Goal: Task Accomplishment & Management: Manage account settings

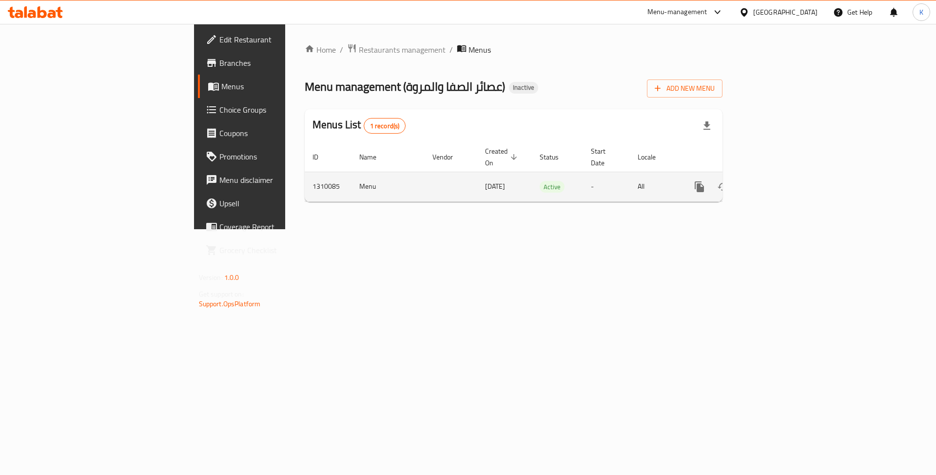
click at [774, 182] on icon "enhanced table" at bounding box center [769, 186] width 9 height 9
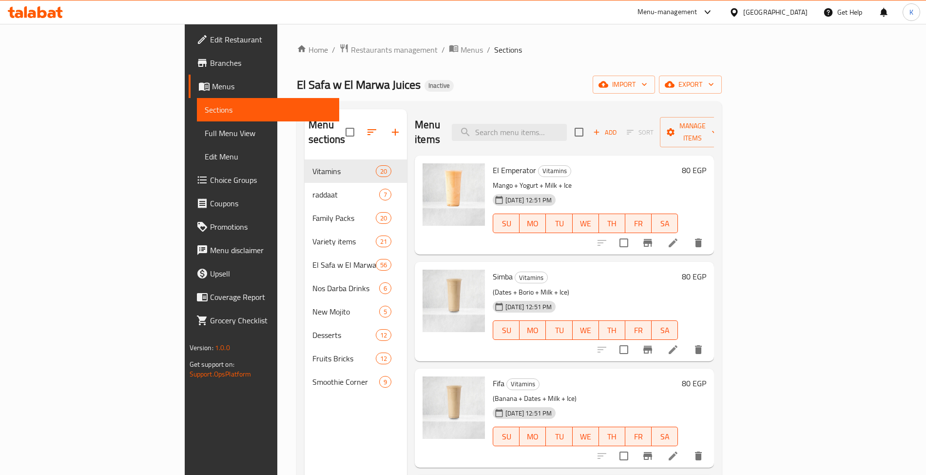
click at [205, 137] on span "Full Menu View" at bounding box center [268, 133] width 127 height 12
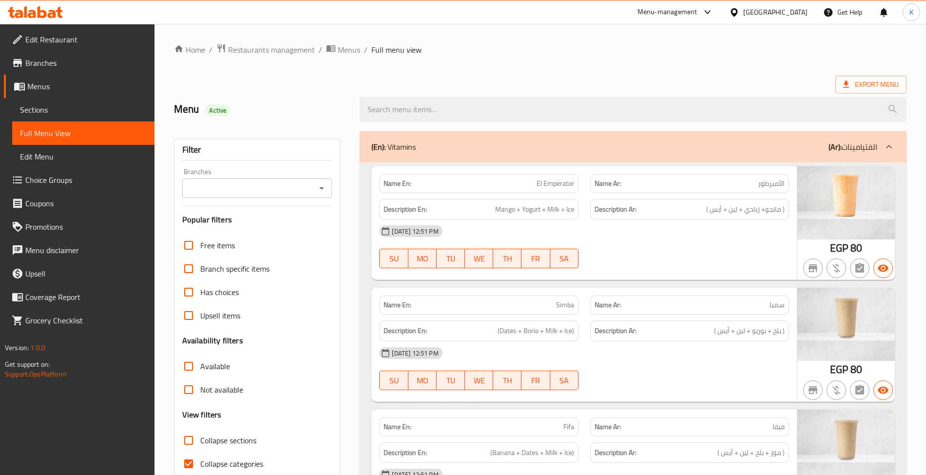
scroll to position [303, 0]
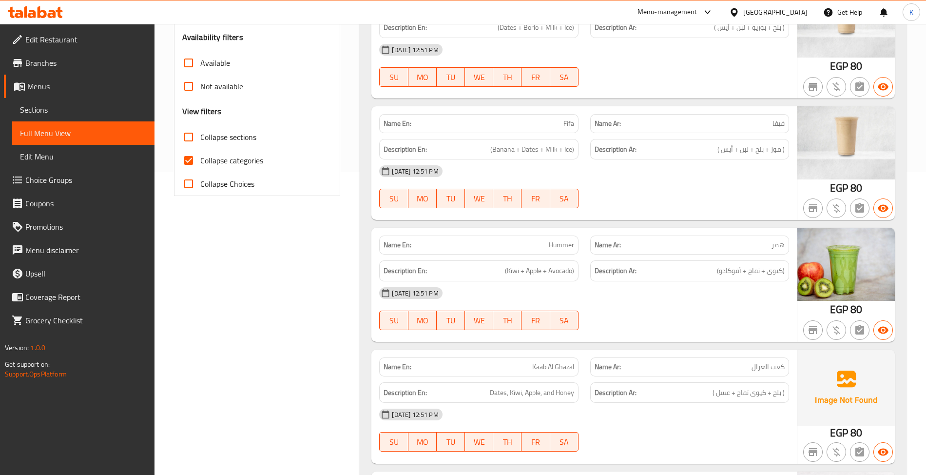
click at [227, 138] on span "Collapse sections" at bounding box center [228, 137] width 56 height 12
click at [200, 138] on input "Collapse sections" at bounding box center [188, 136] width 23 height 23
checkbox input "true"
click at [228, 169] on label "Collapse categories" at bounding box center [220, 160] width 86 height 23
click at [200, 169] on input "Collapse categories" at bounding box center [188, 160] width 23 height 23
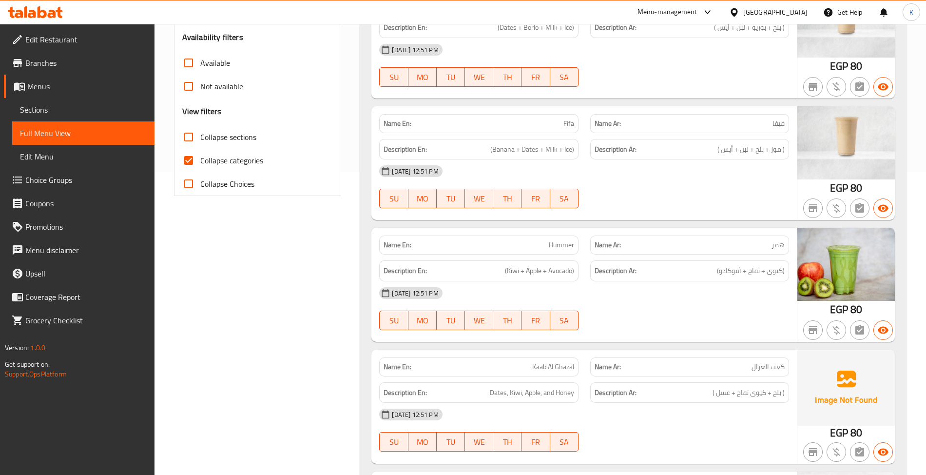
checkbox input "false"
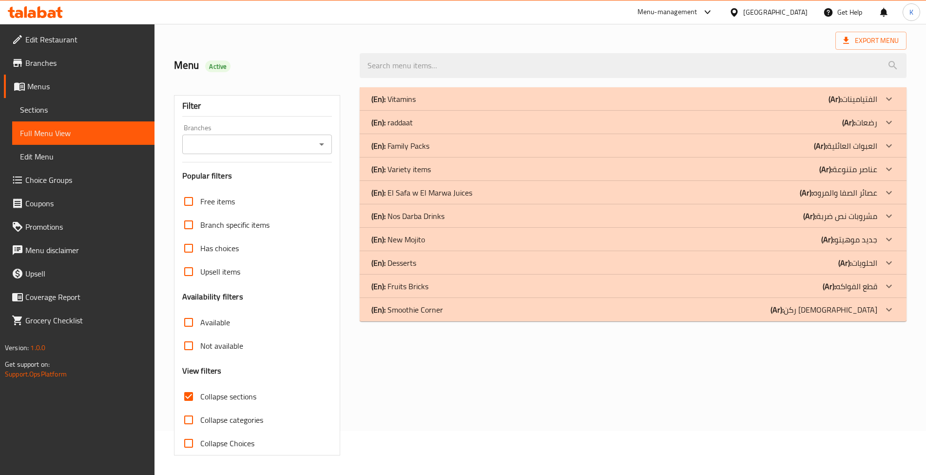
scroll to position [45, 0]
drag, startPoint x: 441, startPoint y: 241, endPoint x: 435, endPoint y: 246, distance: 8.0
click at [441, 241] on div "(En): New Mojito (Ar): جديد موهيتو" at bounding box center [623, 239] width 505 height 12
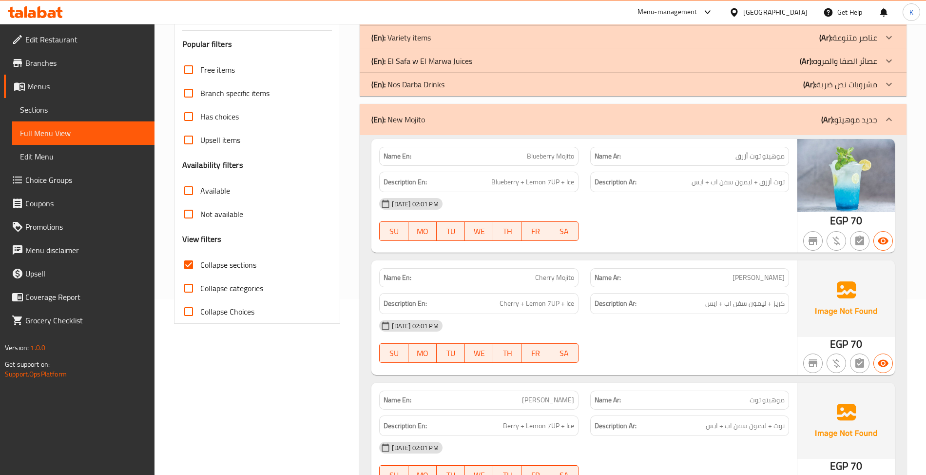
scroll to position [196, 0]
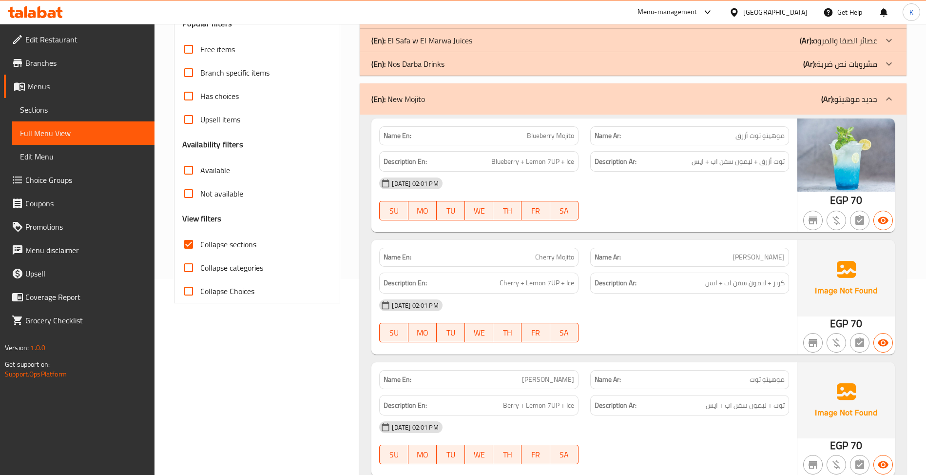
click at [538, 256] on span "Cherry Mojito" at bounding box center [554, 257] width 39 height 10
copy span "Cherry Mojito"
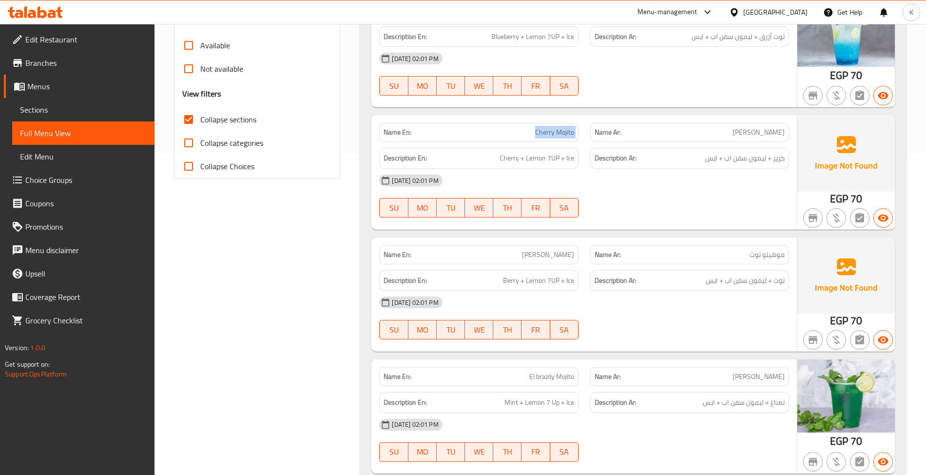
scroll to position [348, 0]
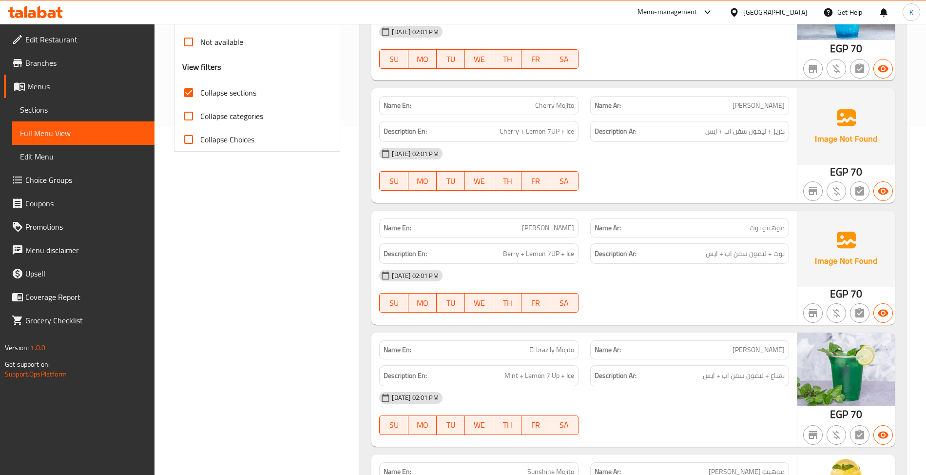
click at [529, 226] on p "Name En: berry Mojito" at bounding box center [479, 228] width 190 height 10
copy span "[PERSON_NAME]"
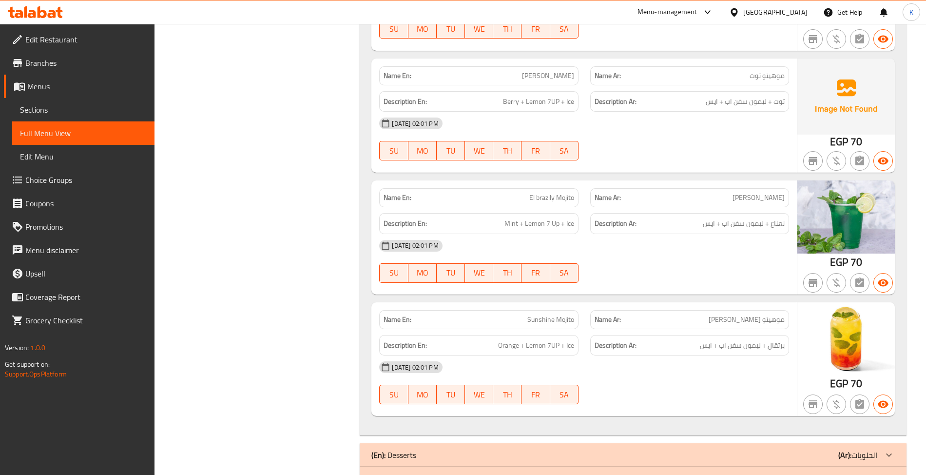
click at [544, 199] on span "El brazily Mojito" at bounding box center [551, 198] width 45 height 10
copy span "El brazily Mojito"
drag, startPoint x: 420, startPoint y: 288, endPoint x: 426, endPoint y: 284, distance: 7.4
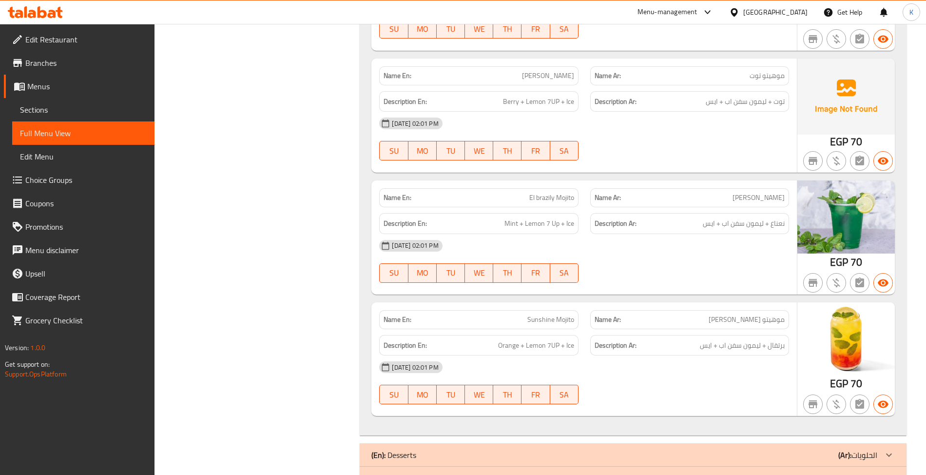
click at [422, 288] on div "SU MO TU WE TH FR SA" at bounding box center [478, 272] width 211 height 31
click at [523, 196] on p "Name En: El brazily Mojito" at bounding box center [479, 198] width 190 height 10
click at [558, 313] on div "Name En: Sunshine Mojito" at bounding box center [478, 319] width 199 height 19
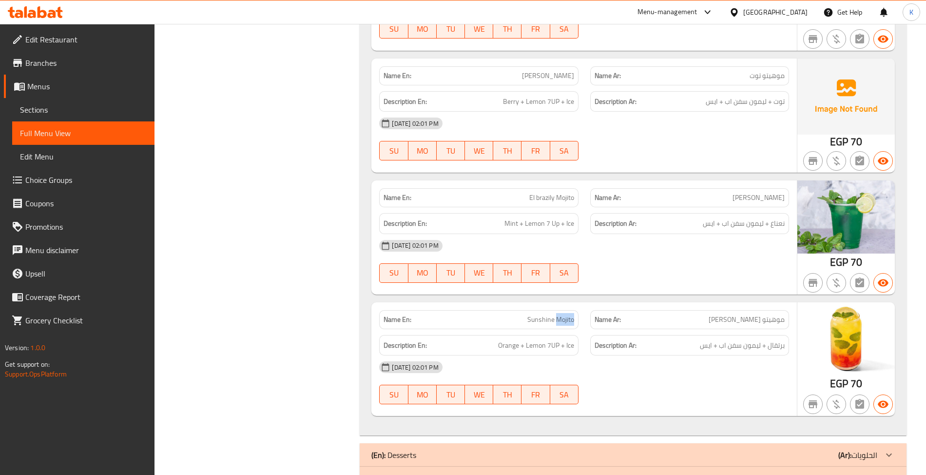
click at [558, 313] on div "Name En: Sunshine Mojito" at bounding box center [478, 319] width 199 height 19
copy span "Sunshine Mojito"
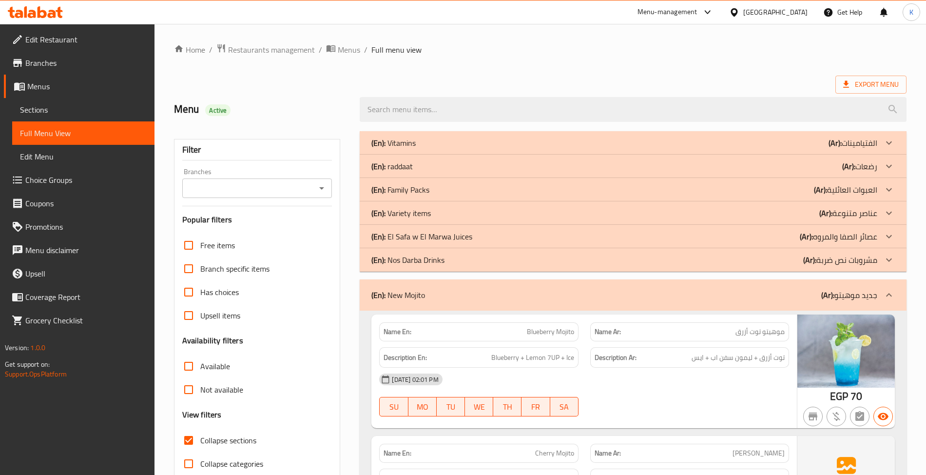
click at [538, 289] on div "(En): New Mojito (Ar): جديد موهيتو" at bounding box center [633, 294] width 546 height 31
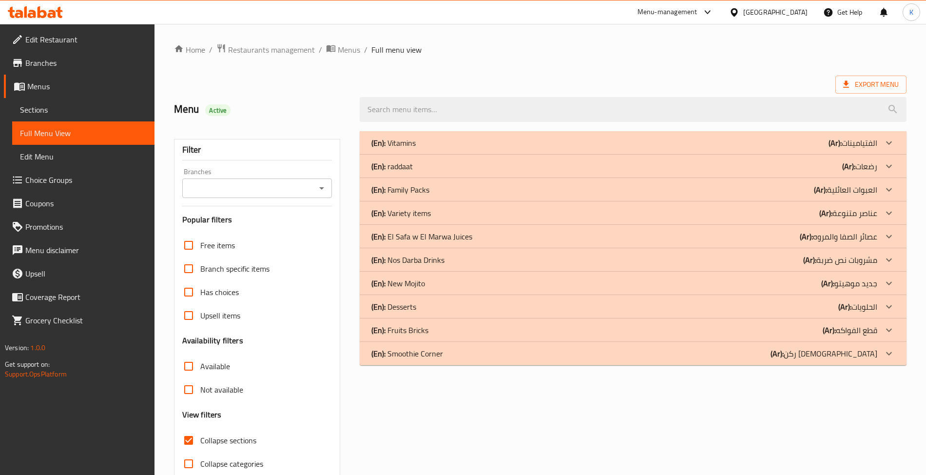
click at [522, 176] on div "(En): raddaat (Ar): رضعات" at bounding box center [633, 166] width 546 height 23
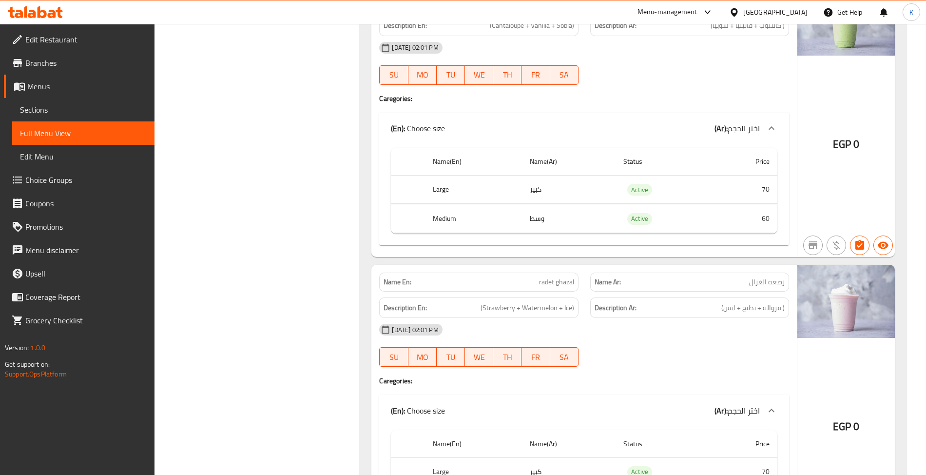
scroll to position [1213, 0]
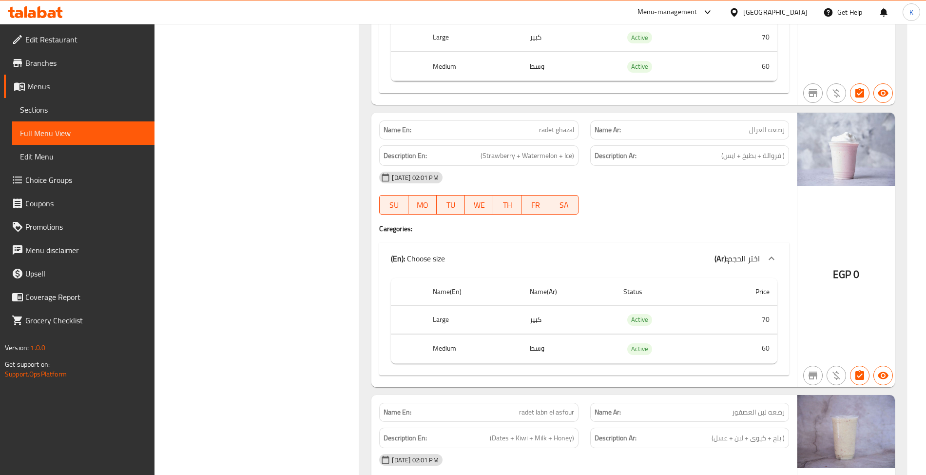
click at [529, 131] on div "Name En: radet ghazal" at bounding box center [478, 129] width 199 height 19
drag, startPoint x: 529, startPoint y: 131, endPoint x: 544, endPoint y: 150, distance: 24.4
click at [545, 151] on div "Name En: radet ghazal Name Ar: رضعه الغزال Description En: (Strawberry + Waterm…" at bounding box center [583, 250] width 425 height 274
click at [535, 135] on p "Name En: radet ghazal" at bounding box center [479, 130] width 190 height 10
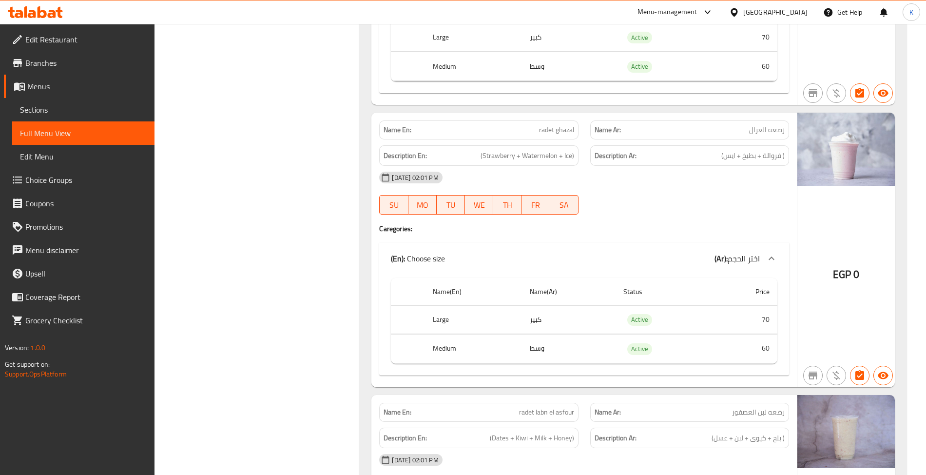
click at [533, 133] on p "Name En: radet ghazal" at bounding box center [479, 130] width 190 height 10
copy span "radet"
click at [545, 127] on div "Name En: radet ghazal" at bounding box center [478, 129] width 199 height 19
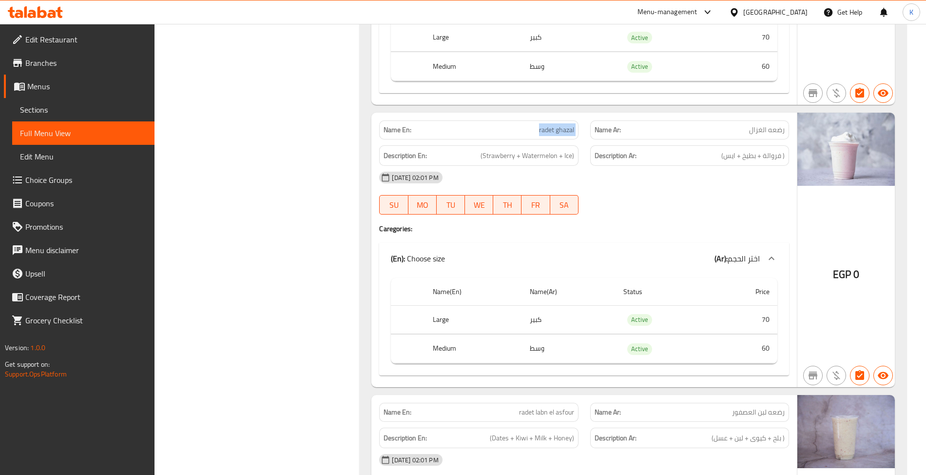
click at [546, 127] on div "Name En: radet ghazal" at bounding box center [478, 129] width 199 height 19
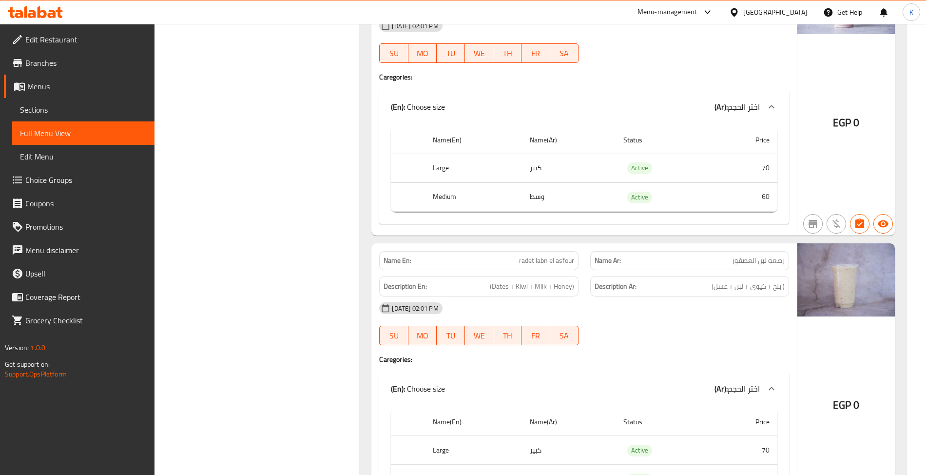
scroll to position [1516, 0]
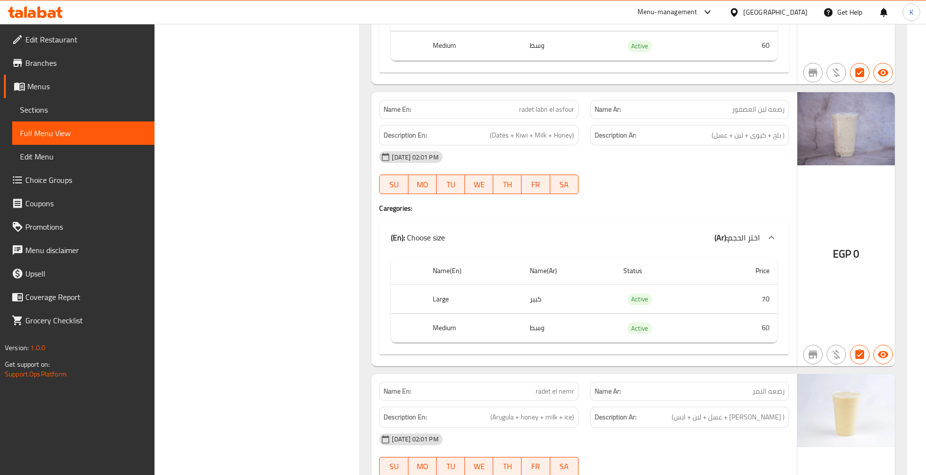
click at [516, 114] on p "Name En: radet labn el asfour" at bounding box center [479, 109] width 190 height 10
copy span "radet labn el asfour"
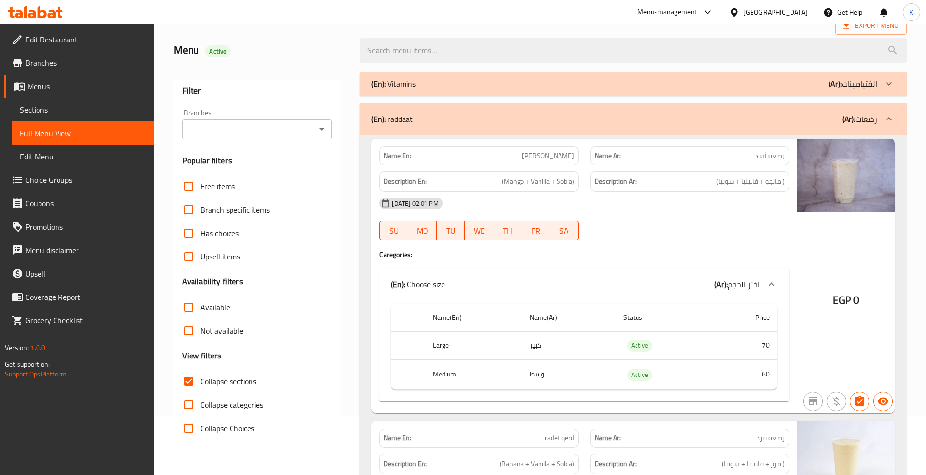
scroll to position [0, 0]
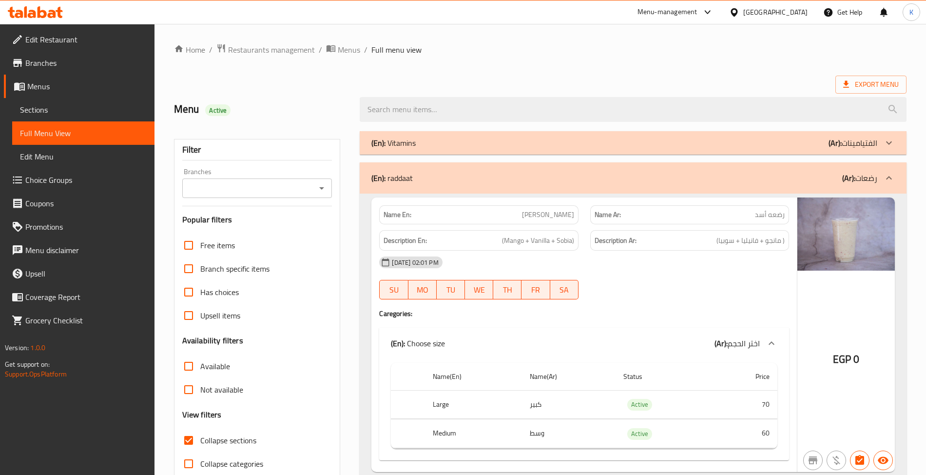
click at [454, 182] on div "(En): raddaat (Ar): رضعات" at bounding box center [623, 178] width 505 height 12
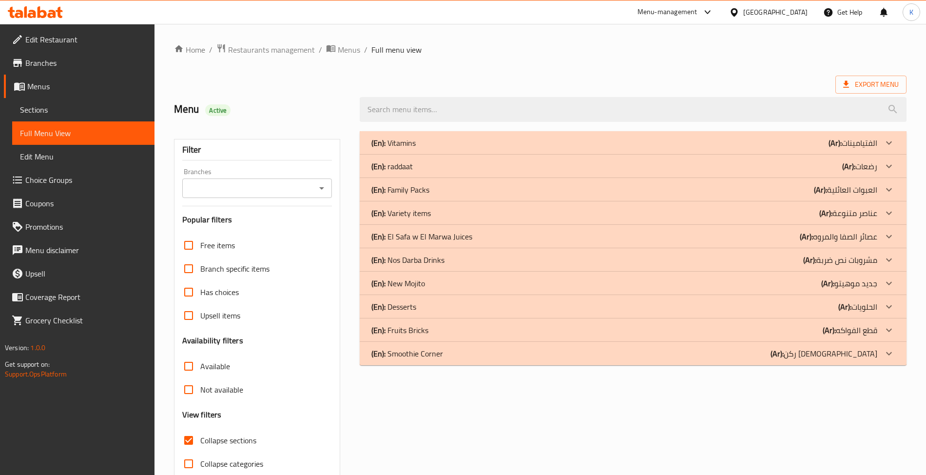
click at [565, 217] on div "(En): Variety items (Ar): عناصر متنوعة" at bounding box center [623, 213] width 505 height 12
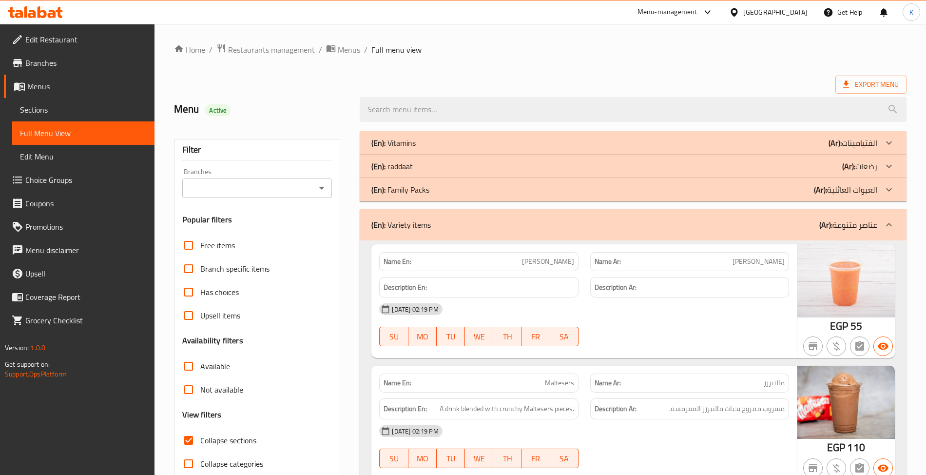
click at [565, 217] on div "(En): Variety items (Ar): عناصر متنوعة" at bounding box center [633, 224] width 546 height 31
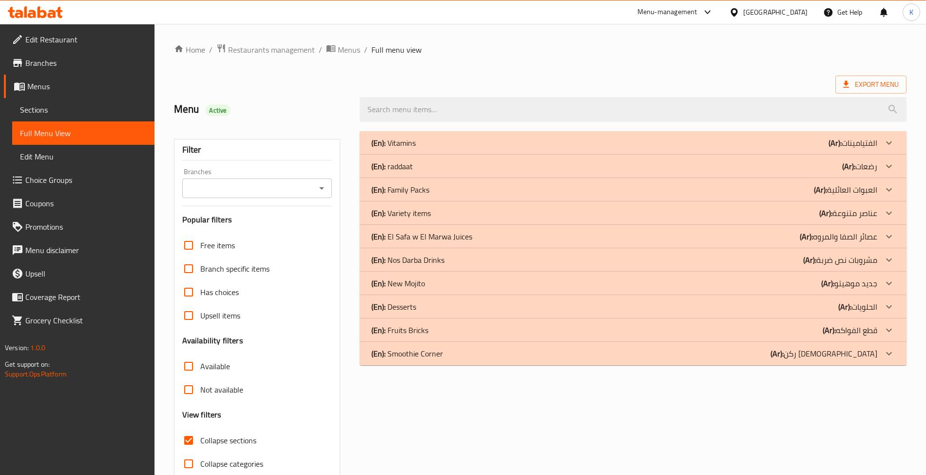
click at [565, 217] on div "(En): Variety items (Ar): عناصر متنوعة" at bounding box center [623, 213] width 505 height 12
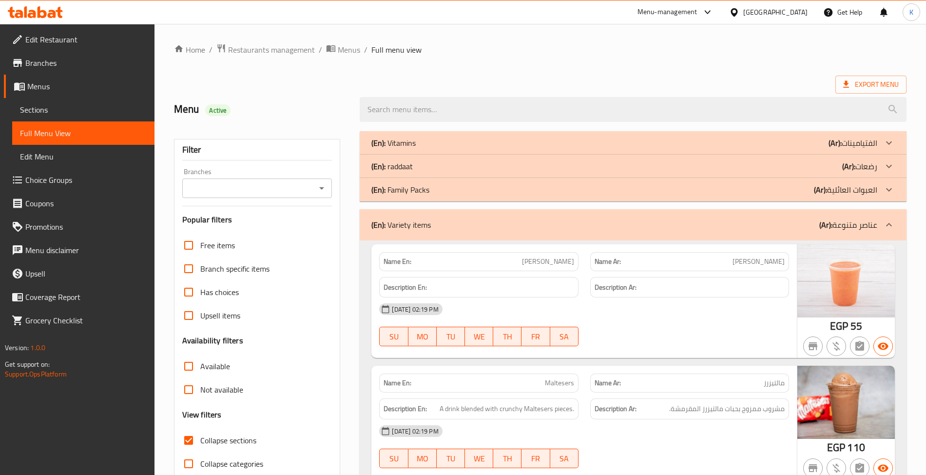
drag, startPoint x: 493, startPoint y: 234, endPoint x: 352, endPoint y: 321, distance: 165.9
click at [496, 236] on div "(En): Variety items (Ar): عناصر متنوعة" at bounding box center [633, 224] width 546 height 31
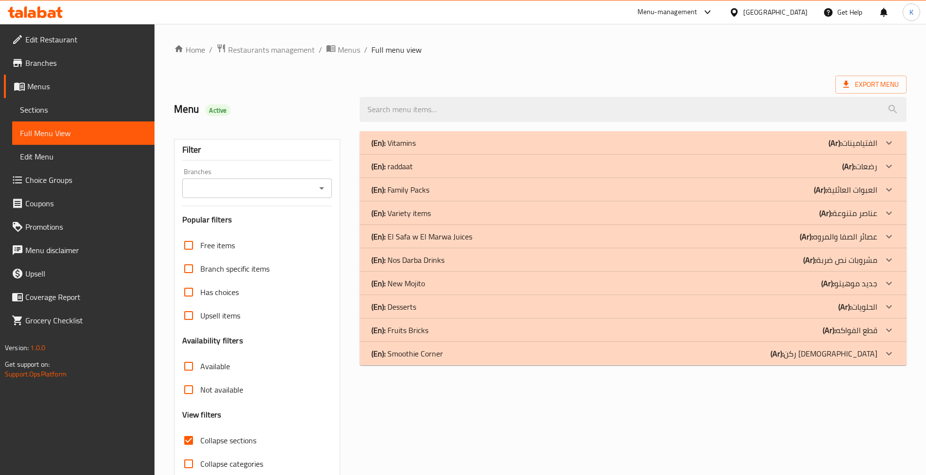
drag, startPoint x: 413, startPoint y: 307, endPoint x: 398, endPoint y: 333, distance: 31.0
click at [413, 307] on p "(En): Desserts" at bounding box center [393, 307] width 45 height 12
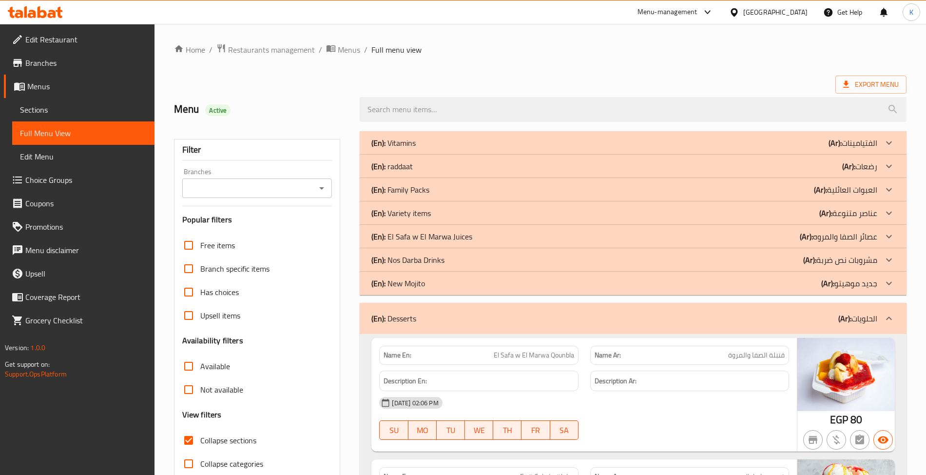
click at [468, 311] on div "(En): Desserts (Ar): الحلويات" at bounding box center [633, 318] width 546 height 31
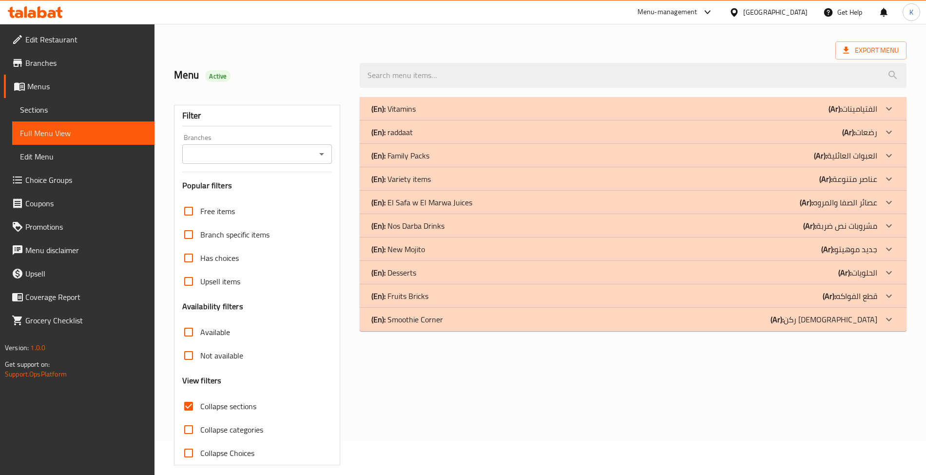
scroll to position [45, 0]
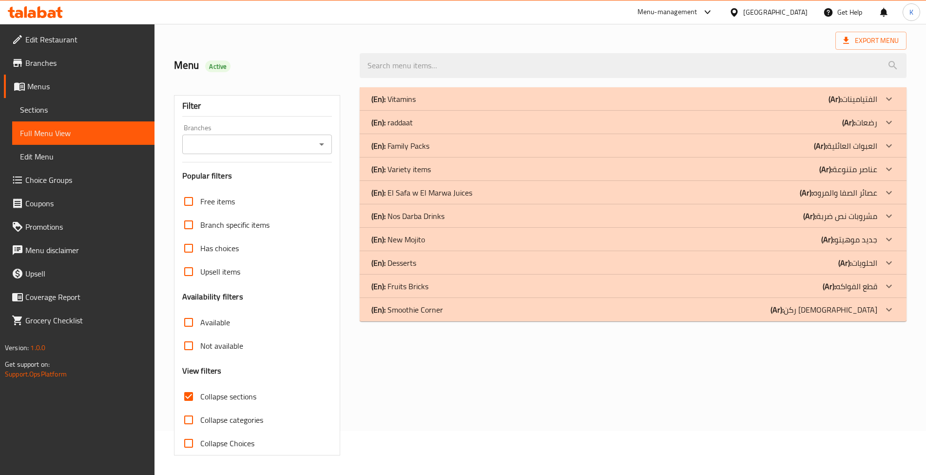
click at [234, 402] on span "Collapse sections" at bounding box center [228, 396] width 56 height 12
click at [200, 402] on input "Collapse sections" at bounding box center [188, 396] width 23 height 23
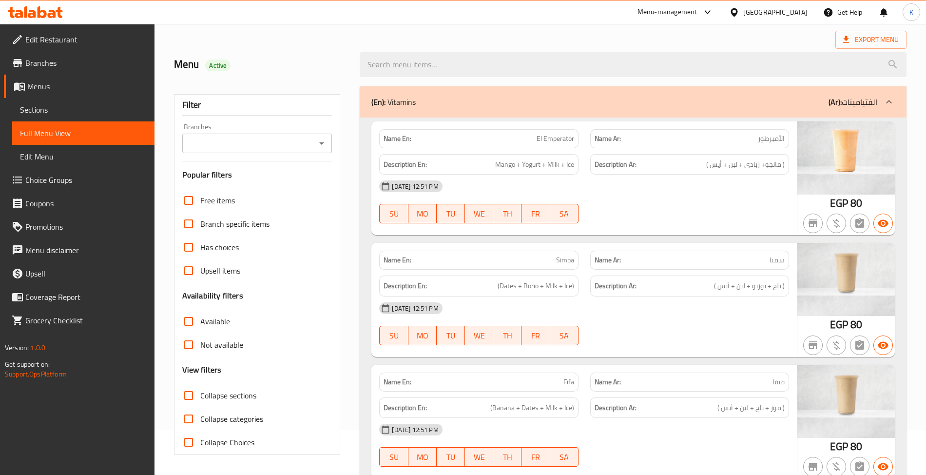
click at [674, 164] on h6 "Description Ar: ( مانجو+ زبادي + لبن + أيس )" at bounding box center [690, 164] width 190 height 12
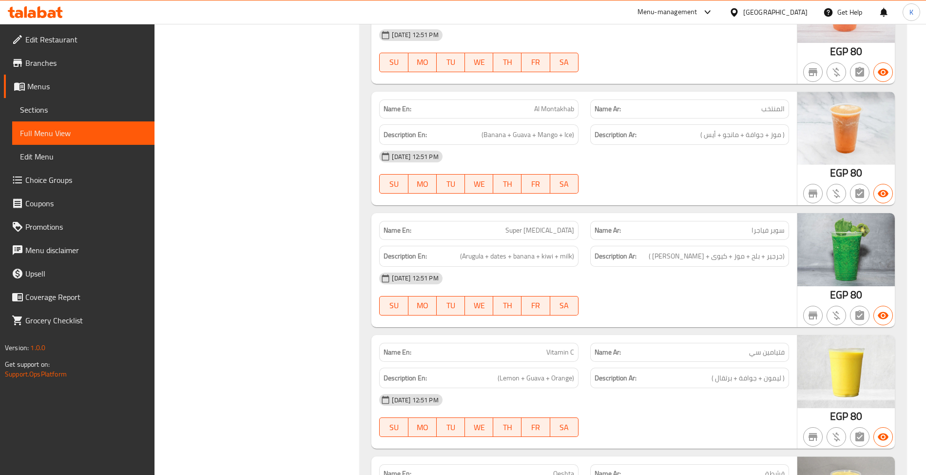
click at [454, 168] on div "[DATE] 12:51 PM" at bounding box center [583, 156] width 421 height 23
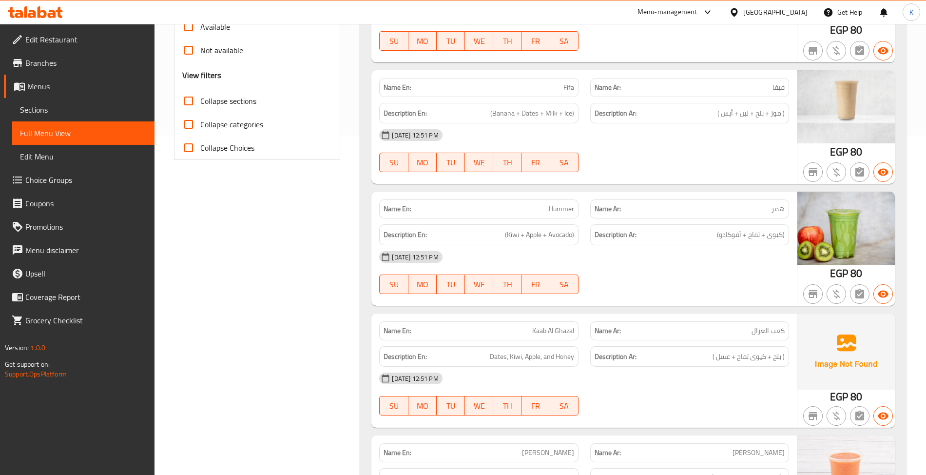
scroll to position [6055, 0]
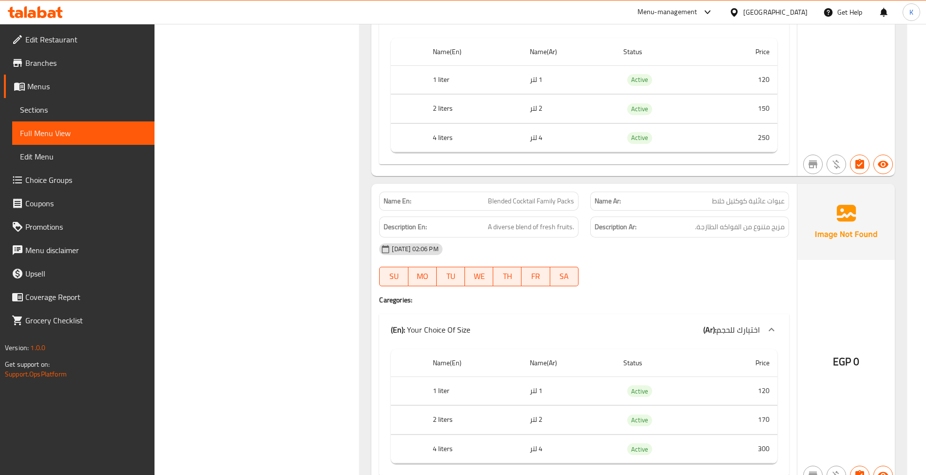
click at [621, 261] on div "[DATE] 02:06 PM" at bounding box center [583, 248] width 421 height 23
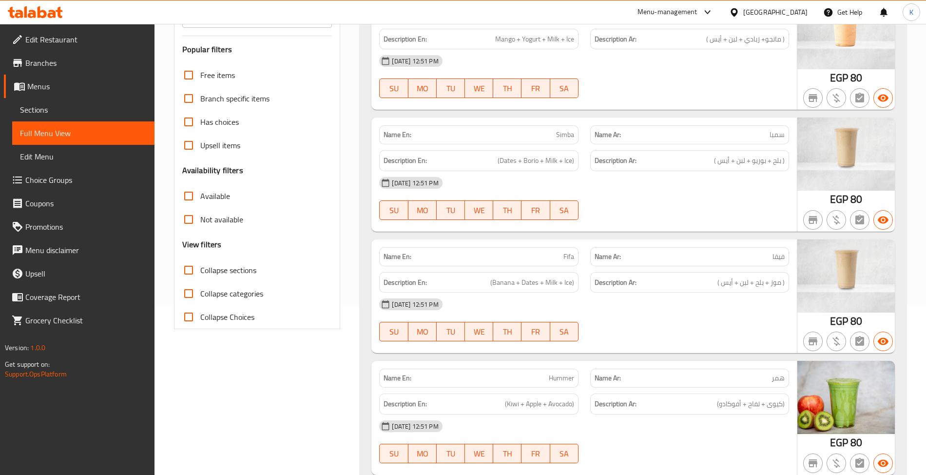
scroll to position [151, 0]
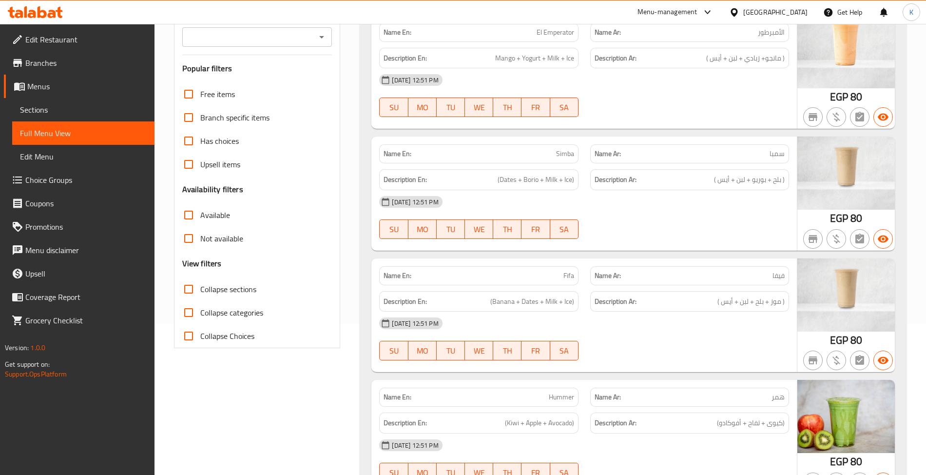
click at [230, 283] on span "Collapse sections" at bounding box center [228, 289] width 56 height 12
click at [200, 283] on input "Collapse sections" at bounding box center [188, 288] width 23 height 23
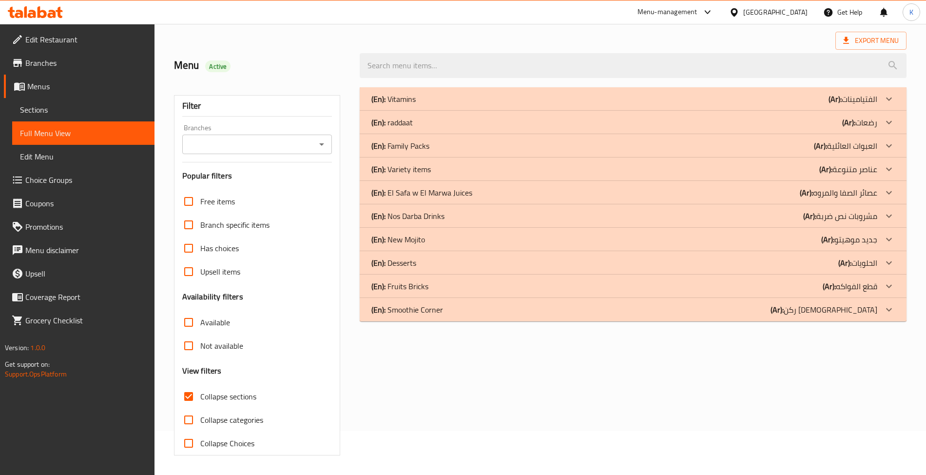
scroll to position [45, 0]
click at [557, 324] on div "(En): Vitamins (Ar): الفتيامينات Name En: El Emperator Name Ar: الأمبرطور Descr…" at bounding box center [633, 271] width 558 height 380
drag, startPoint x: 553, startPoint y: 309, endPoint x: 556, endPoint y: 314, distance: 6.1
click at [553, 310] on div "(En): Smoothie Corner (Ar): ركن الأسموذي" at bounding box center [623, 310] width 505 height 12
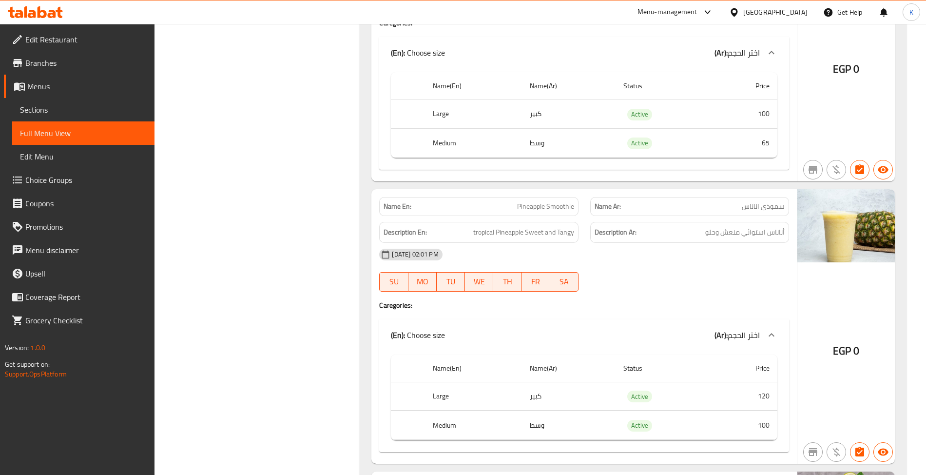
scroll to position [1106, 0]
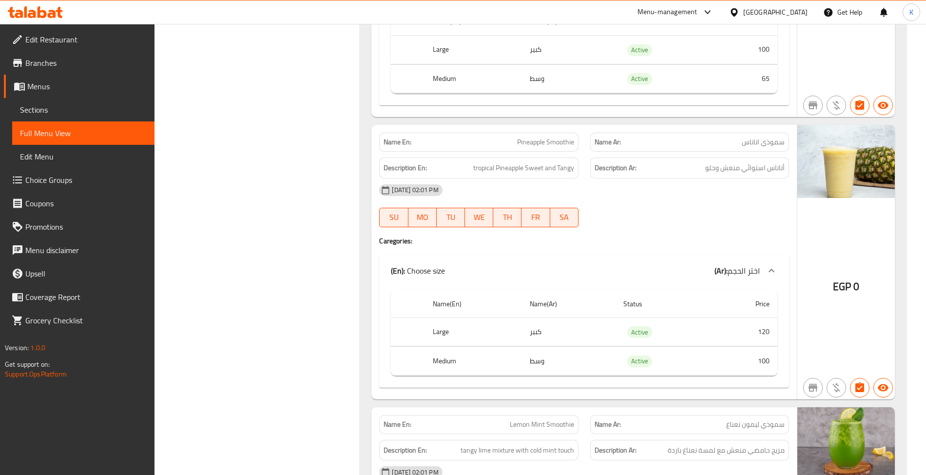
click at [293, 256] on div "Filter Branches Branches Popular filters Free items Branch specific items Has c…" at bounding box center [261, 427] width 186 height 2816
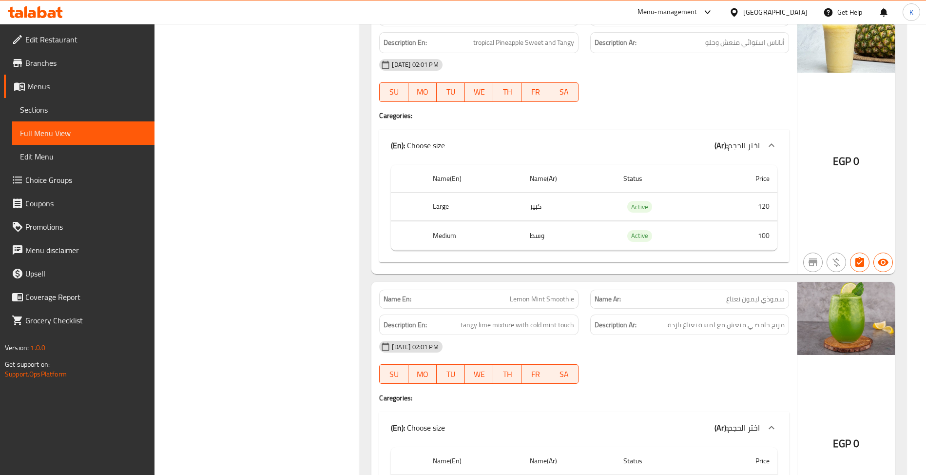
scroll to position [1258, 0]
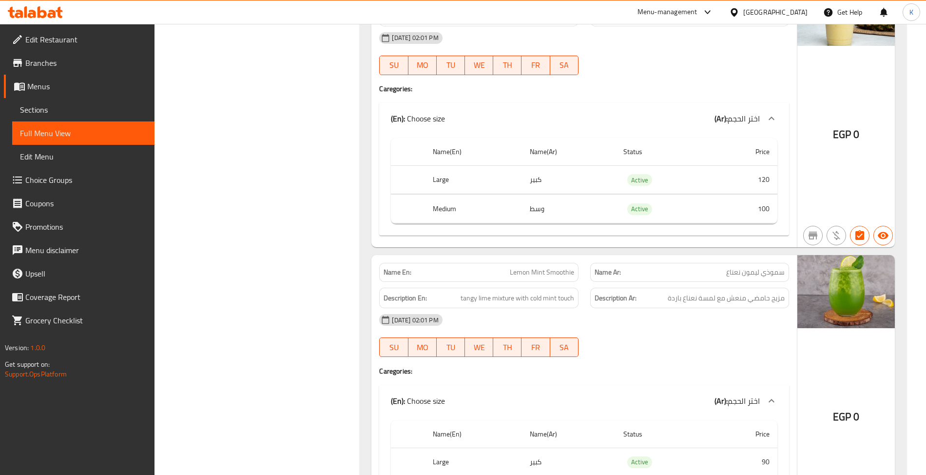
click at [529, 277] on span "Lemon Mint Smoothie" at bounding box center [542, 272] width 64 height 10
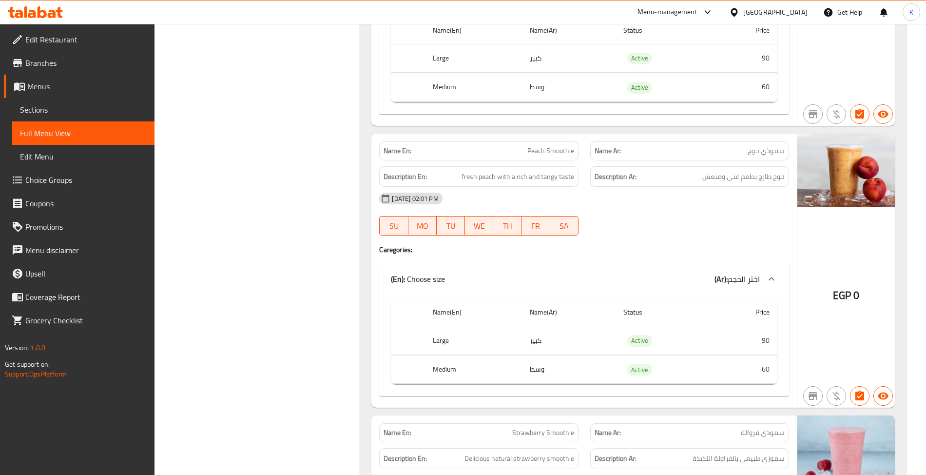
scroll to position [1713, 0]
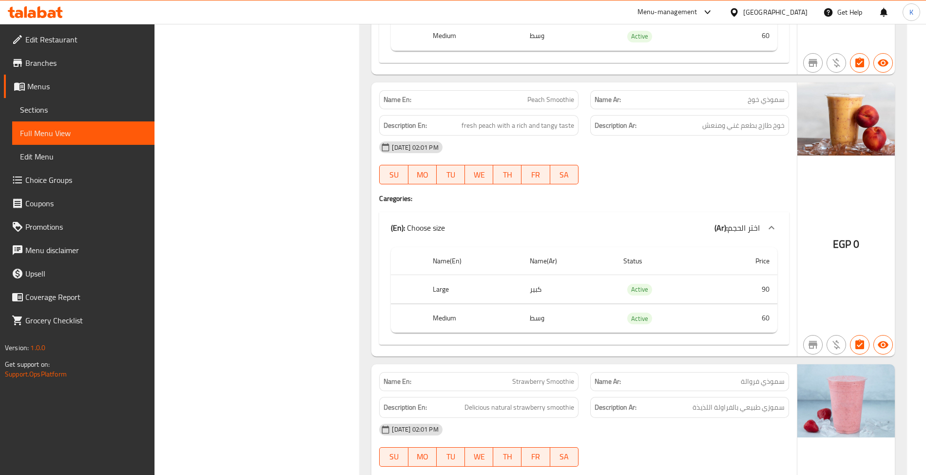
click at [389, 345] on div "Name(En) Name(Ar) Status Price Large كبير Active 90 Medium وسط Active 60" at bounding box center [583, 293] width 409 height 101
click at [534, 387] on span "Strawberry Smoothie" at bounding box center [543, 381] width 62 height 10
copy span "Strawberry Smoothie"
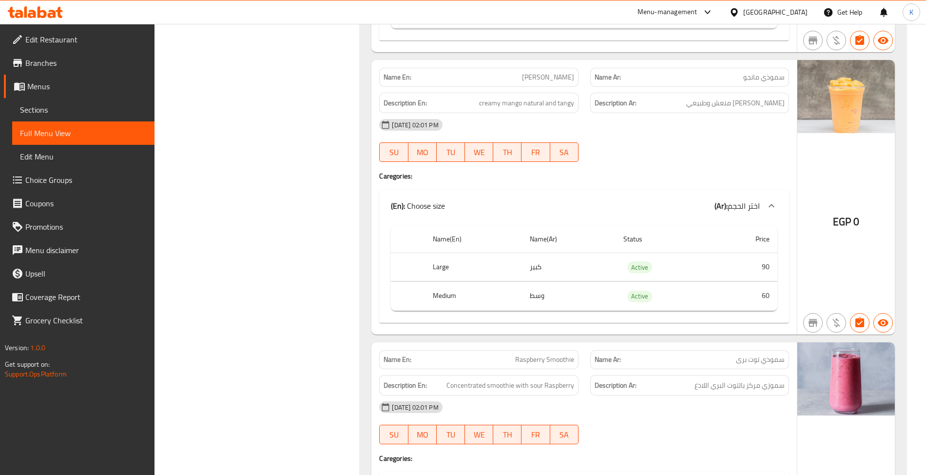
scroll to position [2319, 0]
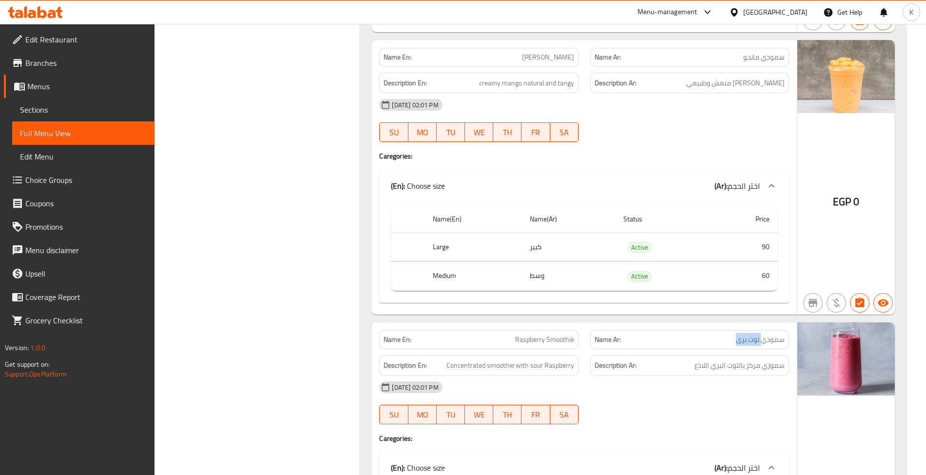
drag, startPoint x: 761, startPoint y: 359, endPoint x: 734, endPoint y: 359, distance: 27.3
click at [734, 349] on div "Name Ar: سموذي توت برى" at bounding box center [689, 339] width 199 height 19
copy span "توت برى"
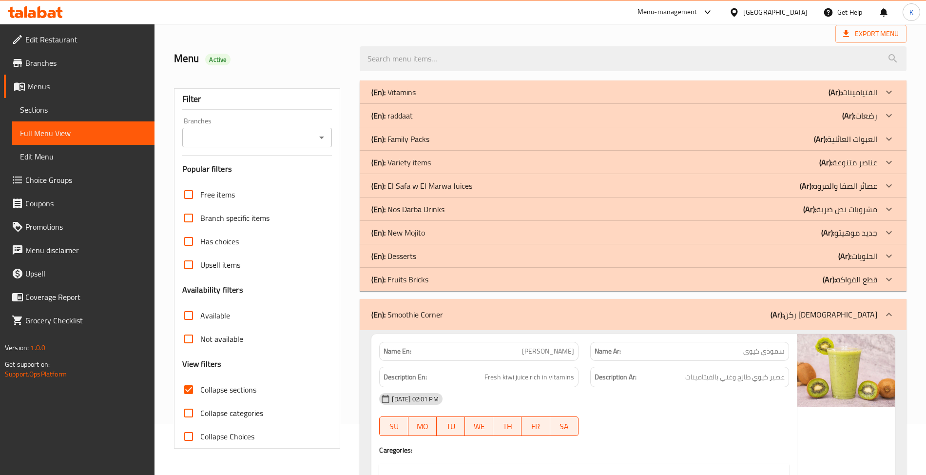
scroll to position [0, 0]
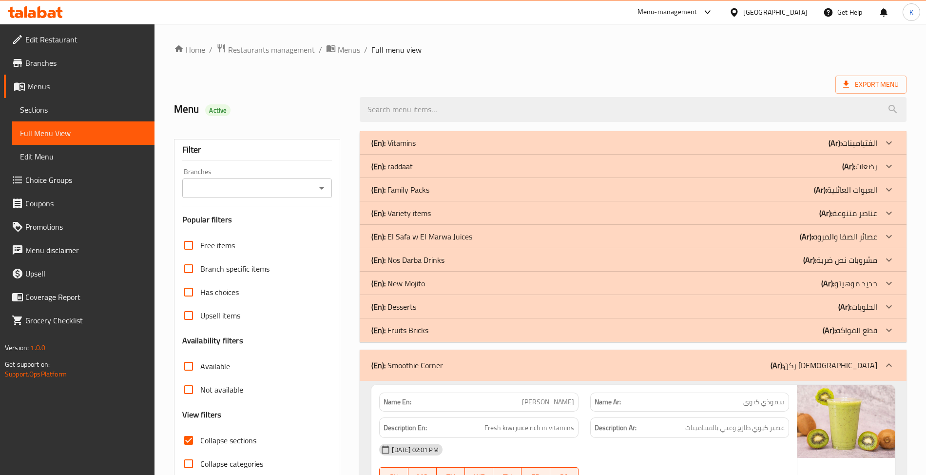
click at [399, 380] on div "(En): Smoothie Corner (Ar): ركن الأسموذي" at bounding box center [633, 365] width 546 height 31
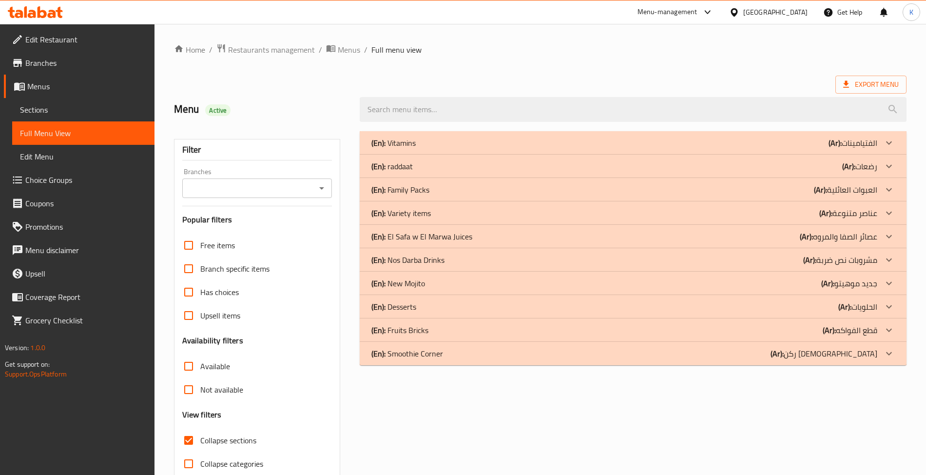
click at [215, 443] on span "Collapse sections" at bounding box center [228, 440] width 56 height 12
click at [200, 443] on input "Collapse sections" at bounding box center [188, 439] width 23 height 23
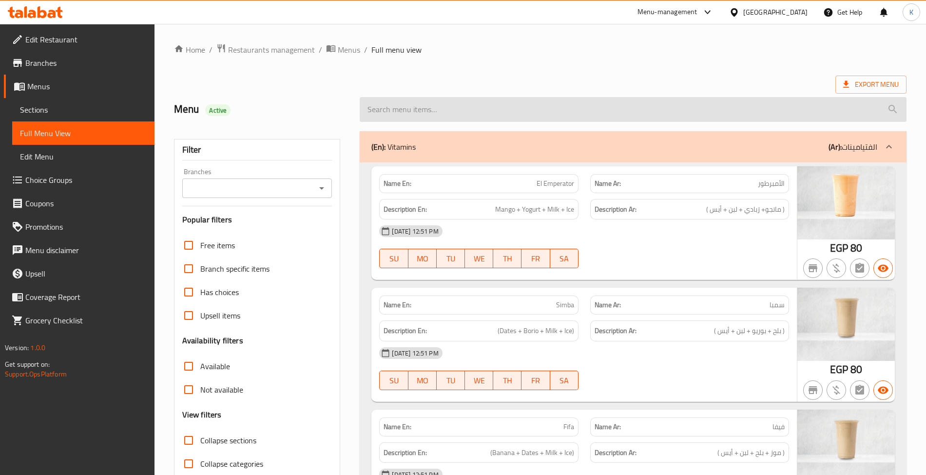
click at [530, 99] on input "search" at bounding box center [633, 109] width 546 height 25
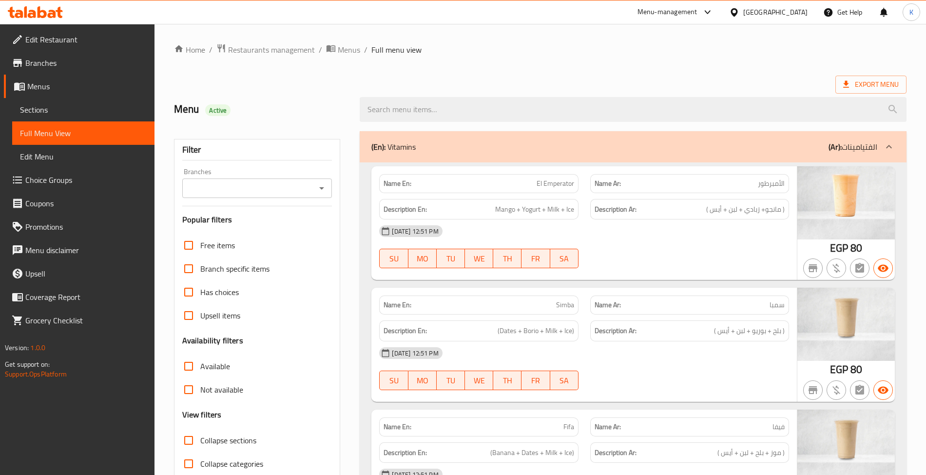
click at [642, 262] on div "05-09-2025 12:51 PM SU MO TU WE TH FR SA" at bounding box center [583, 246] width 421 height 55
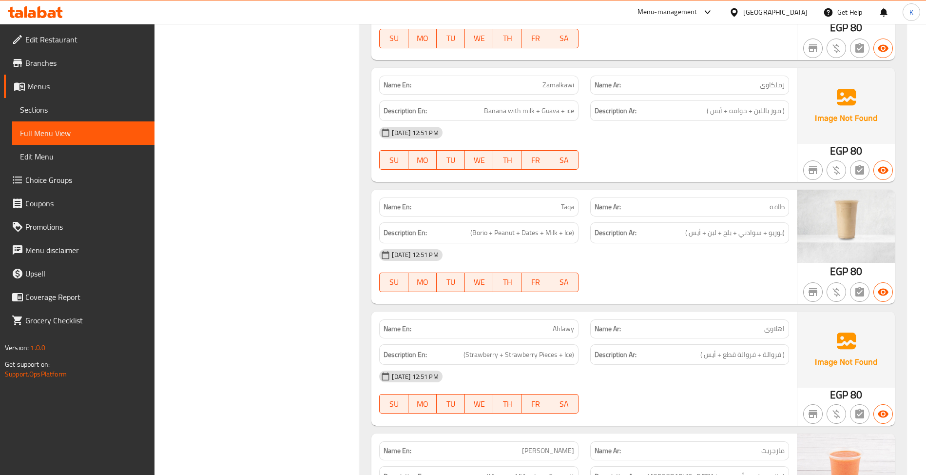
scroll to position [29040, 0]
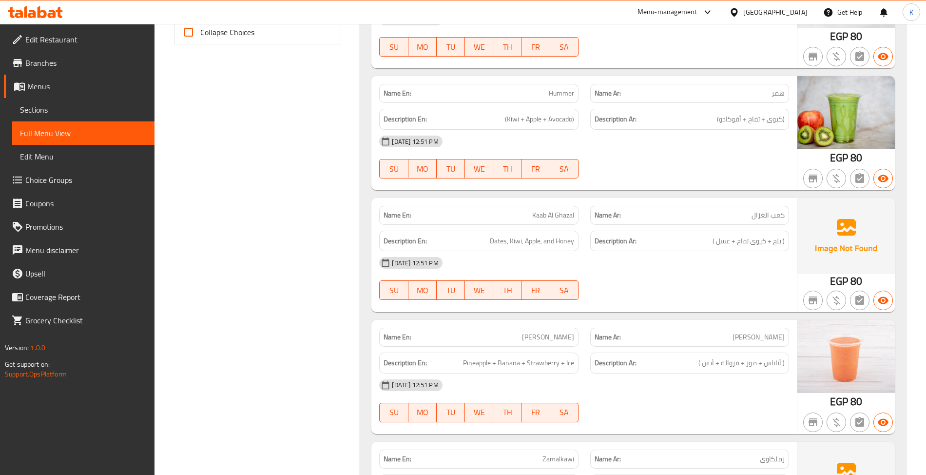
scroll to position [151, 0]
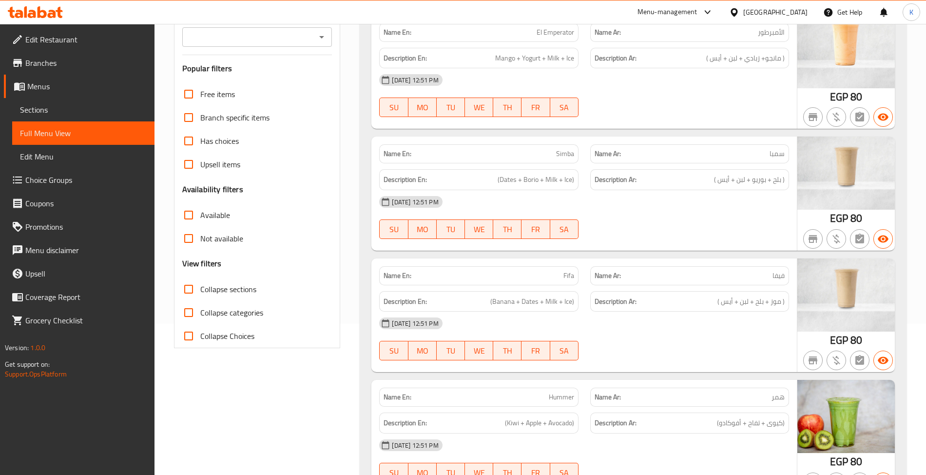
click at [234, 287] on span "Collapse sections" at bounding box center [228, 289] width 56 height 12
click at [200, 287] on input "Collapse sections" at bounding box center [188, 288] width 23 height 23
checkbox input "true"
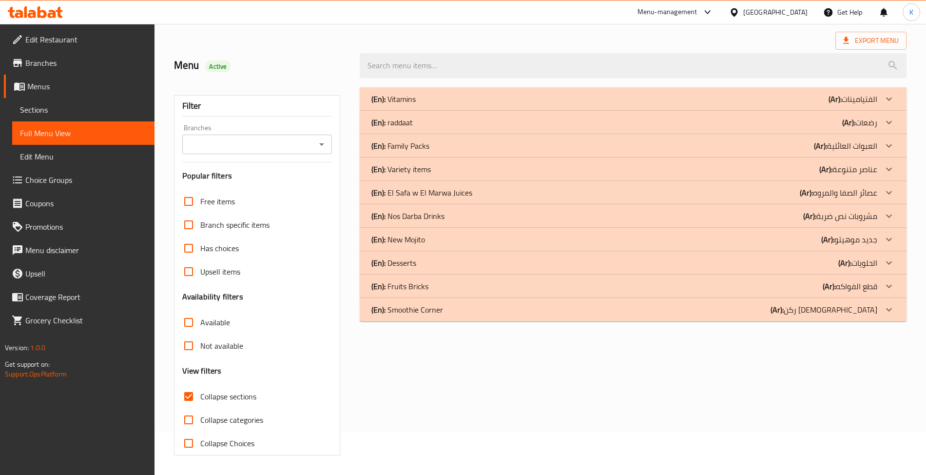
scroll to position [45, 0]
click at [758, 164] on div "(En): Variety items (Ar): عناصر متنوعة" at bounding box center [623, 169] width 505 height 12
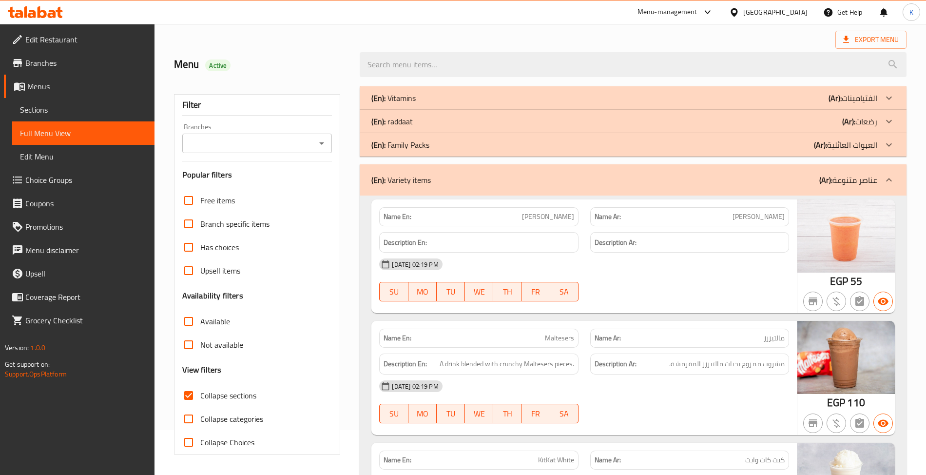
click at [656, 253] on div "Description Ar:" at bounding box center [689, 242] width 199 height 21
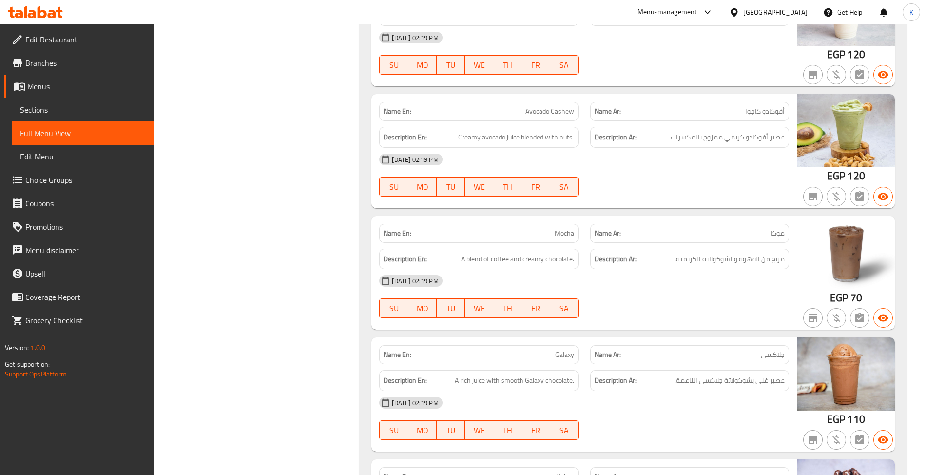
click at [602, 184] on div "05-09-2025 02:19 PM SU MO TU WE TH FR SA" at bounding box center [583, 175] width 421 height 55
click at [660, 202] on div at bounding box center [689, 197] width 211 height 12
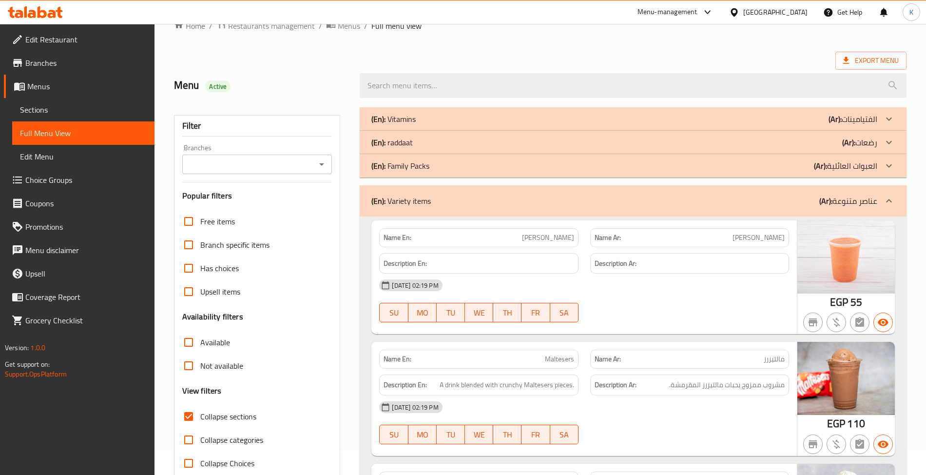
click at [775, 360] on span "مالتيزرز" at bounding box center [774, 359] width 21 height 10
click at [773, 360] on span "مالتيزرز" at bounding box center [774, 359] width 21 height 10
click at [771, 359] on span "مالتيزرز" at bounding box center [774, 359] width 21 height 10
click at [768, 357] on span "مالتيزرز" at bounding box center [774, 359] width 21 height 10
click at [769, 358] on span "مالتيزرز" at bounding box center [774, 359] width 21 height 10
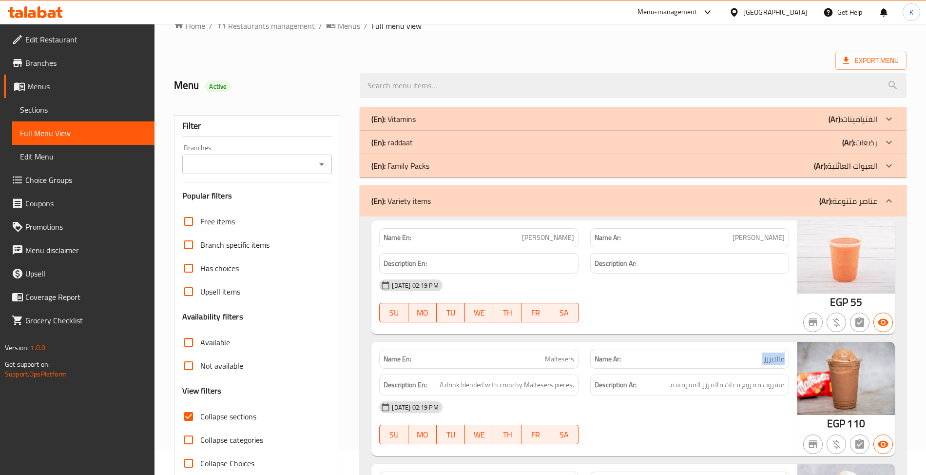
click at [769, 358] on span "مالتيزرز" at bounding box center [774, 359] width 21 height 10
copy span "مالتيزرز"
click at [655, 394] on div "Description Ar: مشروب ممزوج بحبات مالتيزرز المقرمشة." at bounding box center [689, 384] width 199 height 21
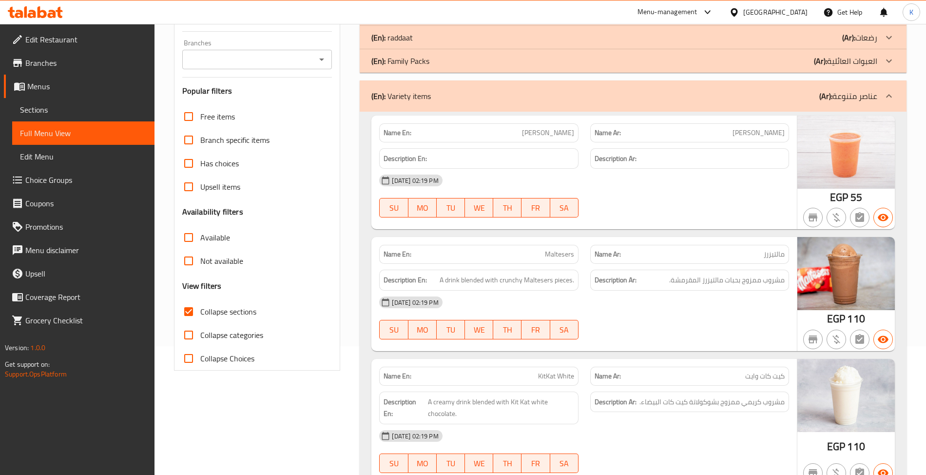
scroll to position [175, 0]
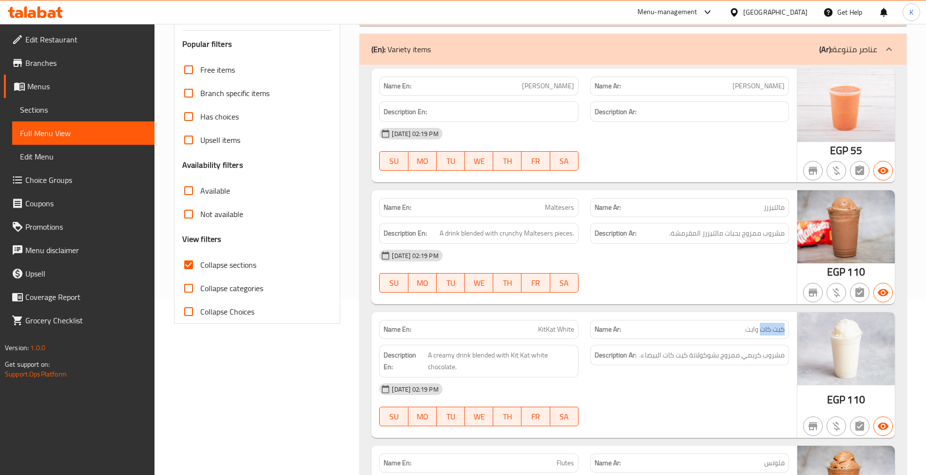
drag, startPoint x: 759, startPoint y: 327, endPoint x: 784, endPoint y: 328, distance: 24.9
click at [784, 328] on span "كيت كات وايت" at bounding box center [764, 329] width 39 height 10
copy span "كيت كات"
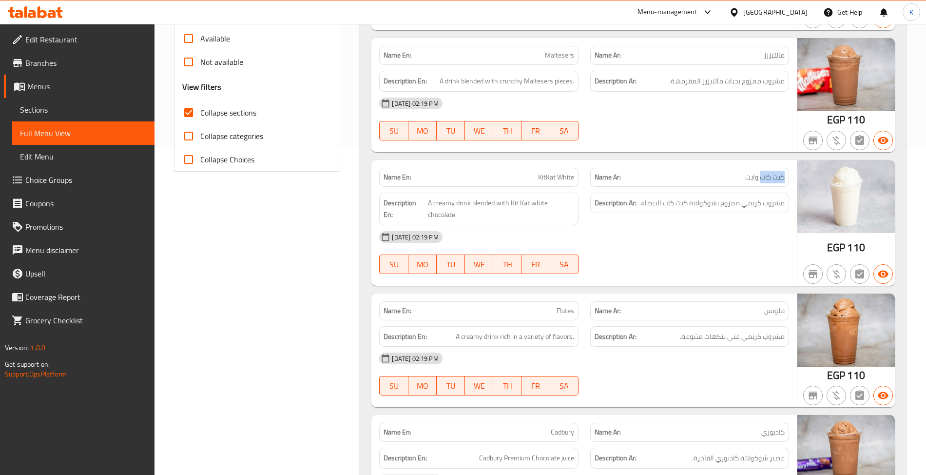
click at [773, 309] on span "فلوتس" at bounding box center [774, 311] width 20 height 10
click at [521, 365] on div "[DATE] 02:19 PM" at bounding box center [583, 358] width 421 height 23
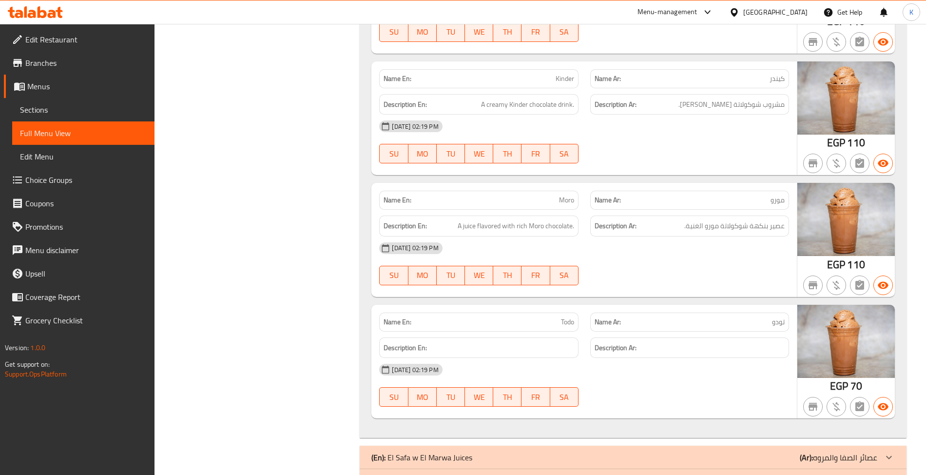
scroll to position [2450, 0]
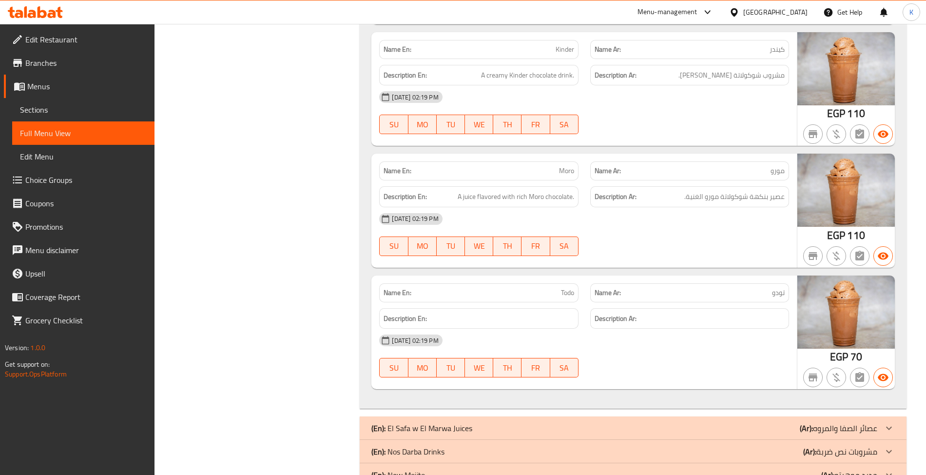
click at [478, 180] on div "Name En: Moro" at bounding box center [478, 170] width 199 height 19
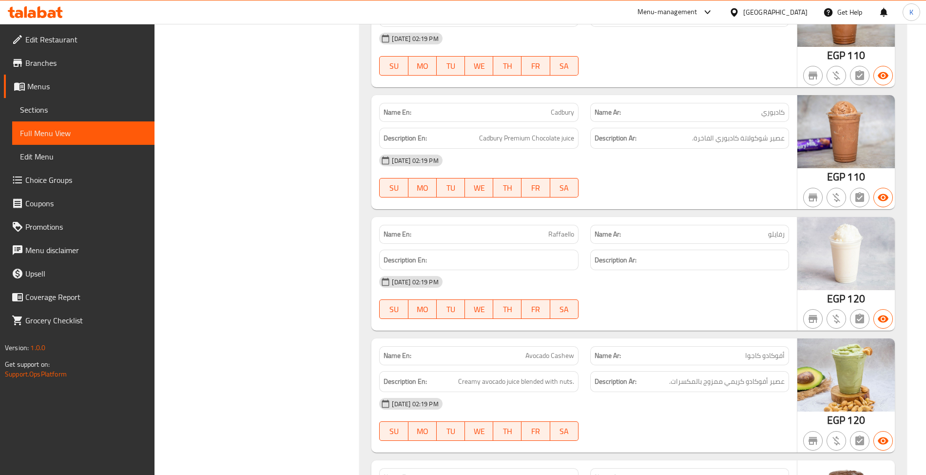
click at [567, 233] on span "Raffaello" at bounding box center [561, 234] width 26 height 10
click at [565, 233] on span "Raffaello" at bounding box center [561, 234] width 26 height 10
click at [564, 233] on span "Raffaello" at bounding box center [561, 234] width 26 height 10
click at [564, 244] on div "Name En: Raffaello" at bounding box center [478, 234] width 199 height 19
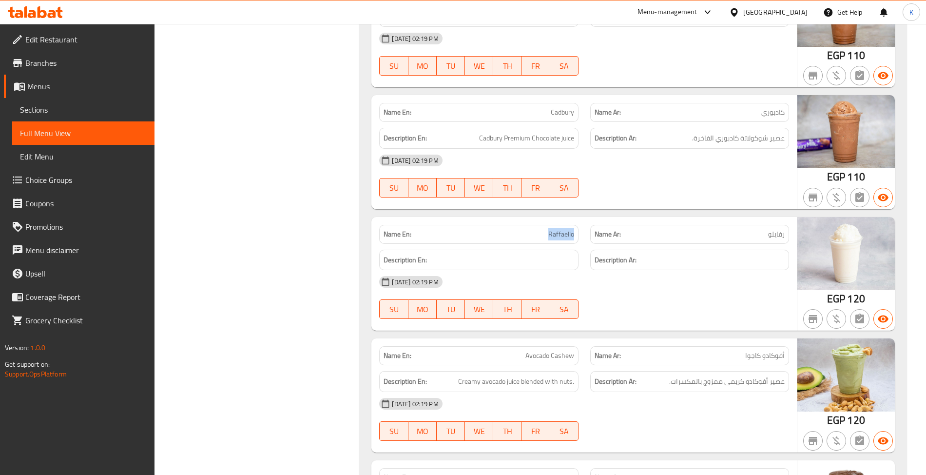
click at [559, 239] on span "Raffaello" at bounding box center [561, 234] width 26 height 10
click at [562, 239] on span "Raffaello" at bounding box center [561, 234] width 26 height 10
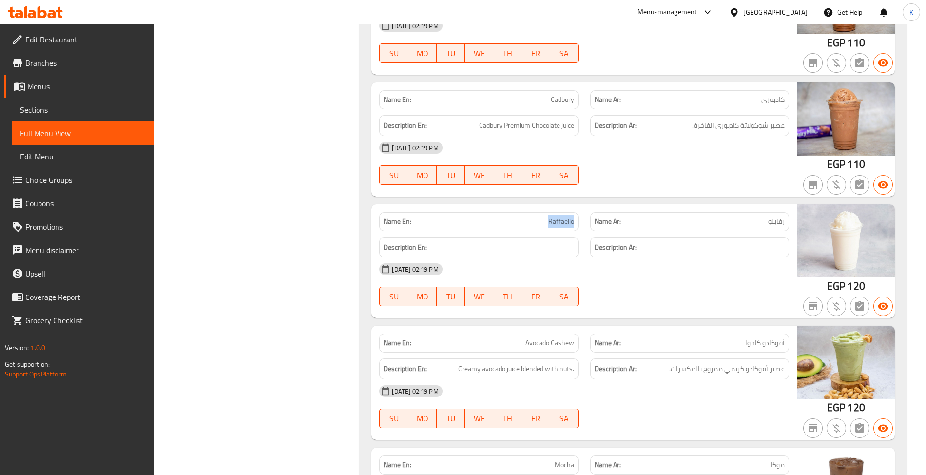
scroll to position [799, 0]
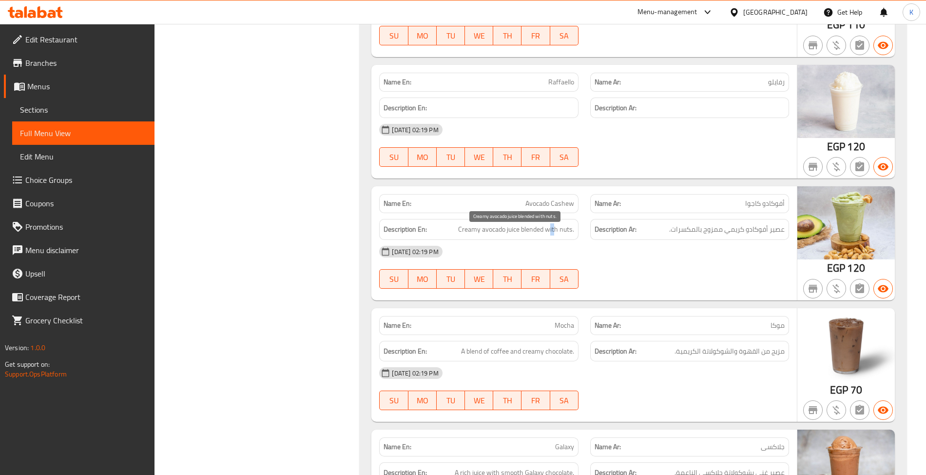
click at [555, 230] on span "Creamy avocado juice blended with nuts." at bounding box center [516, 229] width 116 height 12
click at [546, 234] on span "Creamy avocado juice blended with nuts." at bounding box center [516, 229] width 116 height 12
click at [546, 198] on div "Name En: Avocado Cashew" at bounding box center [478, 203] width 199 height 19
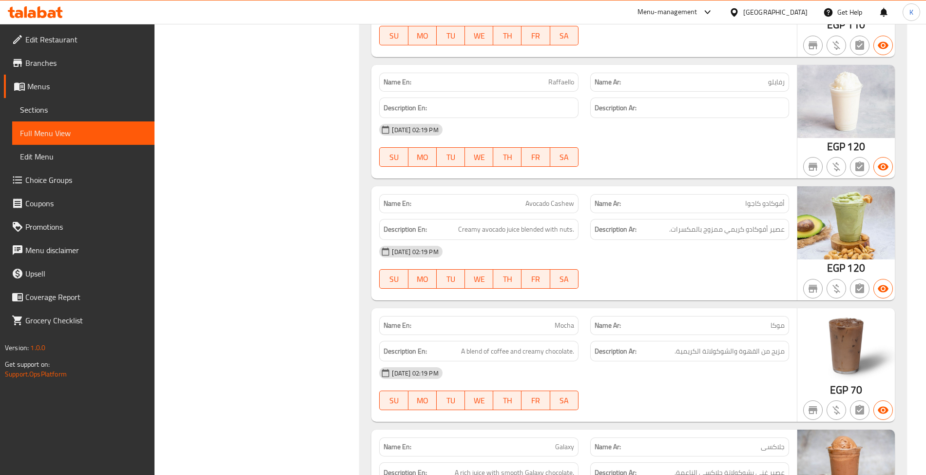
click at [695, 326] on p "Name Ar: موكا" at bounding box center [690, 325] width 190 height 10
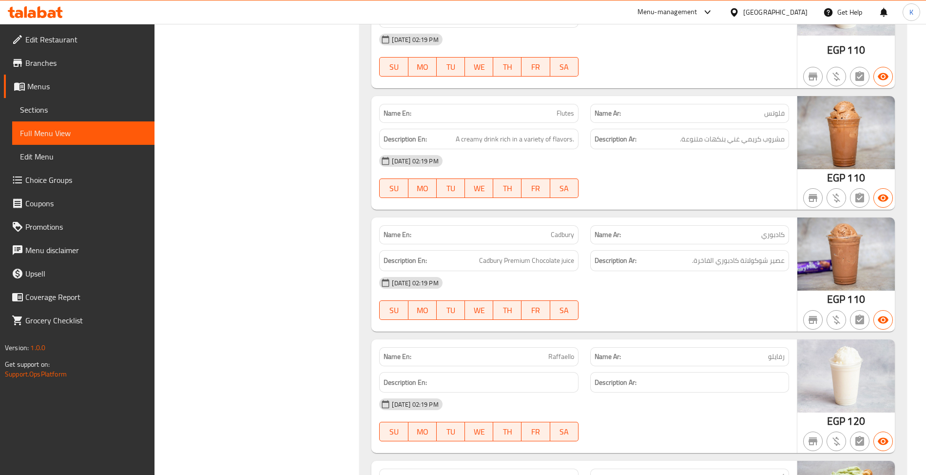
scroll to position [1783, 0]
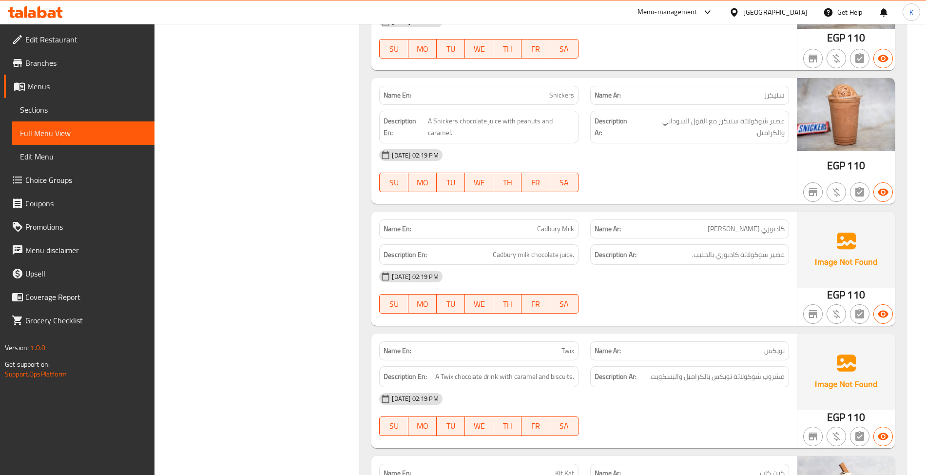
click at [530, 234] on p "Name En: Cadbury Milk" at bounding box center [479, 229] width 190 height 10
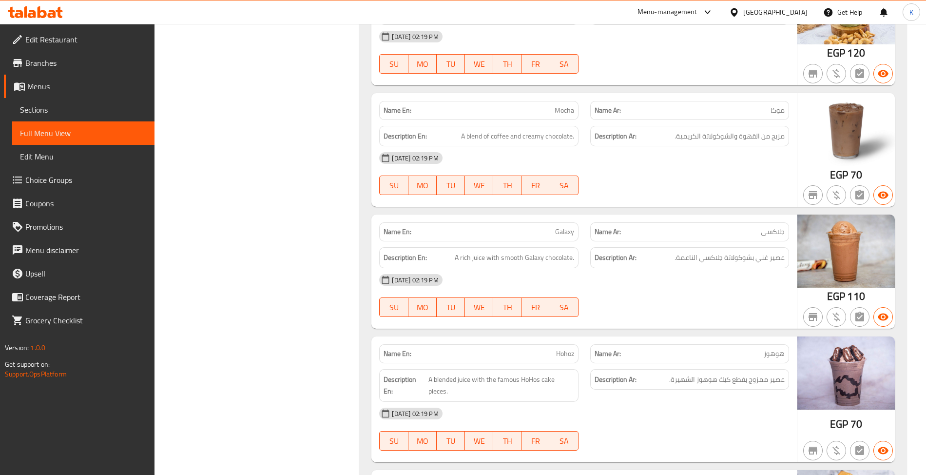
scroll to position [985, 0]
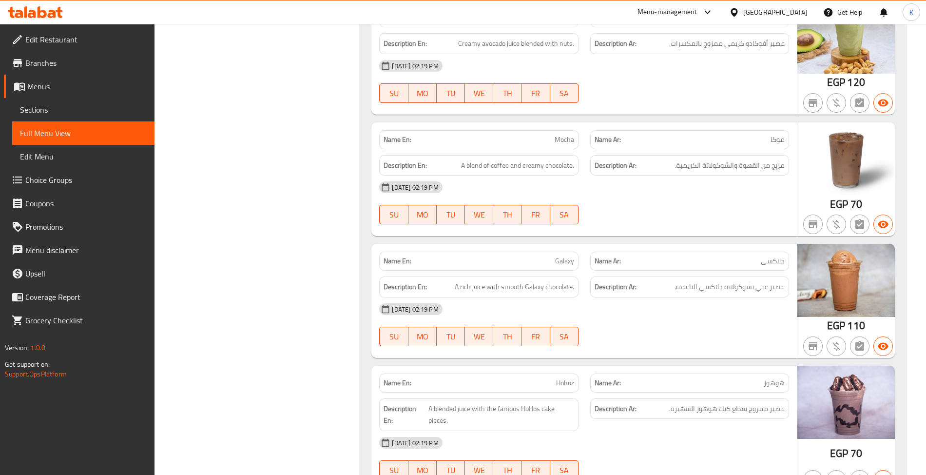
click at [564, 388] on span "Hohoz" at bounding box center [565, 383] width 18 height 10
click at [451, 261] on div "Name En: Galaxy" at bounding box center [478, 261] width 199 height 19
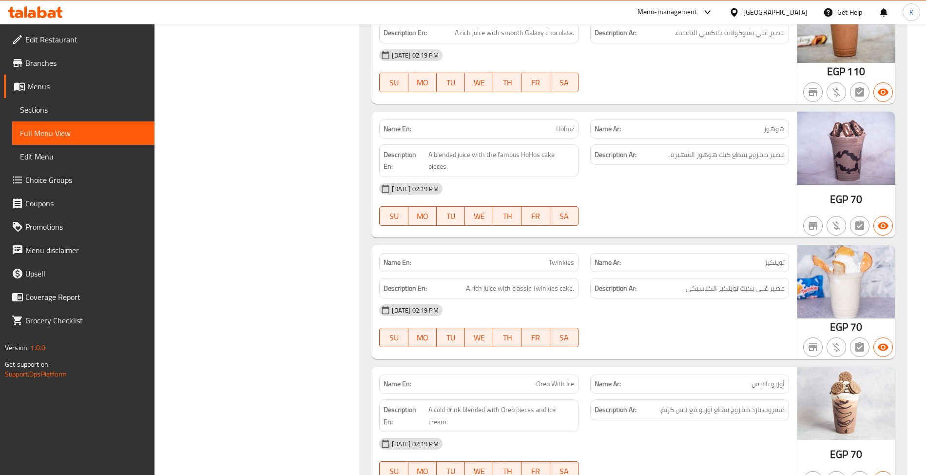
scroll to position [1288, 0]
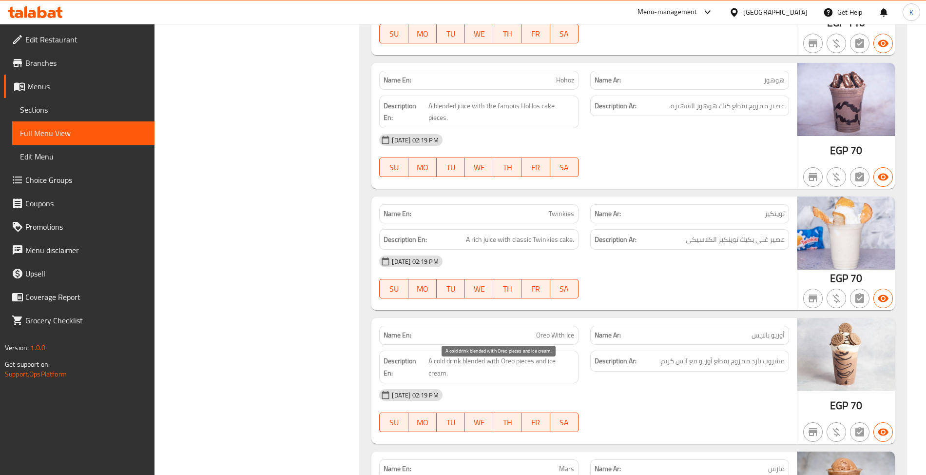
click at [550, 372] on span "A cold drink blended with Oreo pieces and ice cream." at bounding box center [501, 367] width 146 height 24
click at [498, 281] on div "SU MO TU WE TH FR SA" at bounding box center [478, 288] width 211 height 31
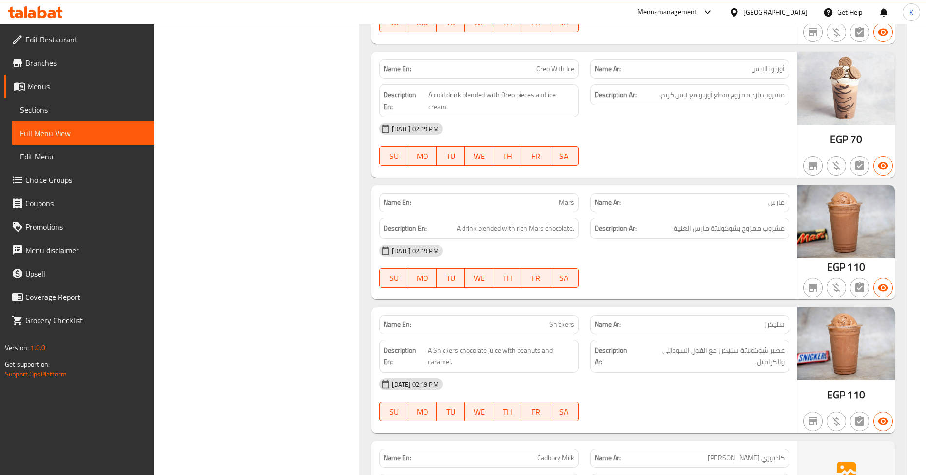
scroll to position [2517, 0]
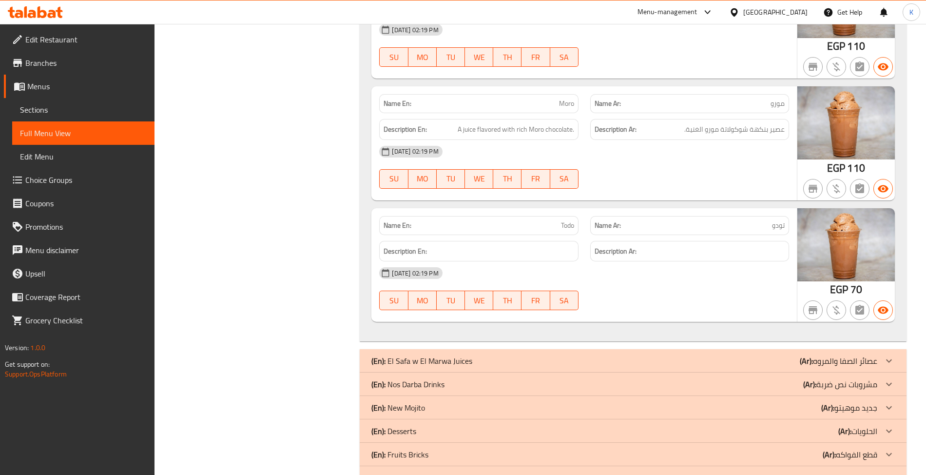
click at [502, 128] on div "Description En: A juice flavored with rich Moro chocolate." at bounding box center [478, 129] width 211 height 33
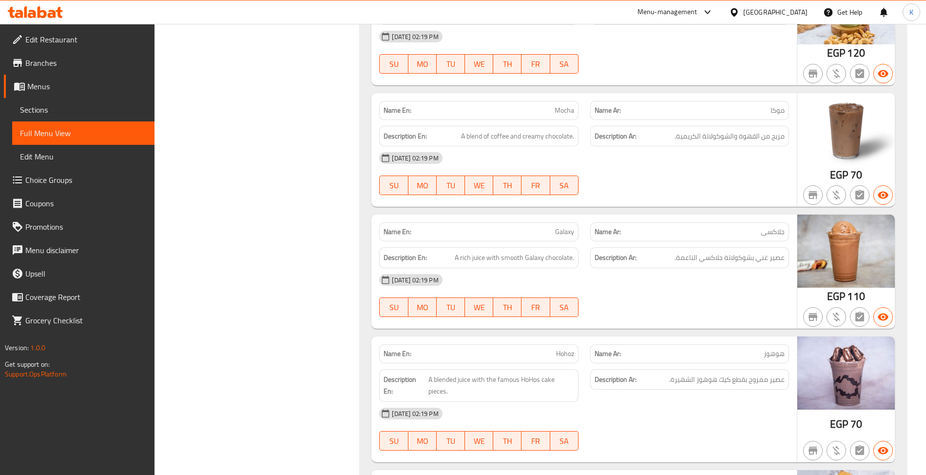
click at [594, 147] on div "Description Ar: مزيج من القهوة والشوكولاتة الكريمية." at bounding box center [689, 136] width 199 height 21
click at [557, 116] on span "Mocha" at bounding box center [564, 110] width 19 height 10
click at [574, 261] on div "Description En: A rich juice with smooth Galaxy chocolate." at bounding box center [478, 257] width 199 height 21
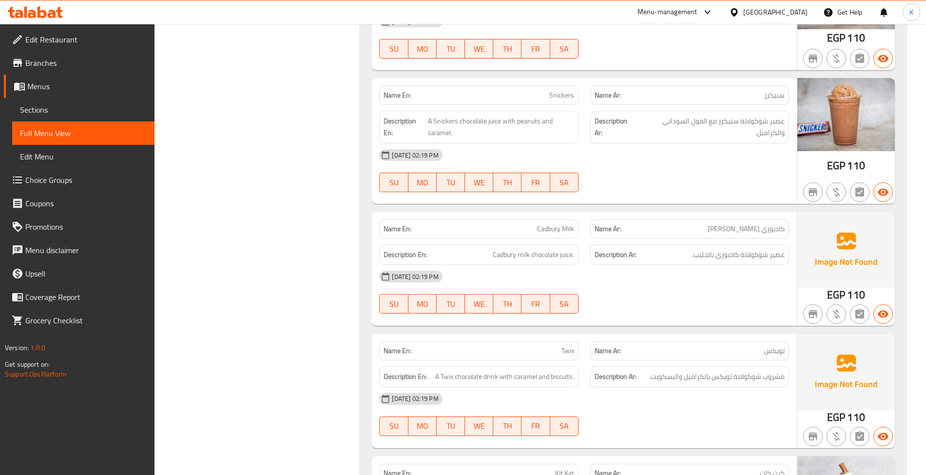
scroll to position [525, 0]
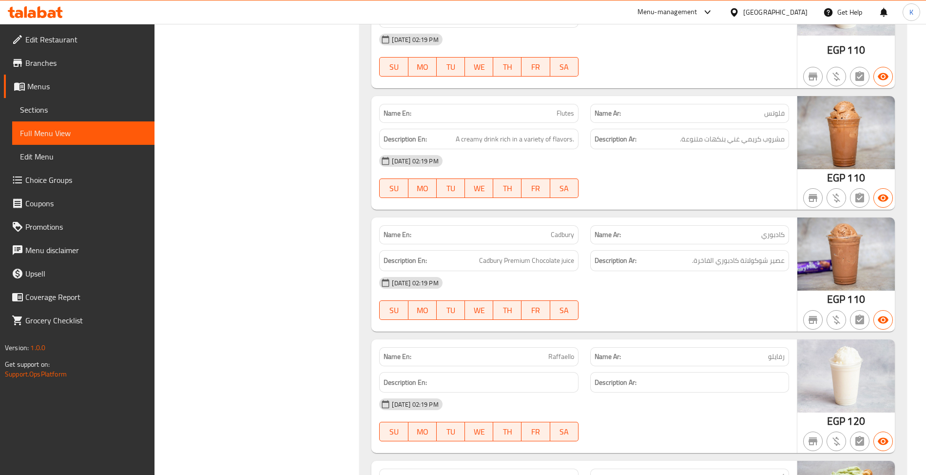
click at [521, 326] on div "SU MO TU WE TH FR SA" at bounding box center [478, 309] width 211 height 31
click at [606, 287] on div "[DATE] 02:19 PM" at bounding box center [583, 282] width 421 height 23
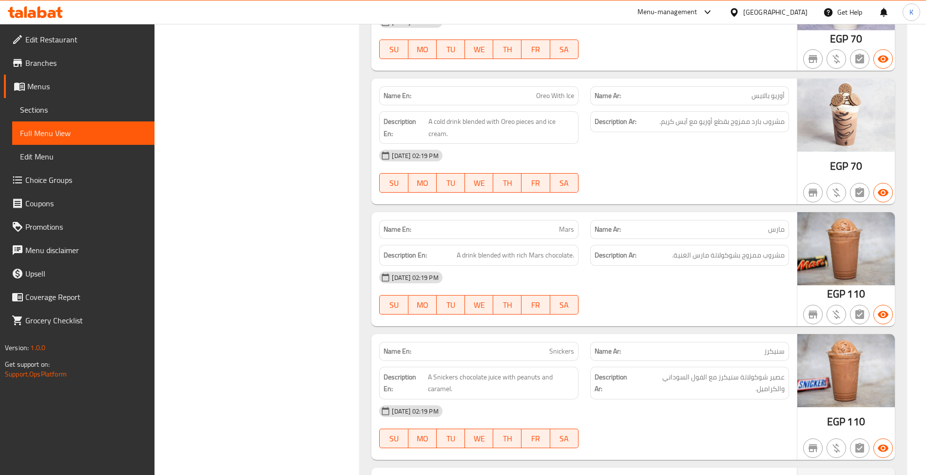
click at [642, 336] on div "Name En: Mo Salah Name Ar: مو صلاح Description En: Description Ar: 05-09-2025 0…" at bounding box center [633, 22] width 546 height 2618
click at [348, 157] on div "Filter Branches Branches Popular filters Free items Branch specific items Has c…" at bounding box center [261, 41] width 186 height 2887
click at [379, 204] on div "Name En: Oreo With Ice Name Ar: أوريو بالايس Description En: A cold drink blend…" at bounding box center [583, 141] width 425 height 126
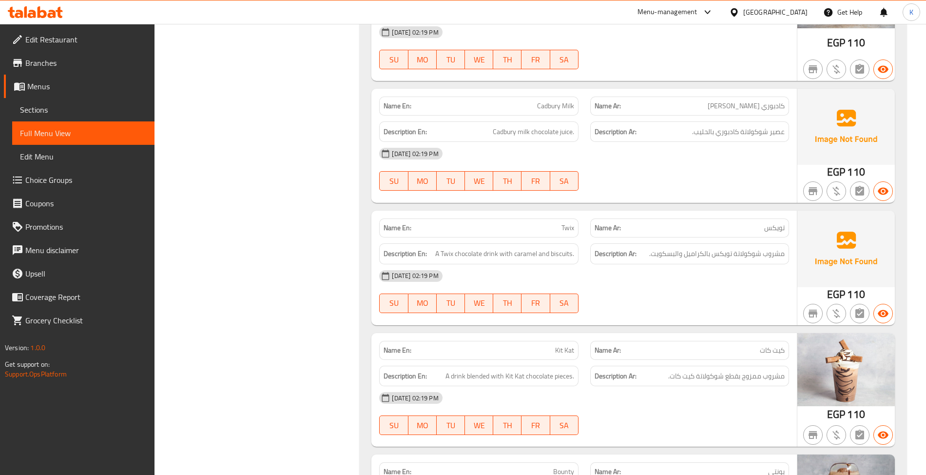
drag, startPoint x: 533, startPoint y: 314, endPoint x: 528, endPoint y: 311, distance: 6.0
click at [533, 310] on span "FR" at bounding box center [535, 303] width 20 height 14
click at [541, 297] on div "SU MO TU WE TH FR SA" at bounding box center [478, 303] width 211 height 31
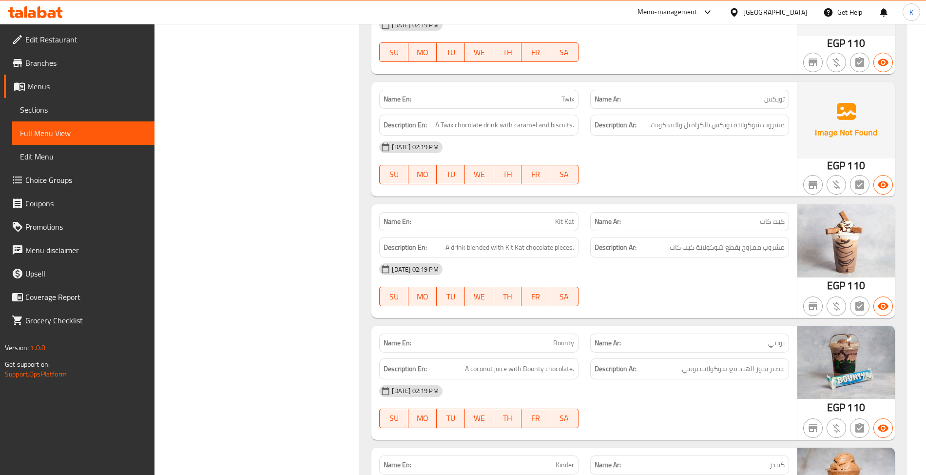
scroll to position [2058, 0]
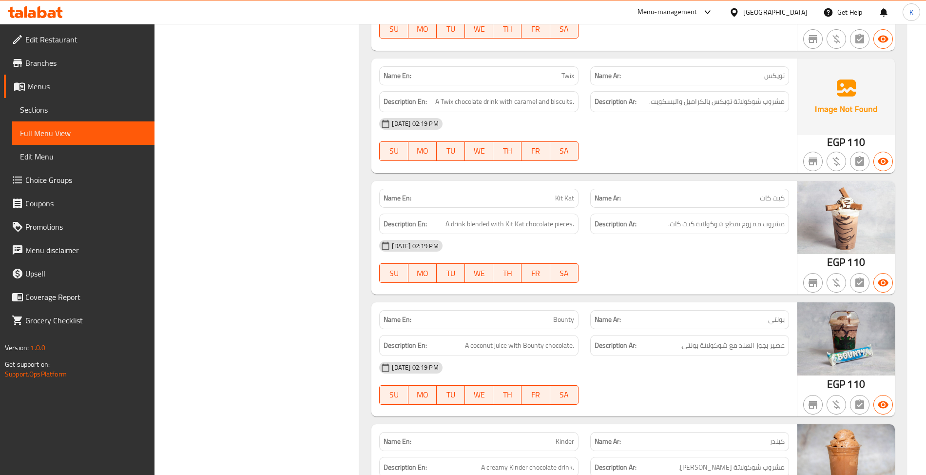
click at [436, 149] on div "SU MO TU WE TH FR SA" at bounding box center [478, 151] width 211 height 31
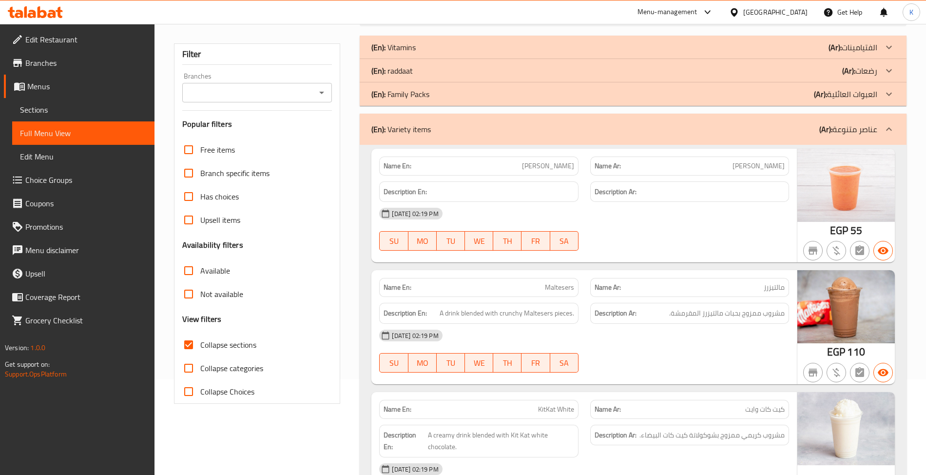
scroll to position [86, 0]
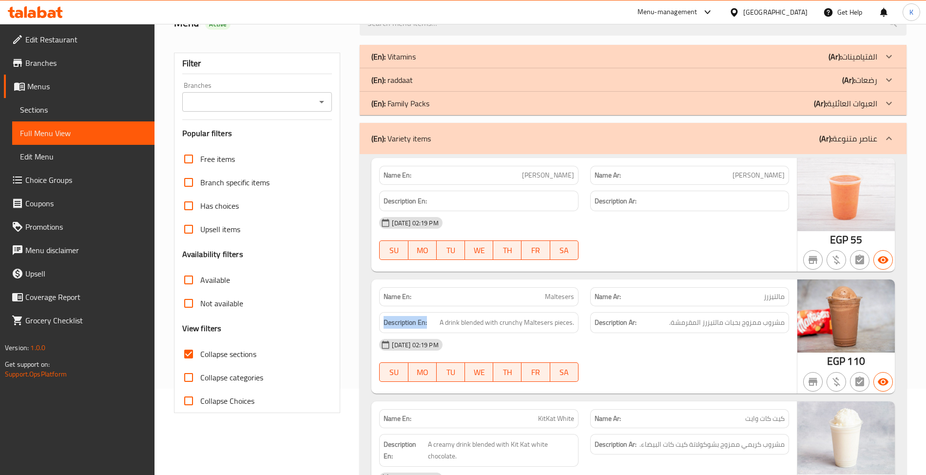
drag, startPoint x: 406, startPoint y: 320, endPoint x: 381, endPoint y: 321, distance: 24.9
click at [384, 321] on h6 "Description En: A drink blended with crunchy Maltesers pieces." at bounding box center [479, 322] width 190 height 12
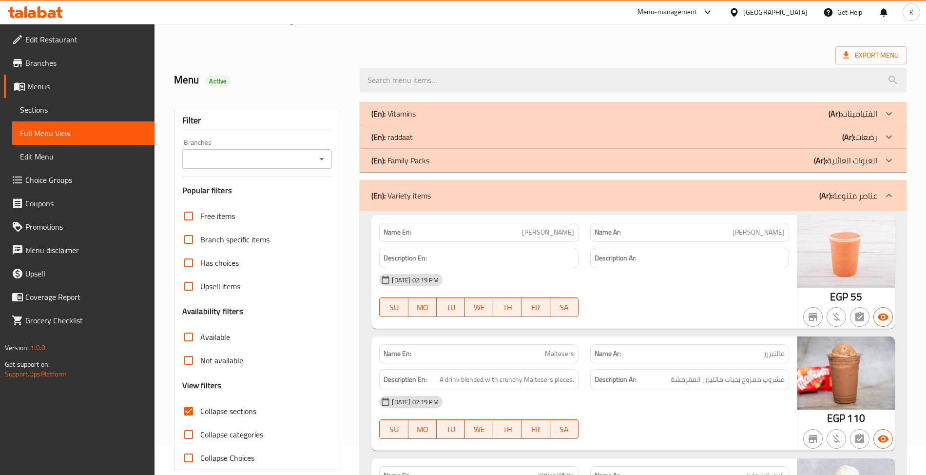
scroll to position [0, 0]
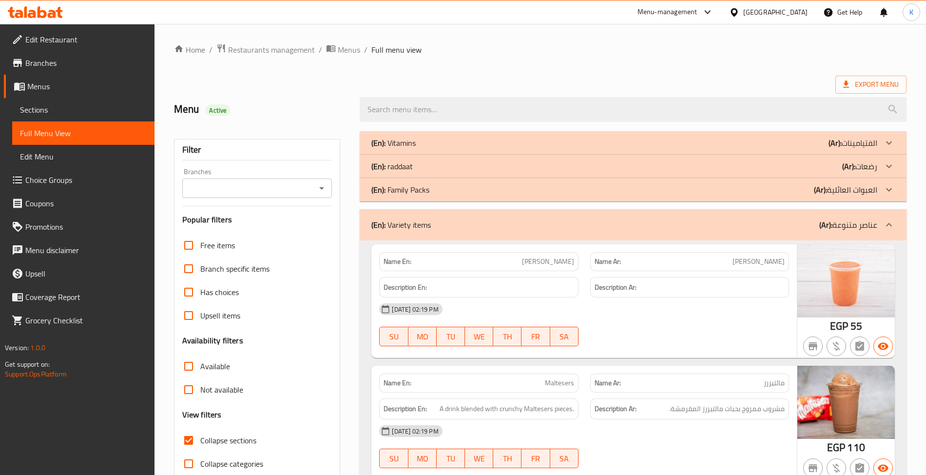
click at [463, 173] on div "(En): raddaat (Ar): رضعات" at bounding box center [633, 166] width 546 height 23
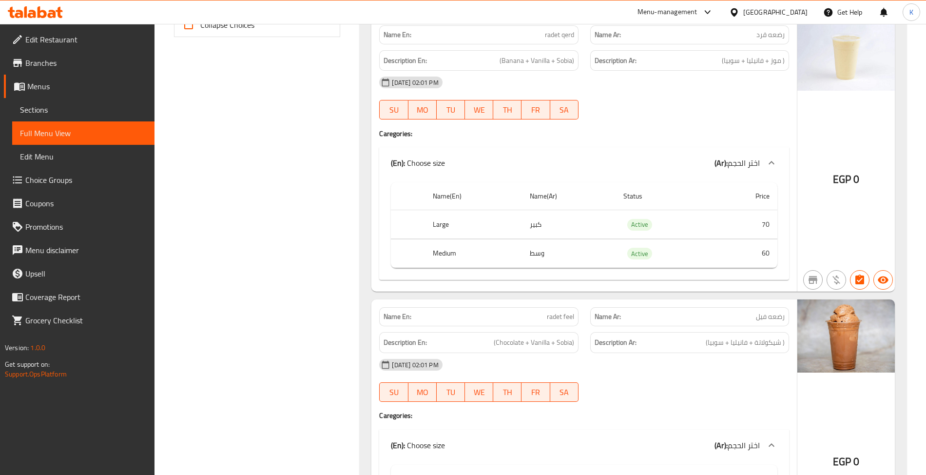
scroll to position [4590, 0]
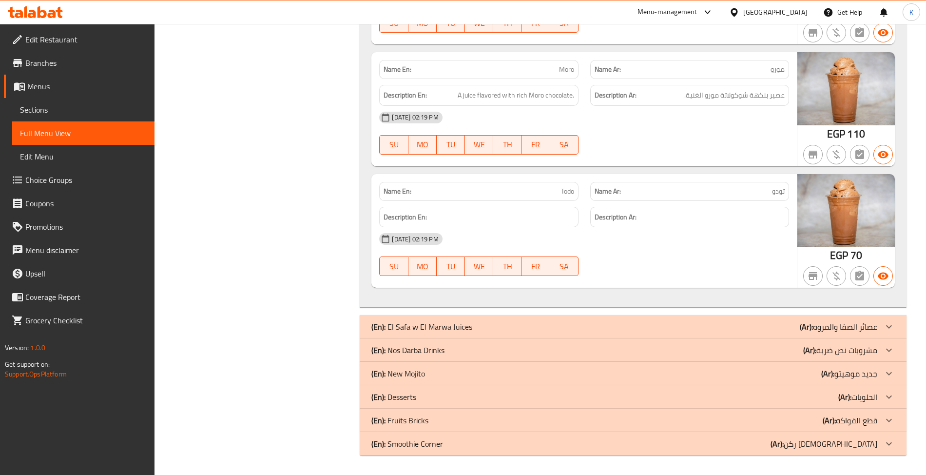
click at [468, 366] on div "(En): New Mojito (Ar): جديد موهيتو" at bounding box center [633, 373] width 546 height 23
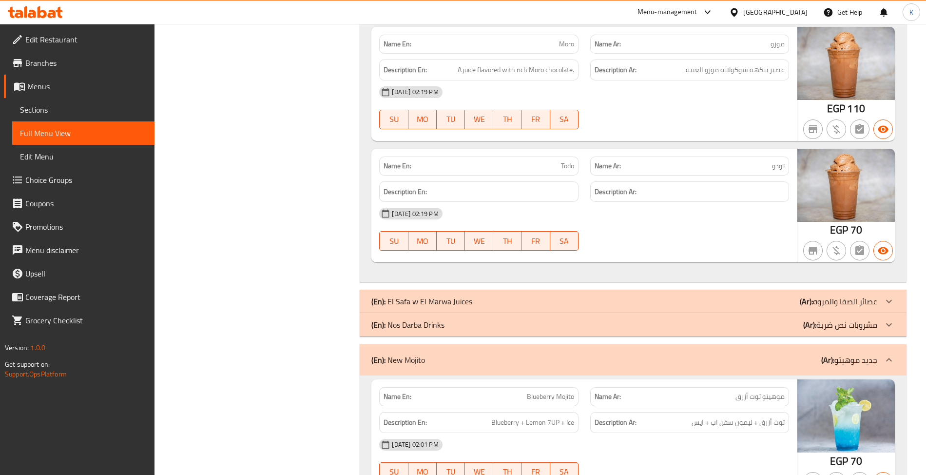
scroll to position [5241, 0]
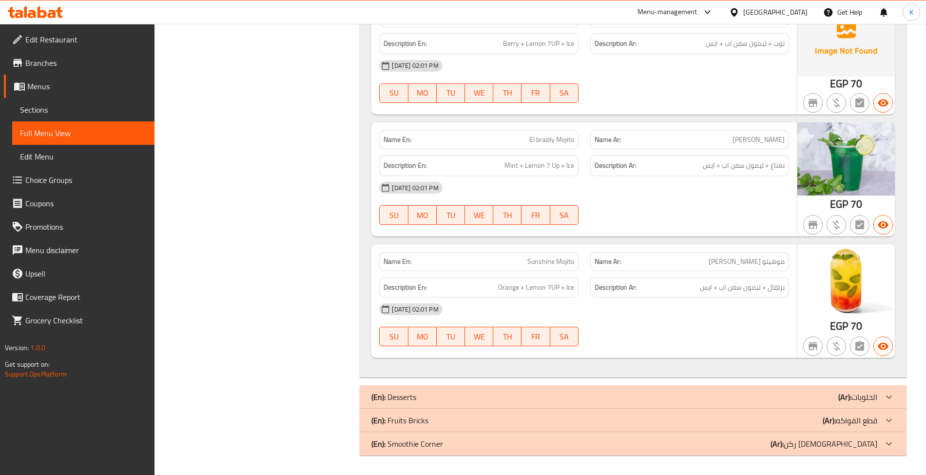
click at [408, 447] on p "(En): Smoothie Corner" at bounding box center [407, 444] width 72 height 12
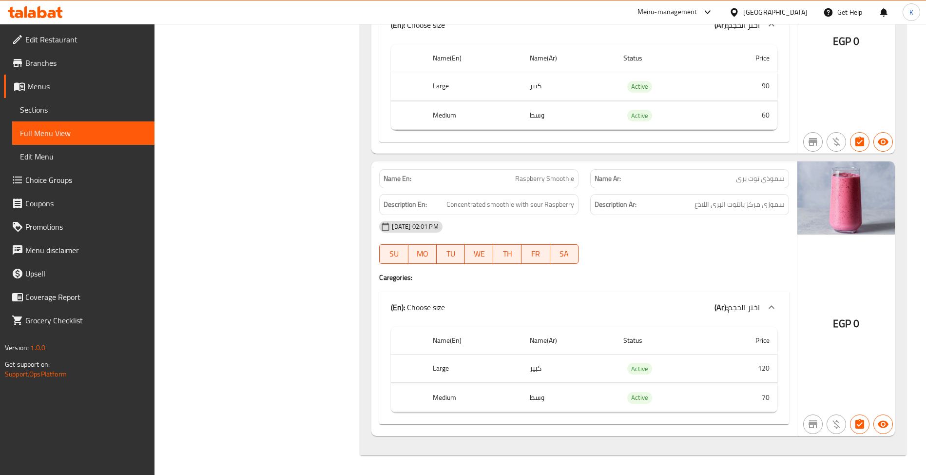
scroll to position [7827, 0]
drag, startPoint x: 595, startPoint y: 260, endPoint x: 603, endPoint y: 214, distance: 46.7
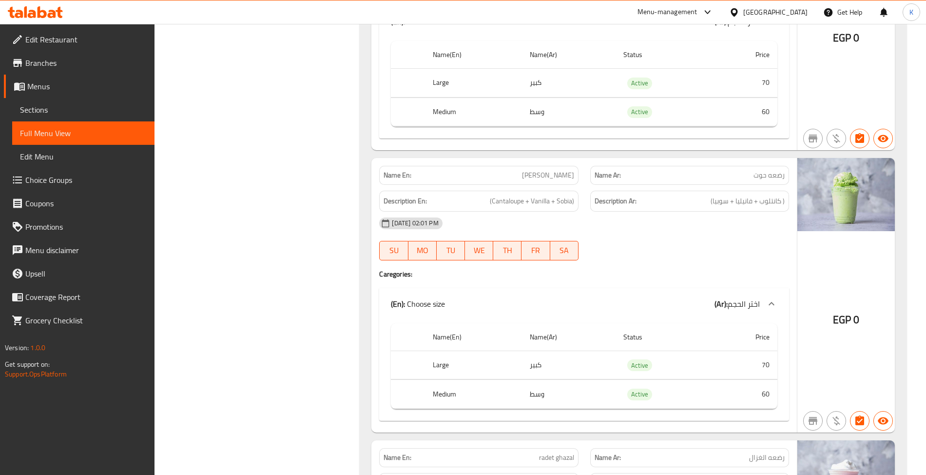
scroll to position [0, 0]
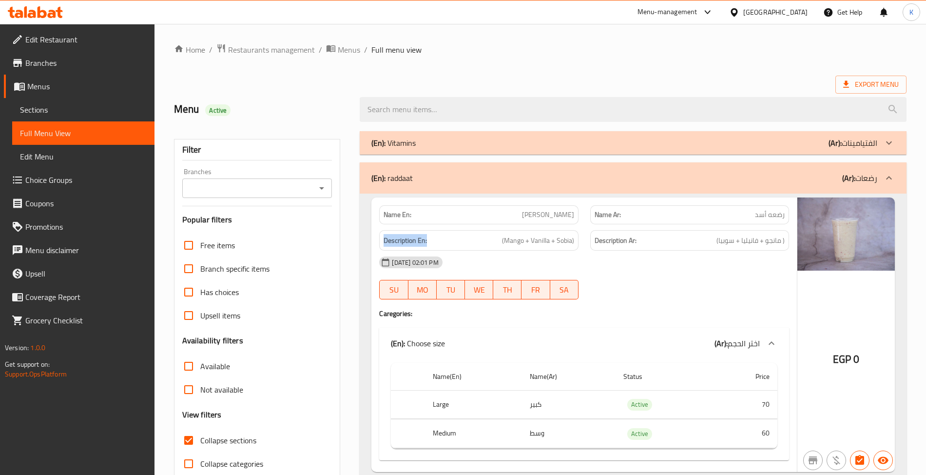
drag, startPoint x: 421, startPoint y: 246, endPoint x: 385, endPoint y: 241, distance: 36.5
click at [385, 241] on div "Description En: (Mango + Vanilla + Sobia)" at bounding box center [478, 240] width 199 height 21
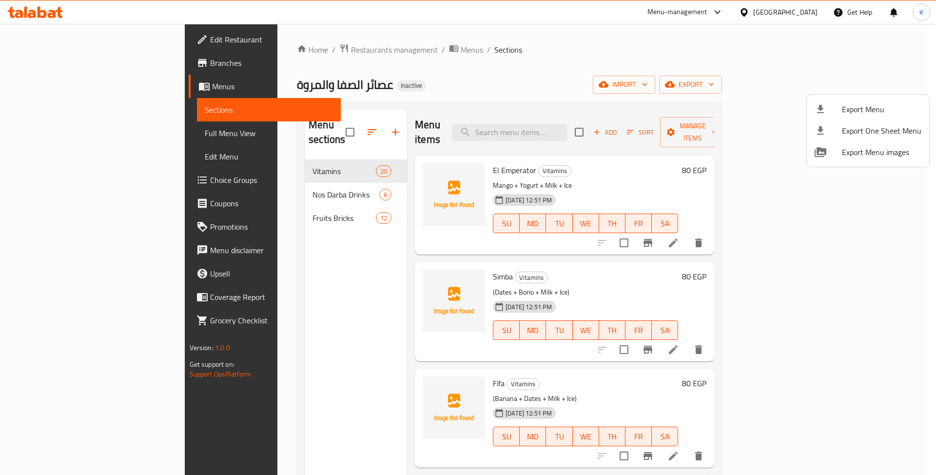
click at [580, 124] on div at bounding box center [468, 237] width 936 height 475
click at [567, 127] on input "search" at bounding box center [509, 132] width 115 height 17
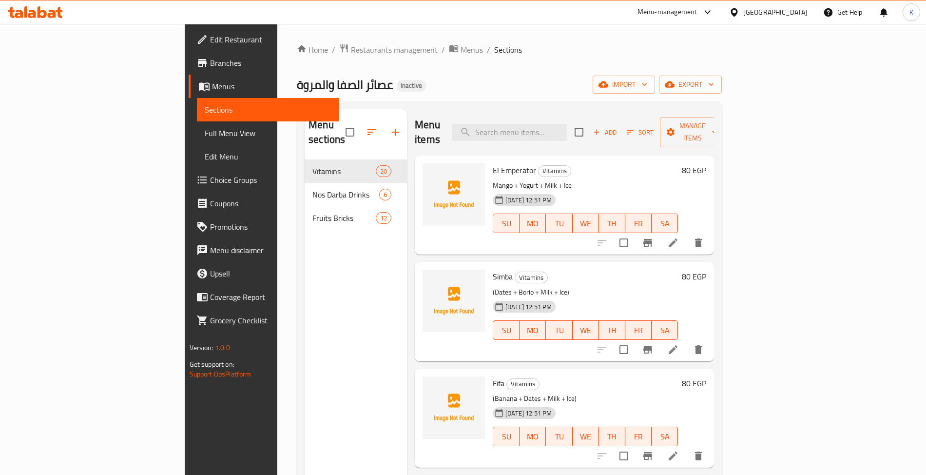
paste input "Cherry Mojito"
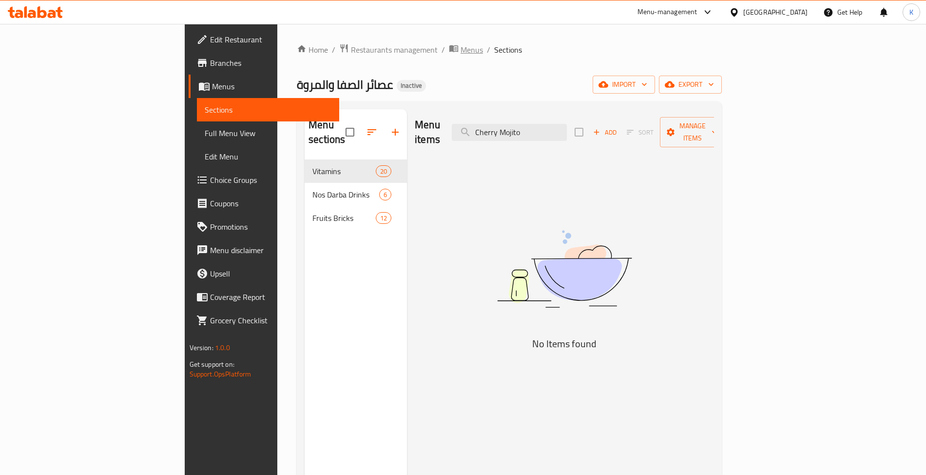
type input "Cherry Mojito"
click at [338, 58] on div "Home / Restaurants management / Menus / Sections عصائر الصفا والمروة Inactive i…" at bounding box center [509, 317] width 425 height 548
click at [461, 50] on span "Menus" at bounding box center [472, 50] width 22 height 12
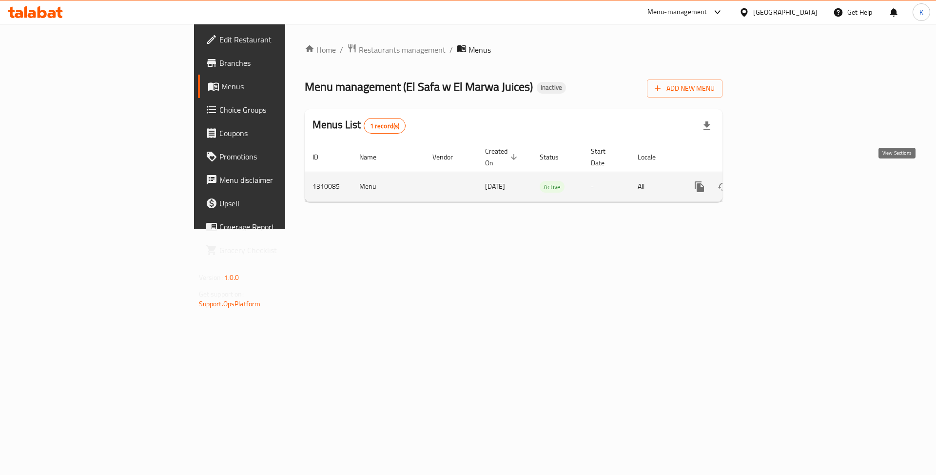
click at [776, 181] on icon "enhanced table" at bounding box center [770, 187] width 12 height 12
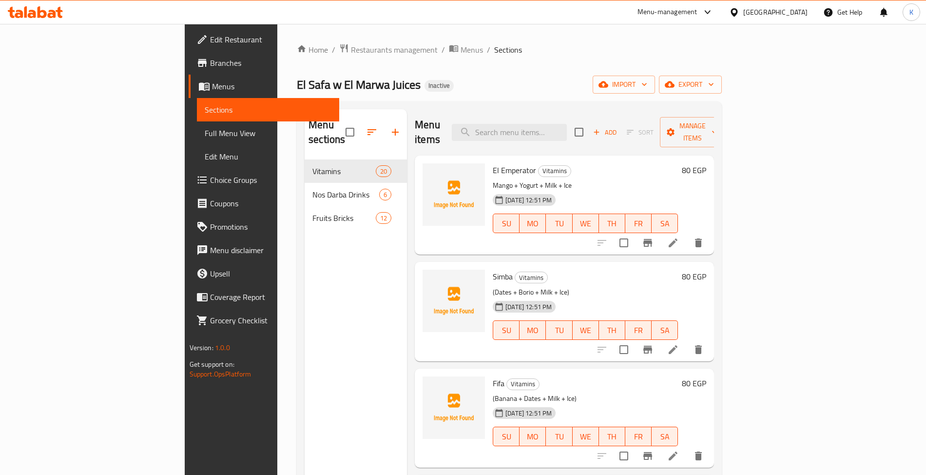
click at [601, 136] on div "Menu items Add Sort Manage items" at bounding box center [564, 132] width 299 height 46
click at [567, 132] on input "search" at bounding box center [509, 132] width 115 height 17
paste input "Cherry Mojito"
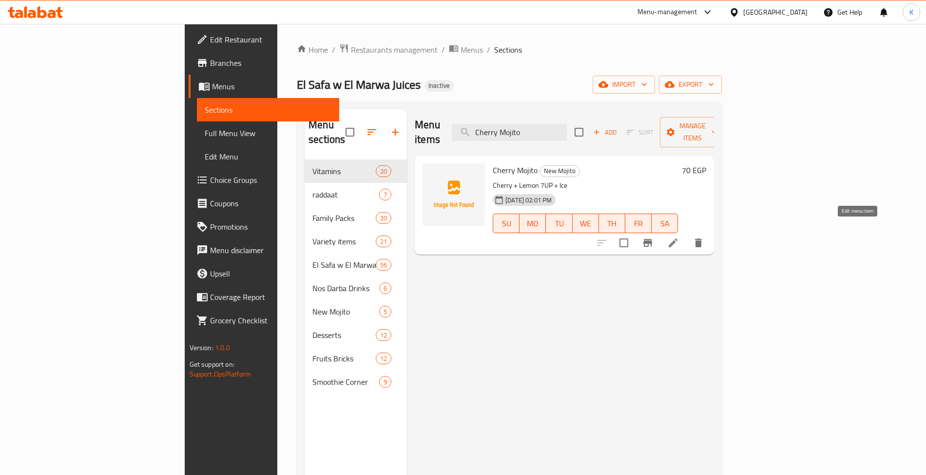
type input "Cherry Mojito"
click at [679, 237] on icon at bounding box center [673, 243] width 12 height 12
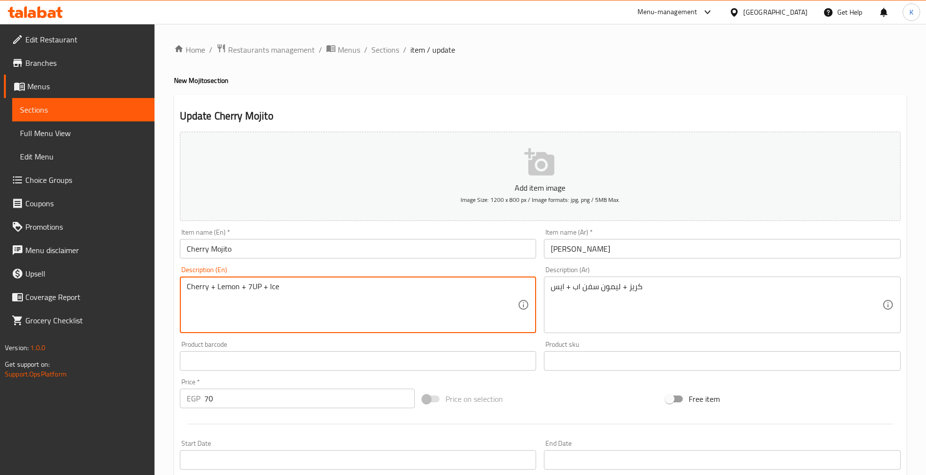
type textarea "Cherry + Lemon + 7UP + Ice"
click at [249, 250] on input "Cherry Mojito" at bounding box center [358, 248] width 357 height 19
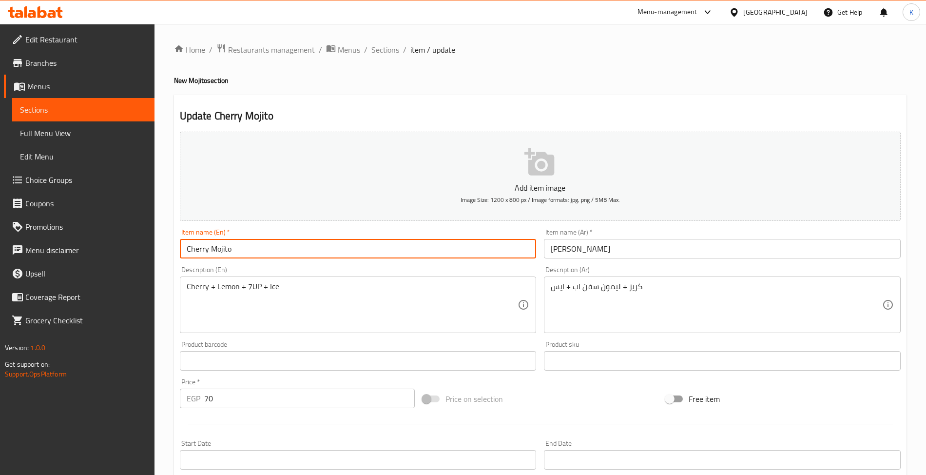
click at [385, 51] on span "Sections" at bounding box center [385, 50] width 28 height 12
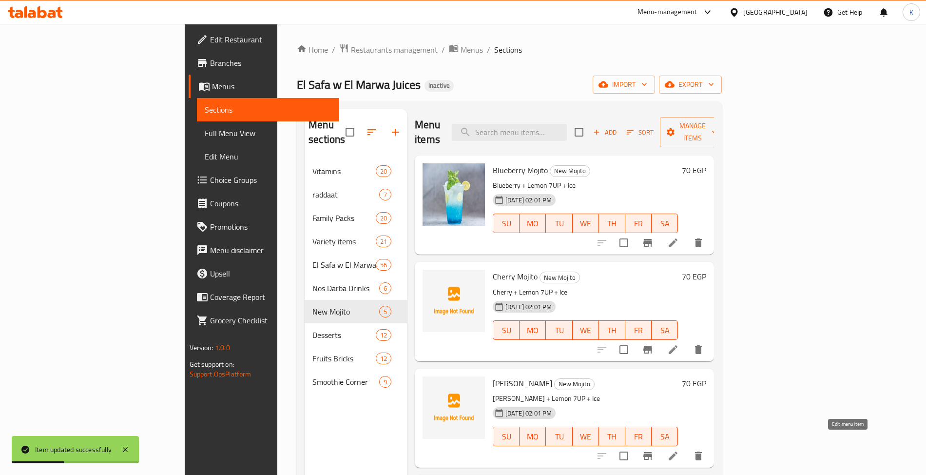
click at [679, 450] on icon at bounding box center [673, 456] width 12 height 12
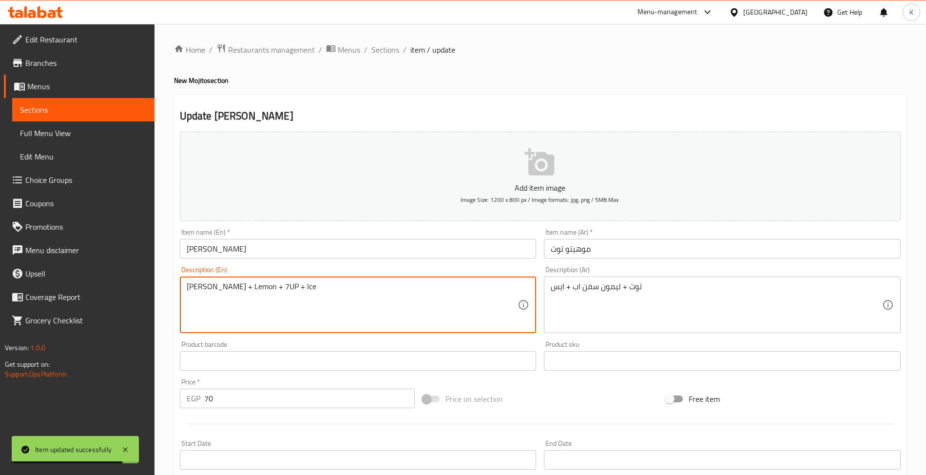
click at [256, 290] on textarea "Berry + Lemon + 7UP + Ice" at bounding box center [352, 305] width 331 height 46
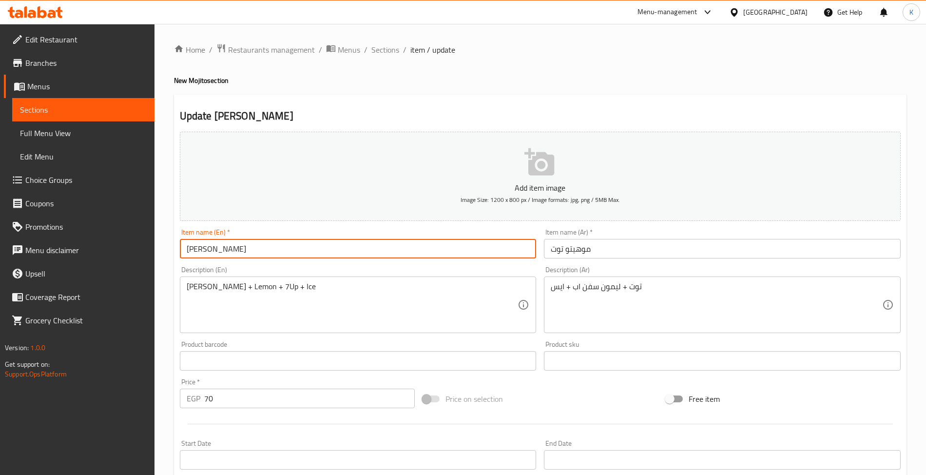
click at [324, 242] on input "[PERSON_NAME]" at bounding box center [358, 248] width 357 height 19
click at [355, 343] on div "Product barcode Product barcode" at bounding box center [358, 356] width 357 height 30
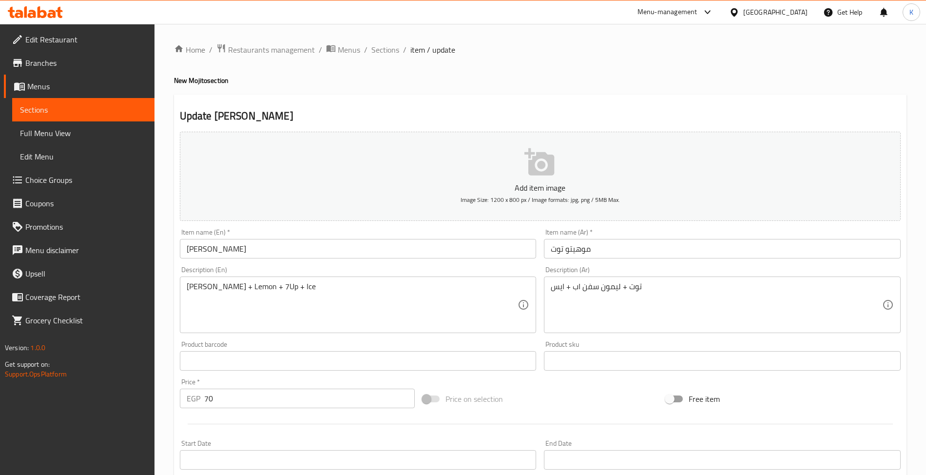
drag, startPoint x: 318, startPoint y: 308, endPoint x: 217, endPoint y: 298, distance: 100.9
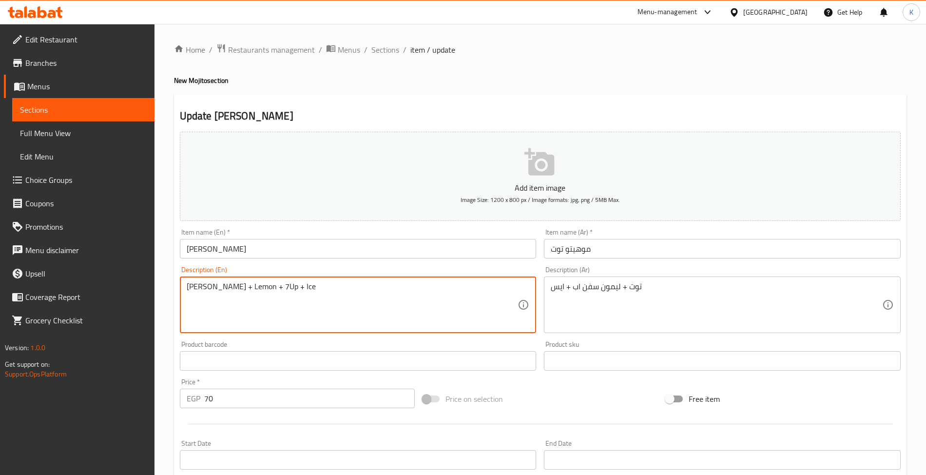
click at [248, 289] on textarea "Berry + Lemon + 7Up + Ice" at bounding box center [352, 305] width 331 height 46
type textarea "Berry + Lemon + 7 Up + Ice"
click at [283, 260] on div "Item name (En)   * berry Mojito Item name (En) *" at bounding box center [358, 244] width 365 height 38
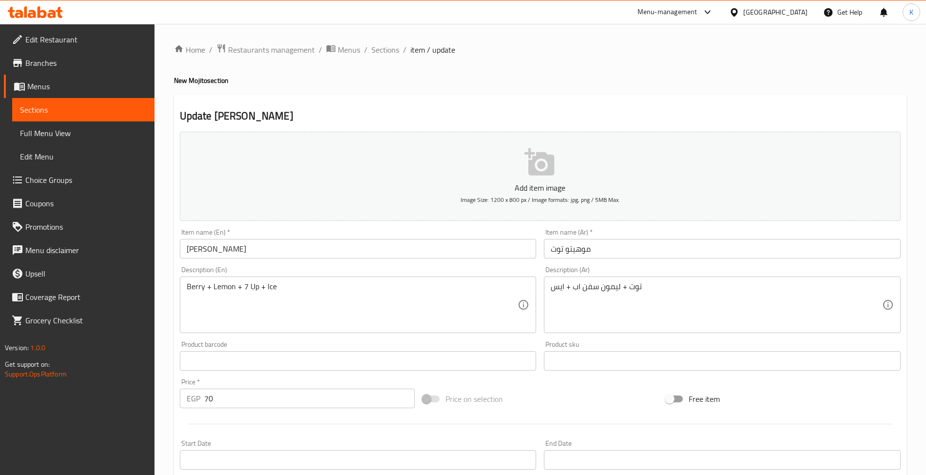
click at [278, 252] on input "[PERSON_NAME]" at bounding box center [358, 248] width 357 height 19
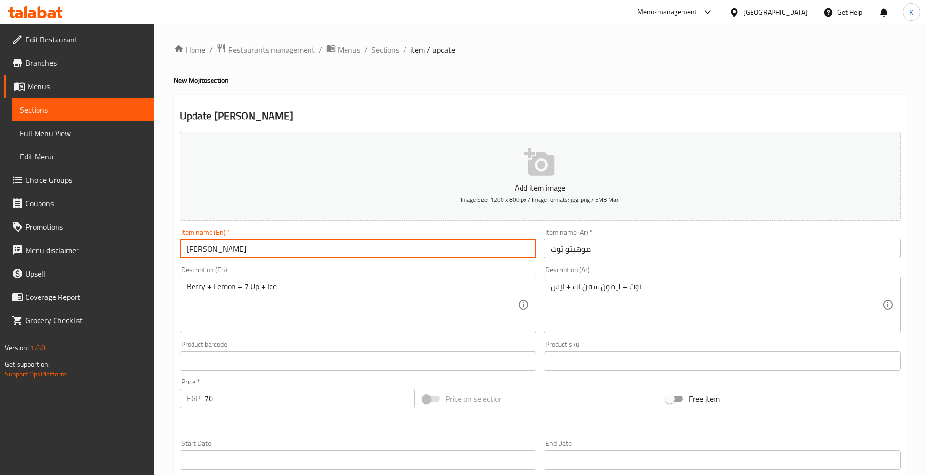
click at [386, 51] on span "Sections" at bounding box center [385, 50] width 28 height 12
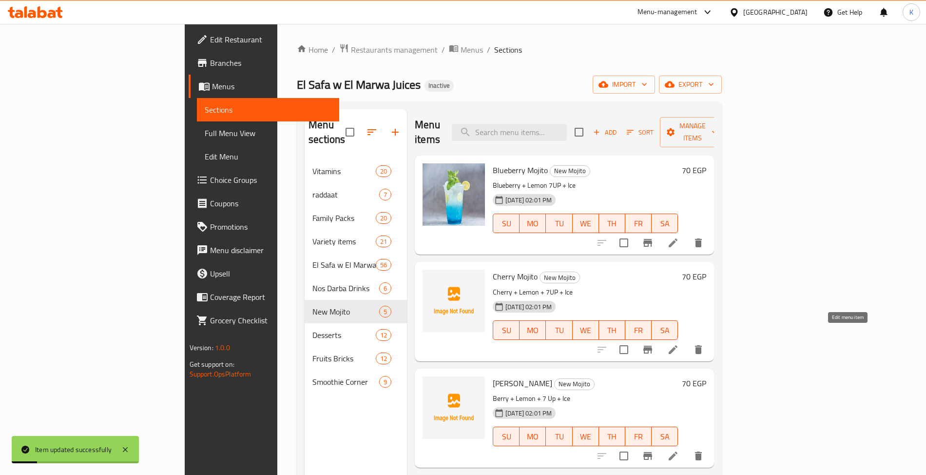
click at [679, 344] on icon at bounding box center [673, 350] width 12 height 12
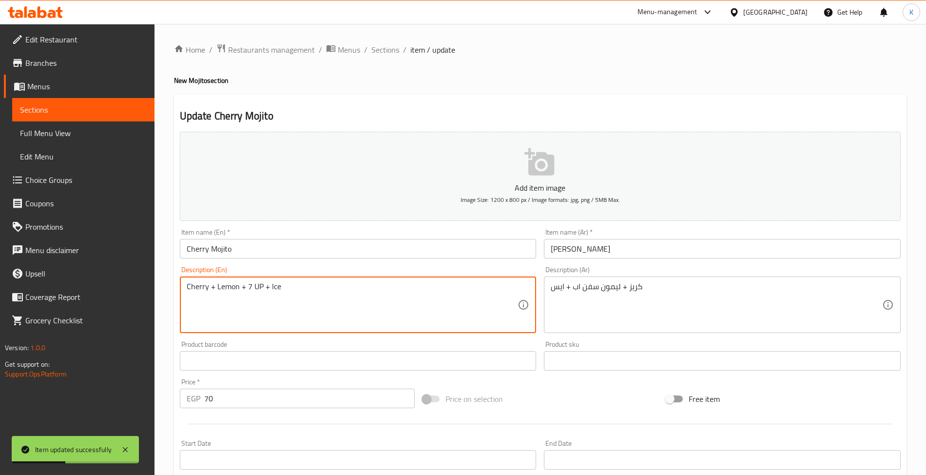
click at [262, 290] on textarea "Cherry + Lemon + 7 UP + Ice" at bounding box center [352, 305] width 331 height 46
type textarea "Cherry + Lemon + 7 Up + Ice"
click at [342, 255] on input "Cherry Mojito" at bounding box center [358, 248] width 357 height 19
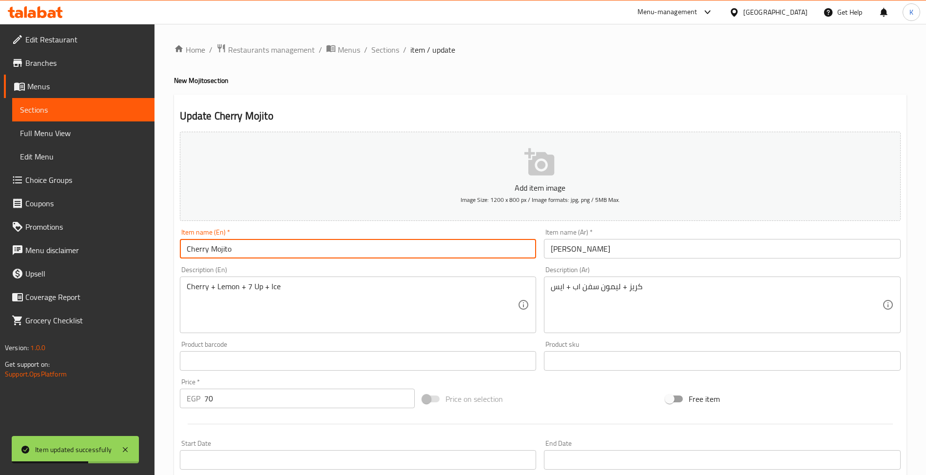
click at [395, 49] on span "Sections" at bounding box center [385, 50] width 28 height 12
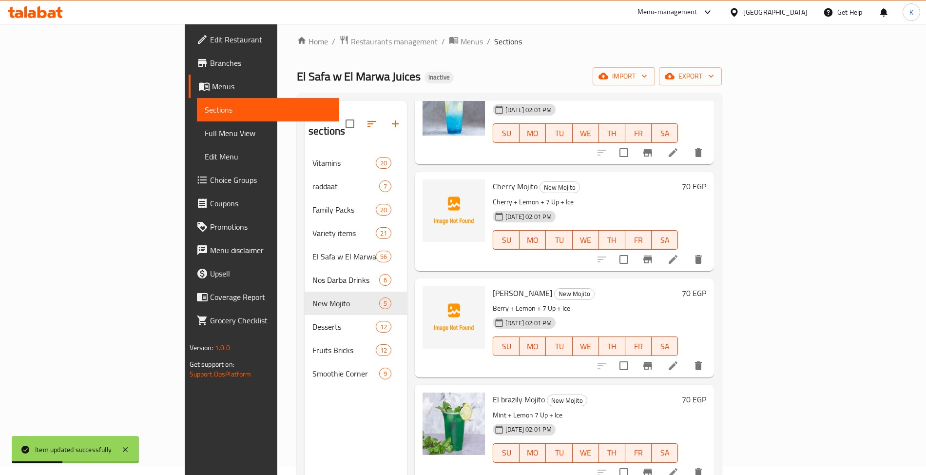
scroll to position [137, 0]
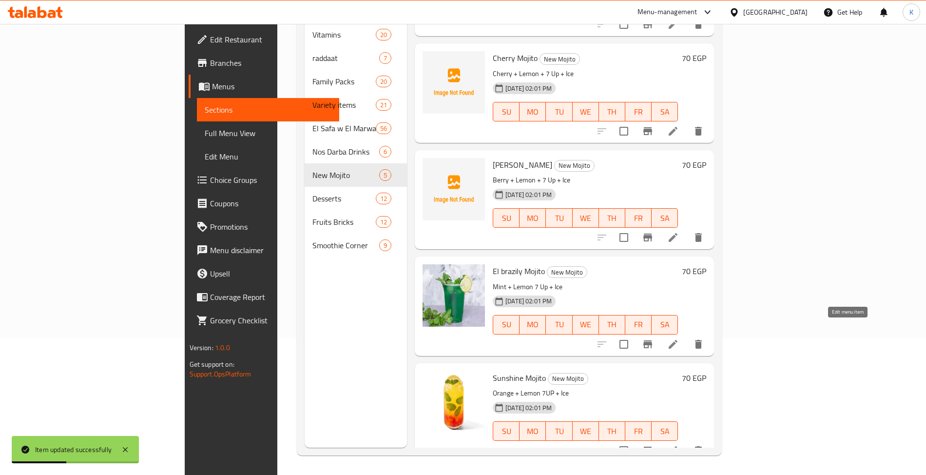
click at [687, 335] on li at bounding box center [673, 344] width 27 height 18
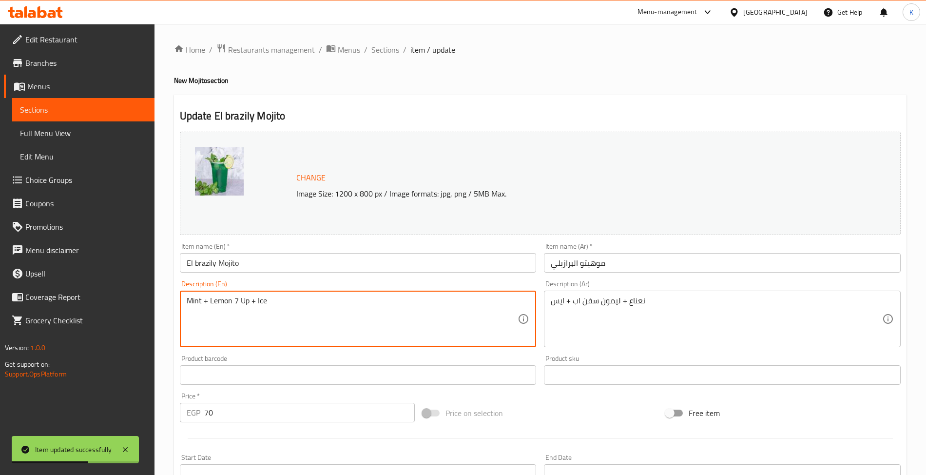
click at [233, 299] on textarea "Mint + Lemon 7 Up + Ice" at bounding box center [352, 319] width 331 height 46
type textarea "Mint + Lemon+ 7 Up + Ice"
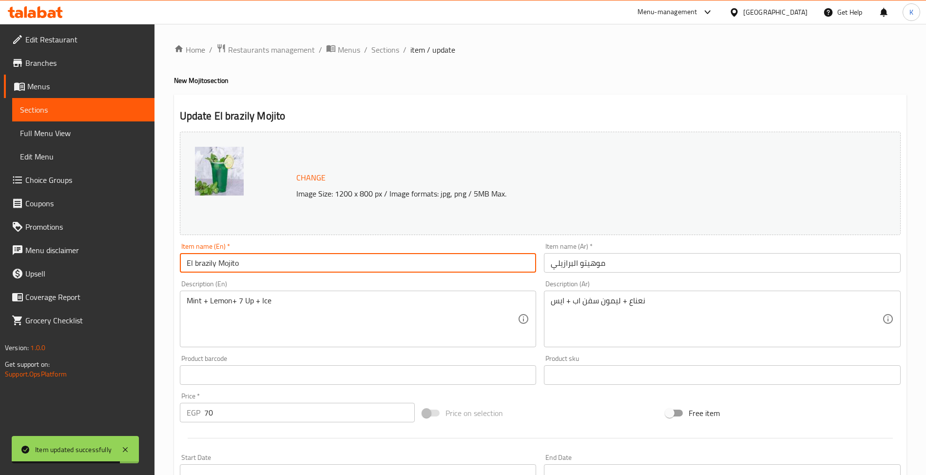
click at [313, 260] on input "El brazily Mojito" at bounding box center [358, 262] width 357 height 19
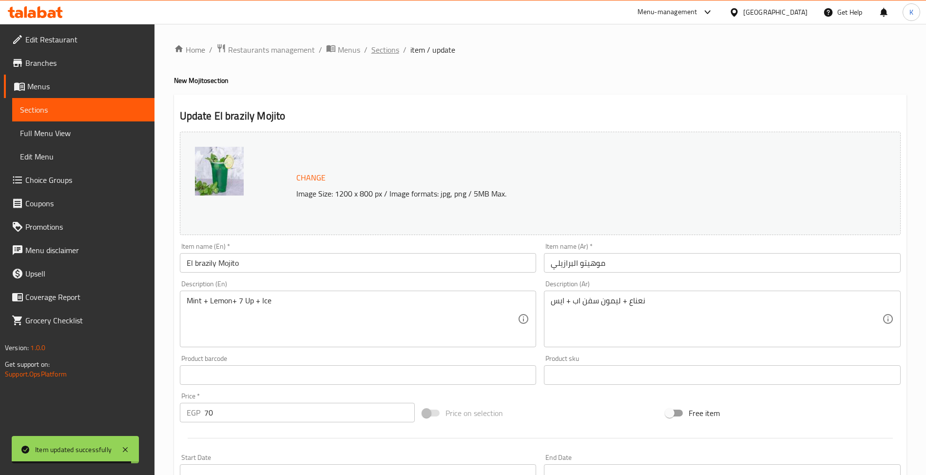
click at [390, 54] on span "Sections" at bounding box center [385, 50] width 28 height 12
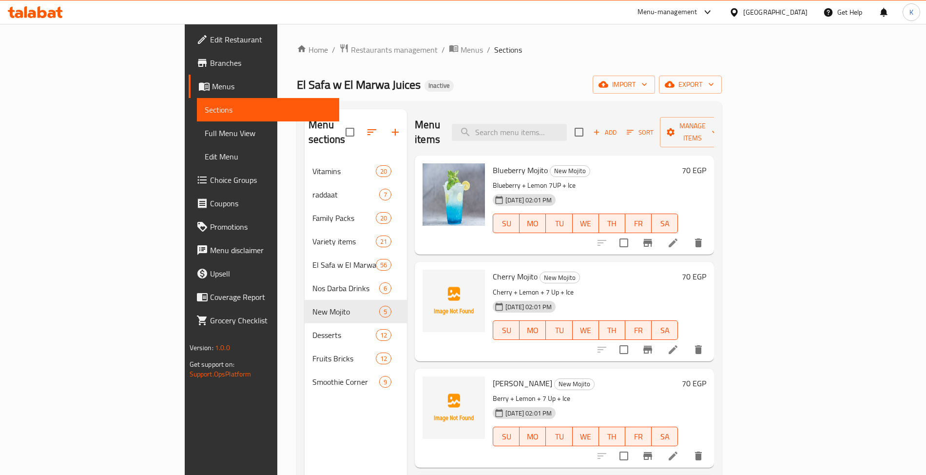
click at [585, 135] on div "Menu items Add Sort Manage items" at bounding box center [564, 132] width 299 height 46
click at [567, 131] on input "search" at bounding box center [509, 132] width 115 height 17
click at [619, 163] on h6 "Blueberry Mojito New Mojito" at bounding box center [585, 170] width 185 height 14
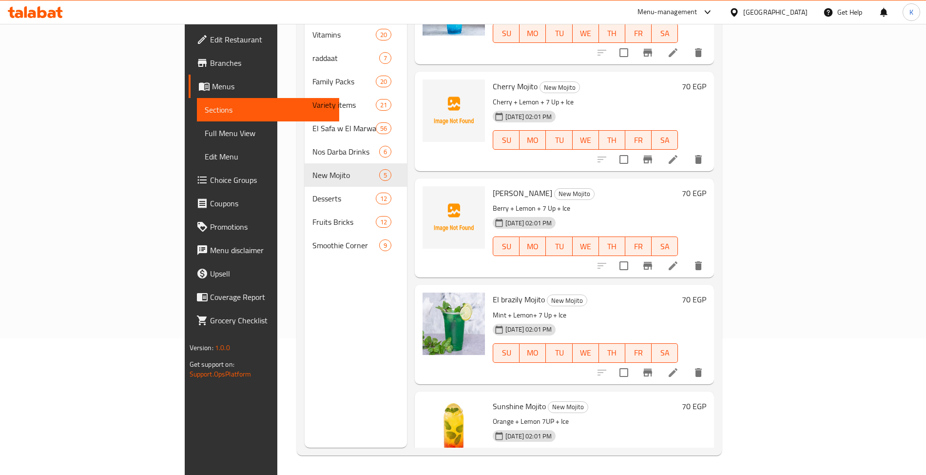
scroll to position [82, 0]
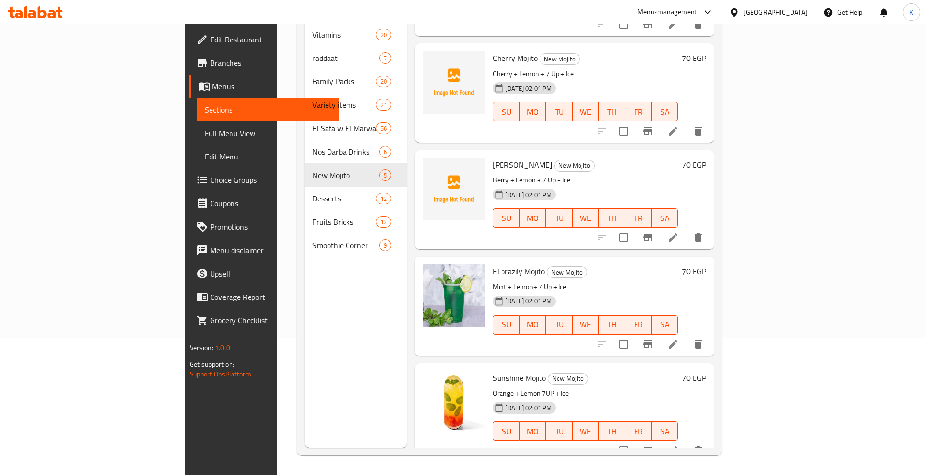
click at [687, 442] on li at bounding box center [673, 451] width 27 height 18
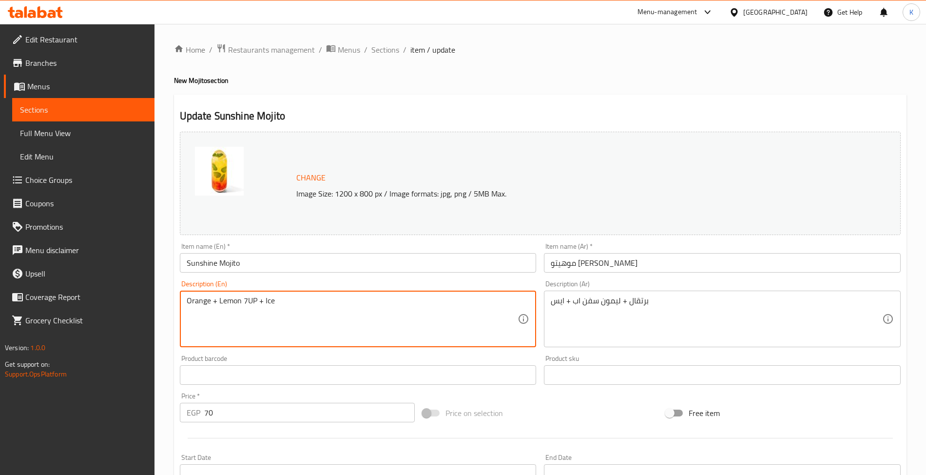
click at [248, 301] on textarea "Orange + Lemon 7UP + Ice" at bounding box center [352, 319] width 331 height 46
drag, startPoint x: 260, startPoint y: 303, endPoint x: 255, endPoint y: 305, distance: 5.3
click at [255, 305] on textarea "Orange + Lemon 7 UP + Ice" at bounding box center [352, 319] width 331 height 46
click at [256, 304] on textarea "Orange + Lemon 7 UP + Ice" at bounding box center [352, 319] width 331 height 46
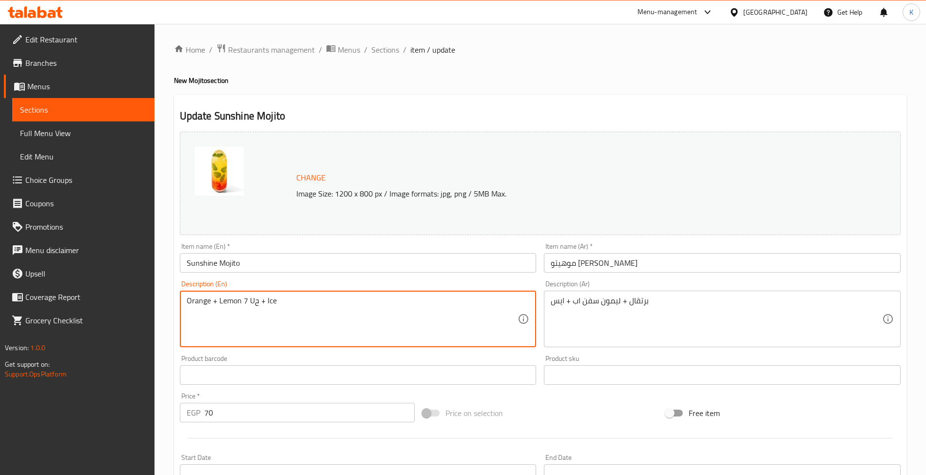
type textarea "Orange + Lemon 7 Uح + Ice"
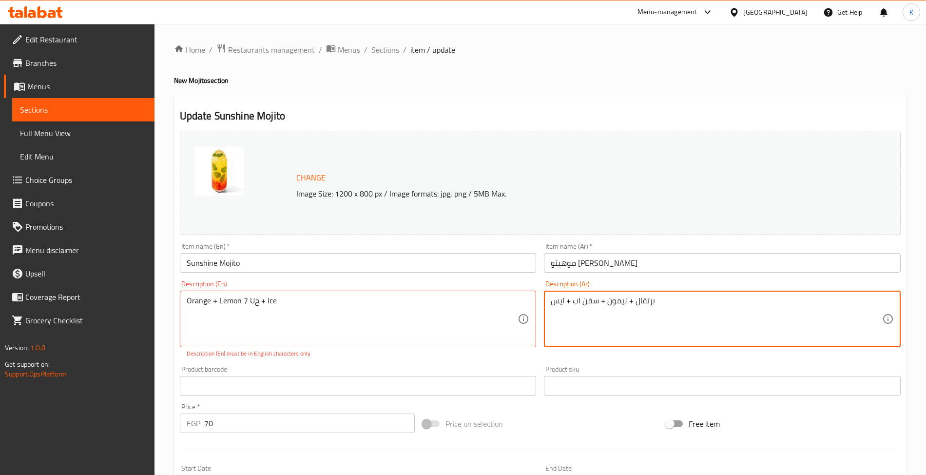
type textarea "برتقال + ليمون + سفن اب + ايس"
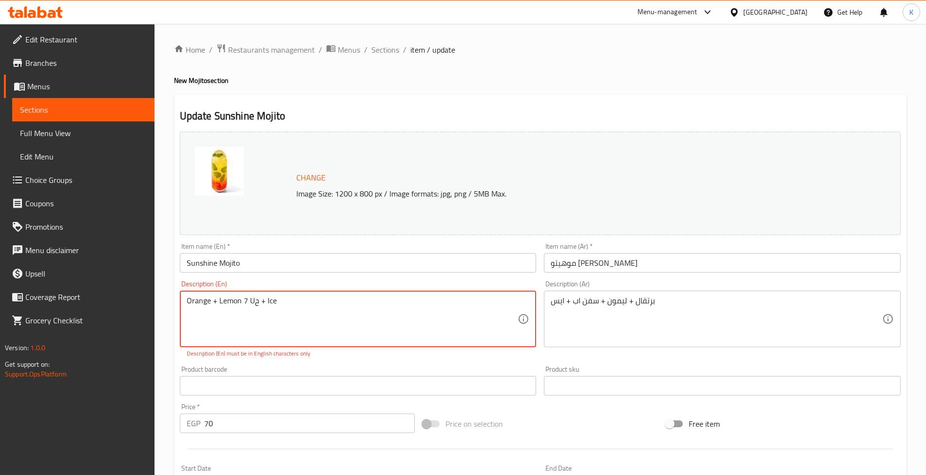
drag, startPoint x: 254, startPoint y: 303, endPoint x: 260, endPoint y: 305, distance: 5.6
type textarea "Orange + Lemon 7 Up + Ice"
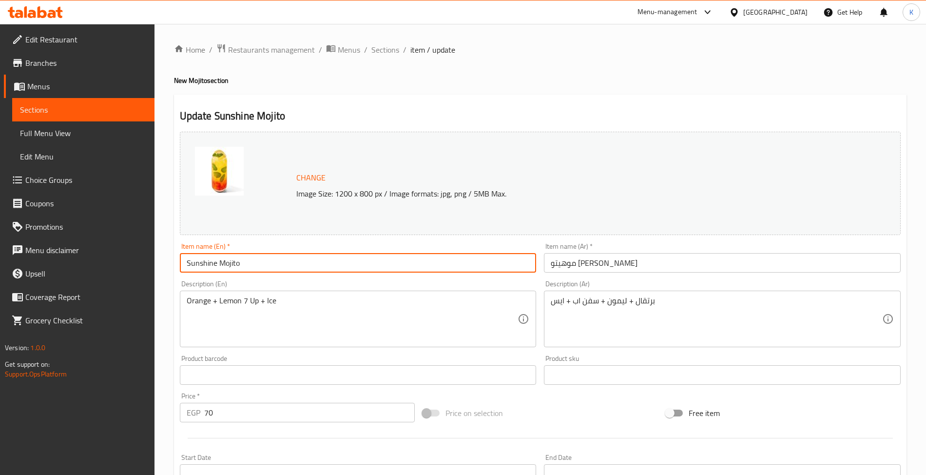
click at [307, 255] on input "Sunshine Mojito" at bounding box center [358, 262] width 357 height 19
click at [91, 39] on span "Edit Restaurant" at bounding box center [85, 40] width 121 height 12
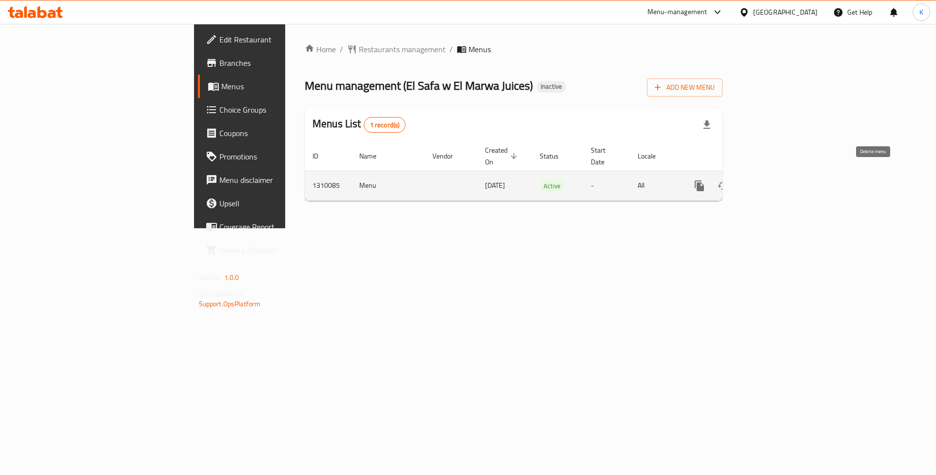
click at [781, 176] on link "enhanced table" at bounding box center [769, 185] width 23 height 23
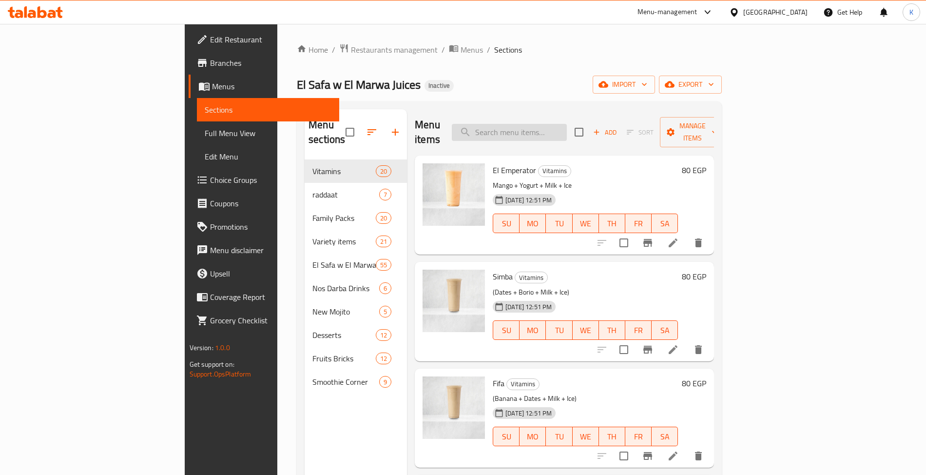
click at [567, 124] on input "search" at bounding box center [509, 132] width 115 height 17
paste input "radet ghazal"
type input "radet ghazal"
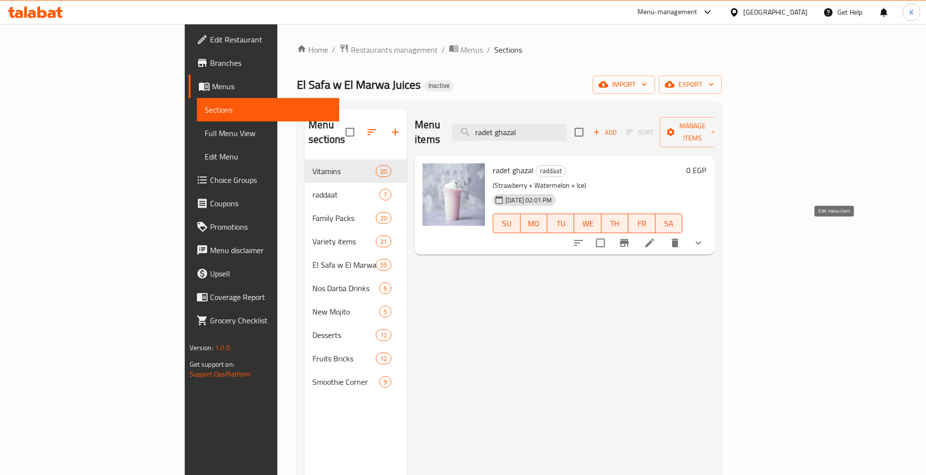
click at [656, 237] on icon at bounding box center [650, 243] width 12 height 12
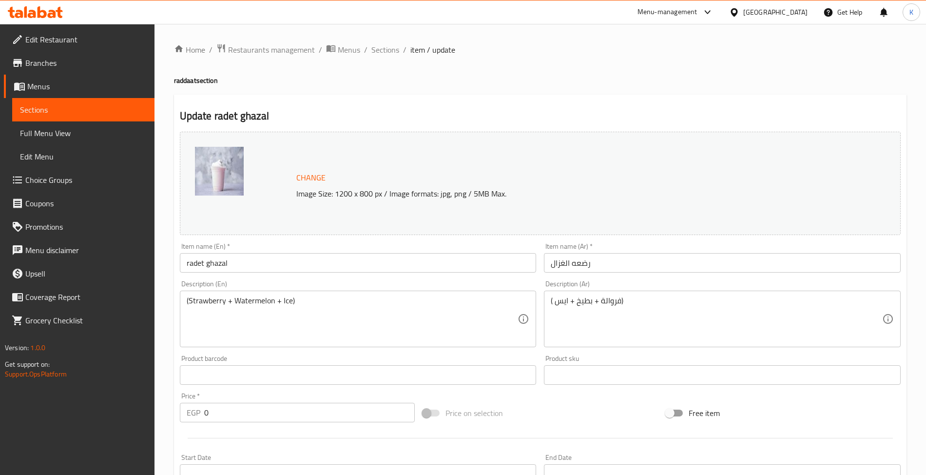
click at [205, 266] on input "radet ghazal" at bounding box center [358, 262] width 357 height 19
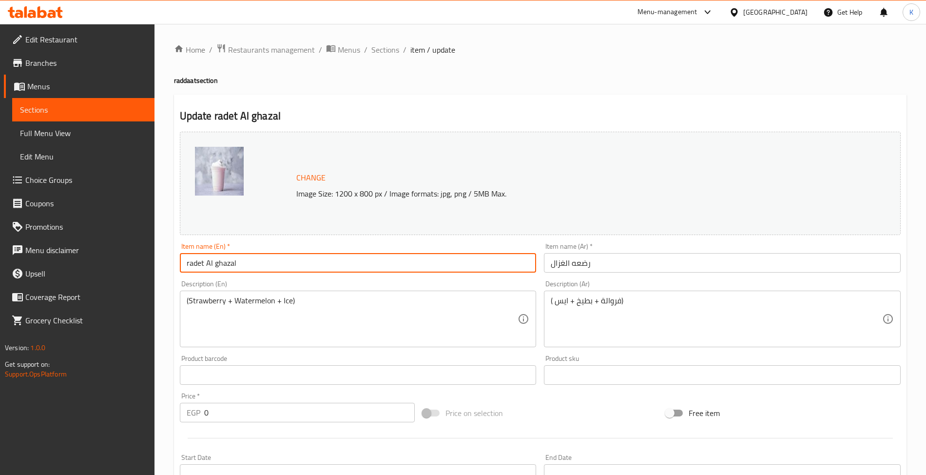
type input "radet Al ghazal"
click at [390, 51] on span "Sections" at bounding box center [385, 50] width 28 height 12
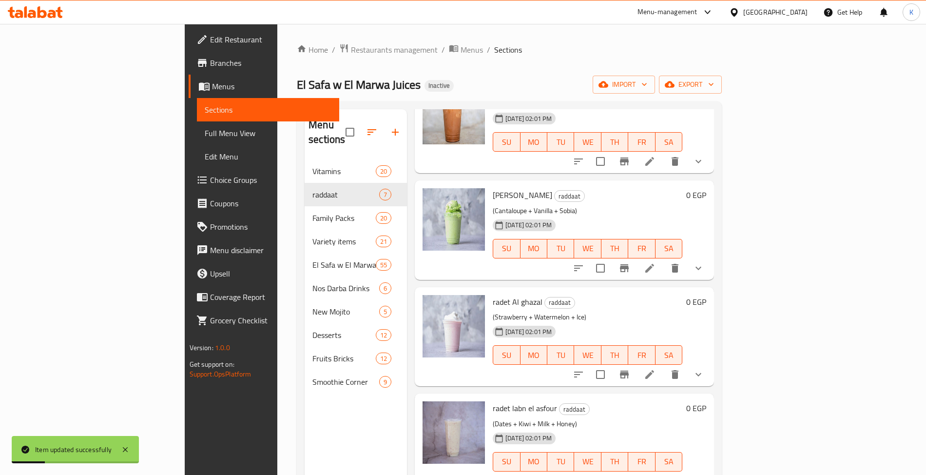
scroll to position [137, 0]
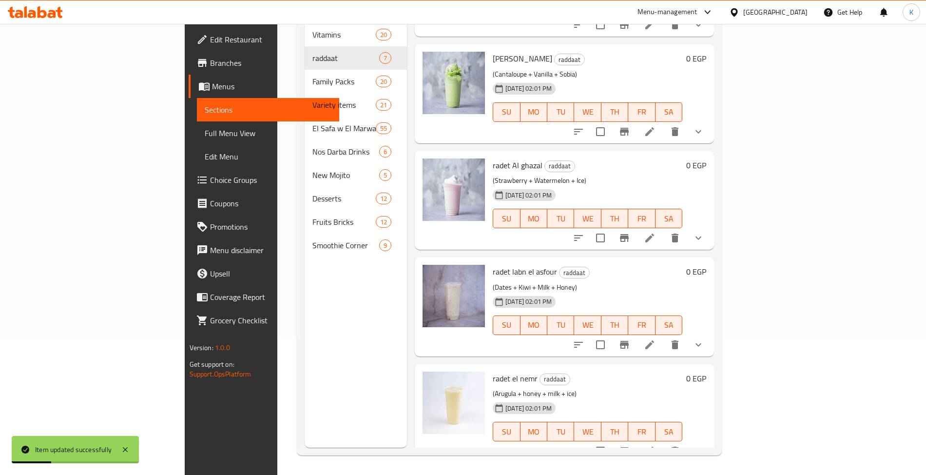
click at [654, 340] on icon at bounding box center [649, 344] width 9 height 9
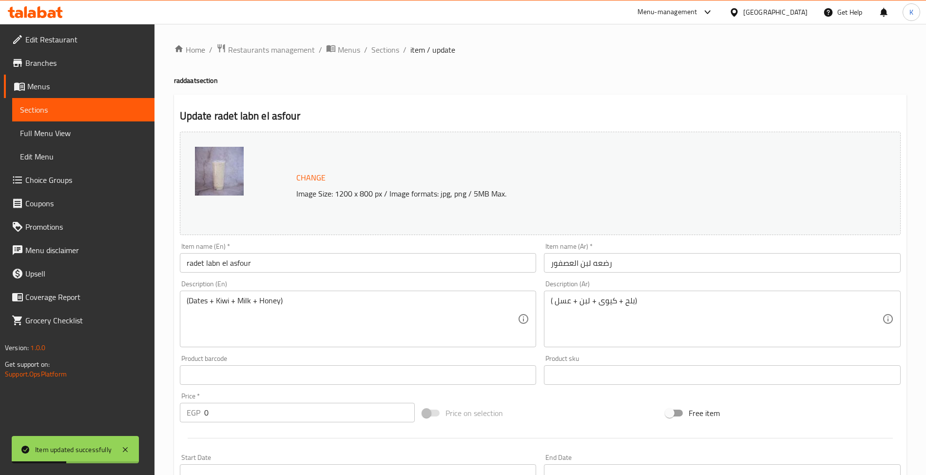
click at [214, 266] on input "radet labn el asfour" at bounding box center [358, 262] width 357 height 19
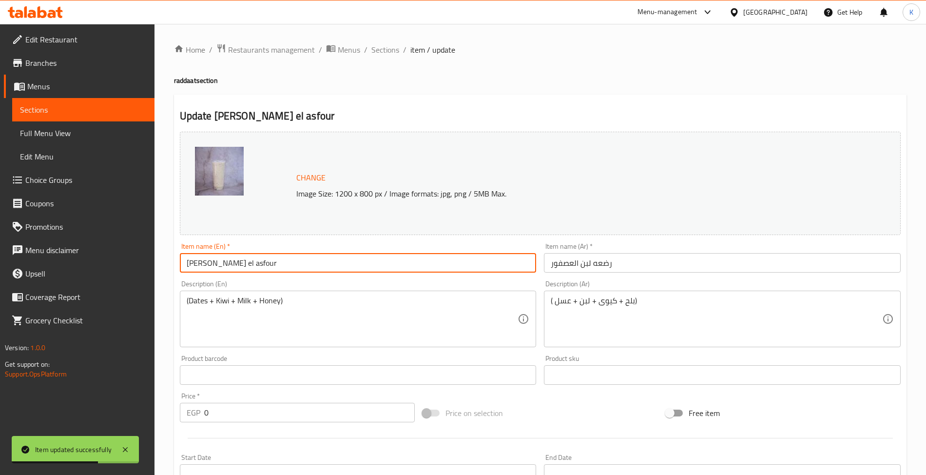
type input "radet laban el asfour"
click at [389, 44] on span "Sections" at bounding box center [385, 50] width 28 height 12
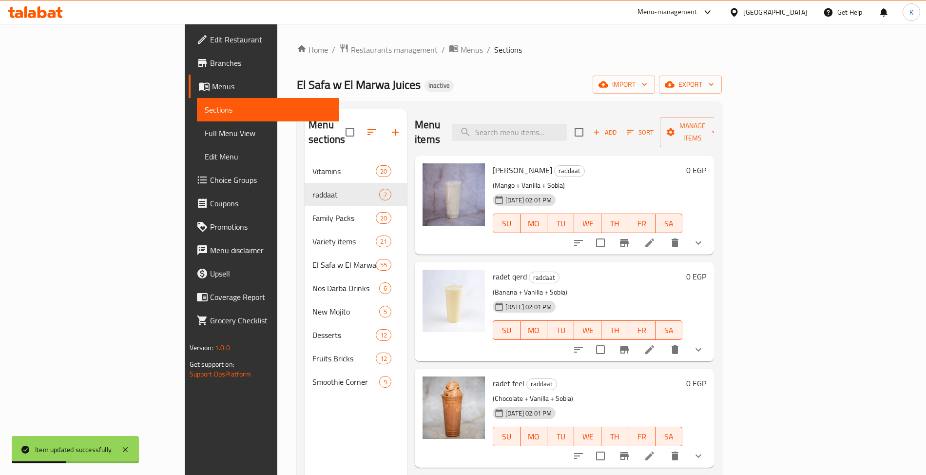
click at [656, 237] on icon at bounding box center [650, 243] width 12 height 12
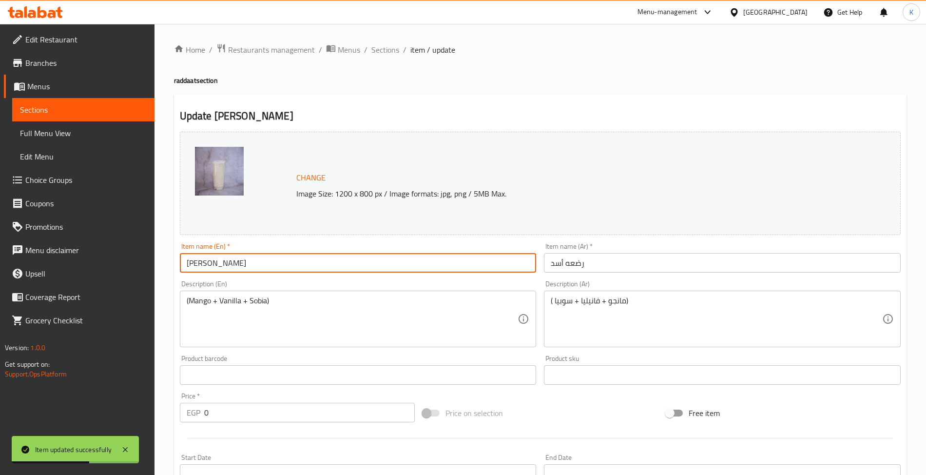
drag, startPoint x: 192, startPoint y: 266, endPoint x: 184, endPoint y: 266, distance: 7.3
click at [185, 266] on input "radet Asad" at bounding box center [358, 262] width 357 height 19
click at [187, 267] on input "radet Asad" at bounding box center [358, 262] width 357 height 19
click at [184, 265] on input "radet Asad" at bounding box center [358, 262] width 357 height 19
click at [201, 265] on input "Radet Asad" at bounding box center [358, 262] width 357 height 19
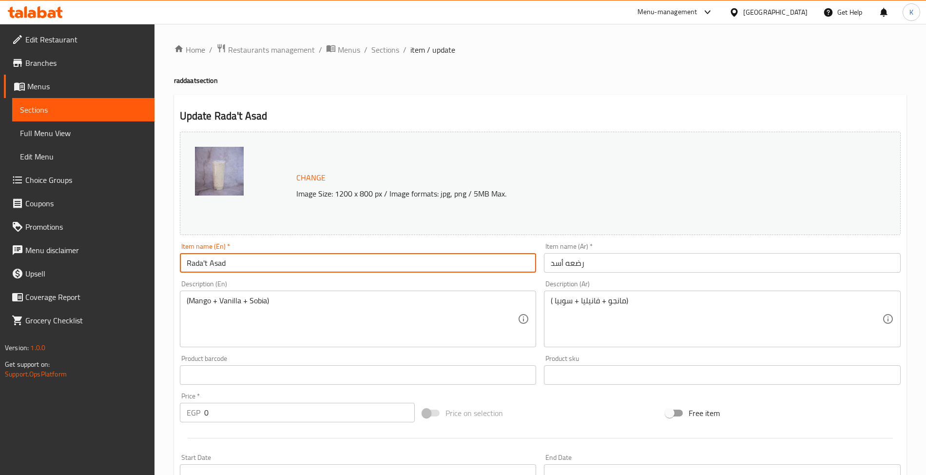
click at [206, 268] on input "Rada't Asad" at bounding box center [358, 262] width 357 height 19
type input "Rada't Asad"
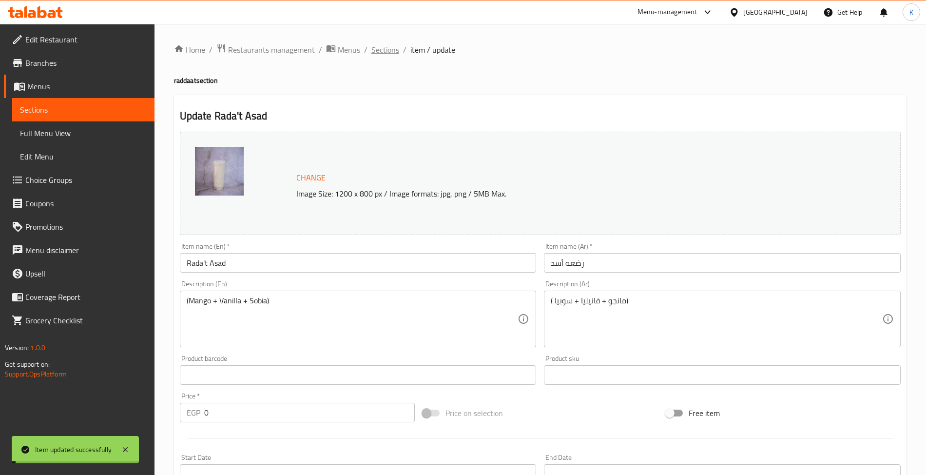
click at [383, 49] on span "Sections" at bounding box center [385, 50] width 28 height 12
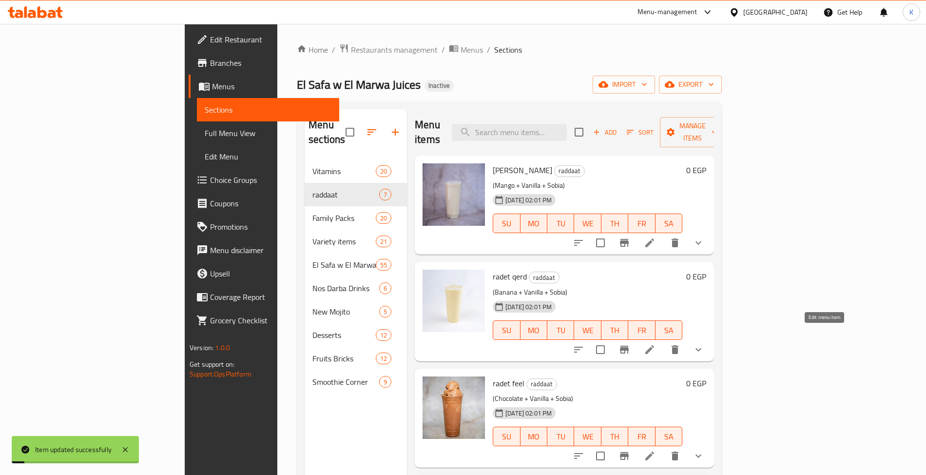
click at [656, 344] on icon at bounding box center [650, 350] width 12 height 12
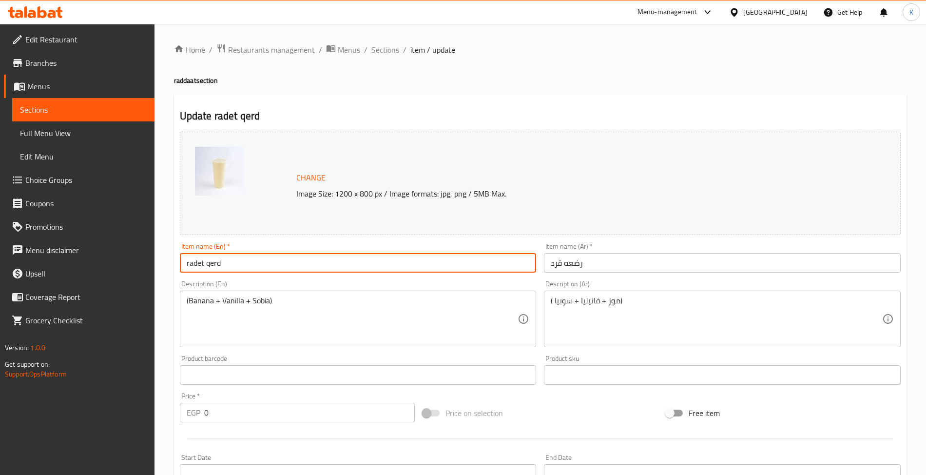
click at [197, 266] on input "radet qerd" at bounding box center [358, 262] width 357 height 19
paste input "Rada'"
type input "Rada't Qerd"
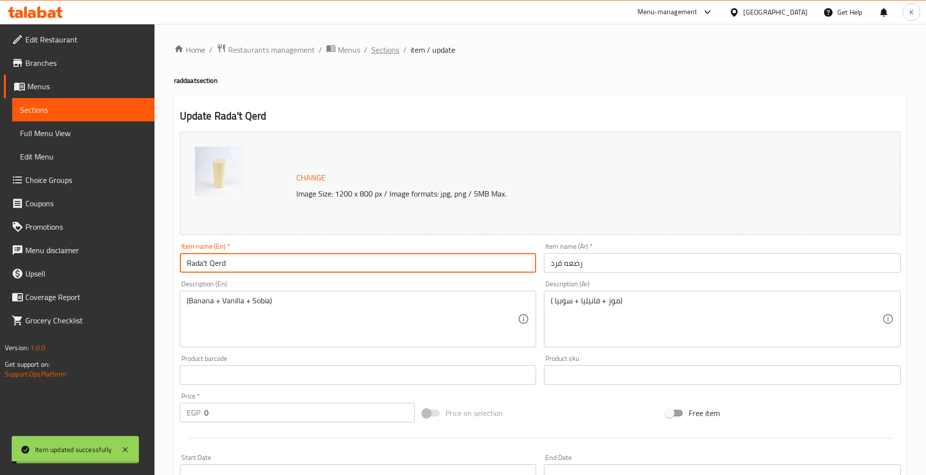
click at [392, 49] on span "Sections" at bounding box center [385, 50] width 28 height 12
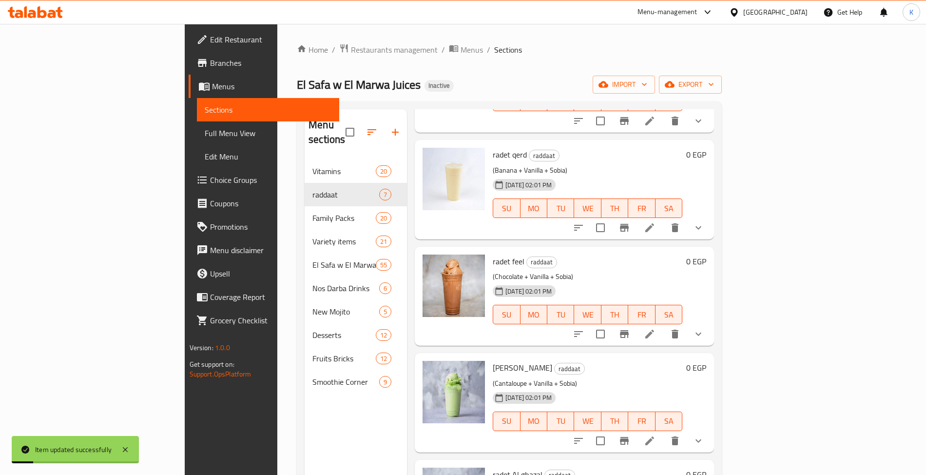
scroll to position [151, 0]
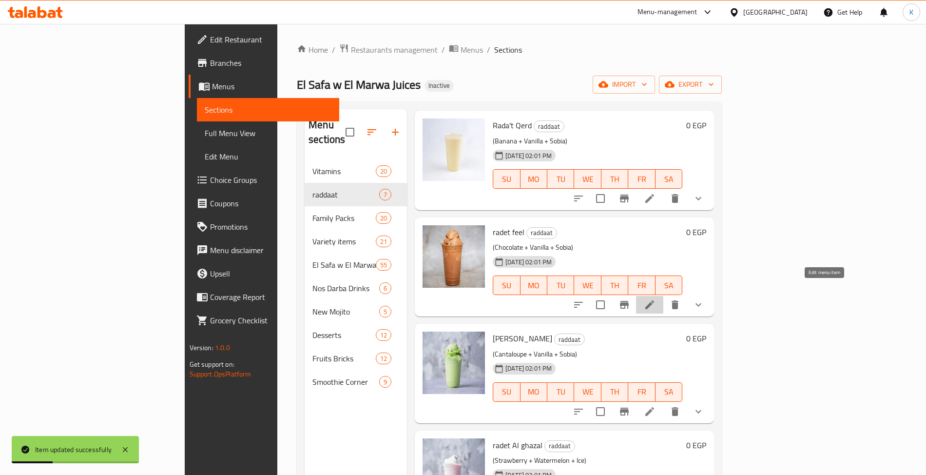
click at [656, 299] on icon at bounding box center [650, 305] width 12 height 12
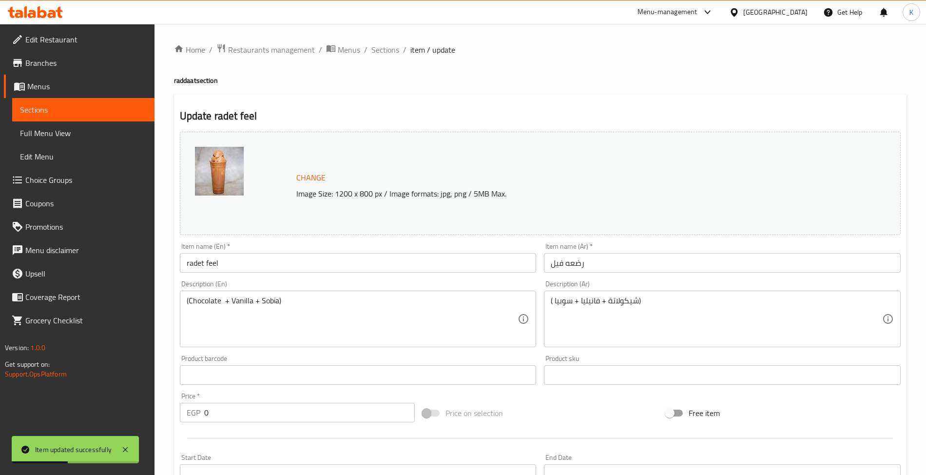
click at [194, 262] on input "radet feel" at bounding box center [358, 262] width 357 height 19
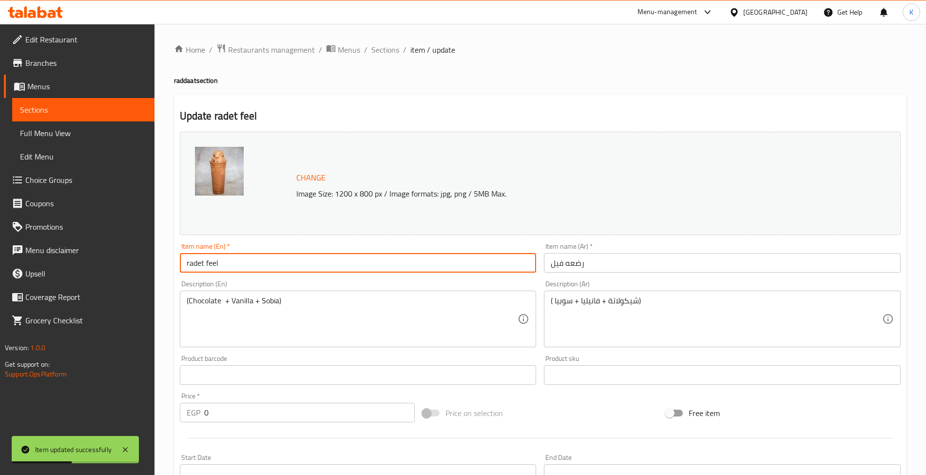
click at [194, 262] on input "radet feel" at bounding box center [358, 262] width 357 height 19
paste input "Rada'"
type input "Rada't feel"
click at [217, 268] on input "Rada't feel" at bounding box center [358, 262] width 357 height 19
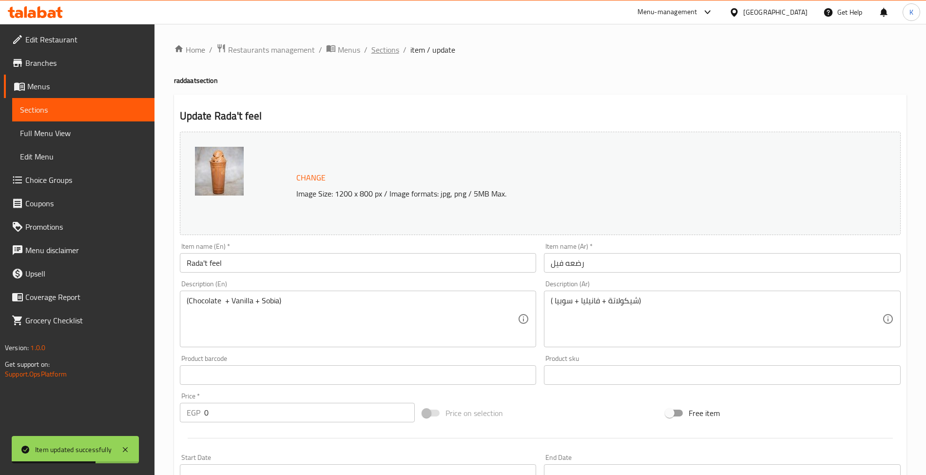
click at [375, 52] on span "Sections" at bounding box center [385, 50] width 28 height 12
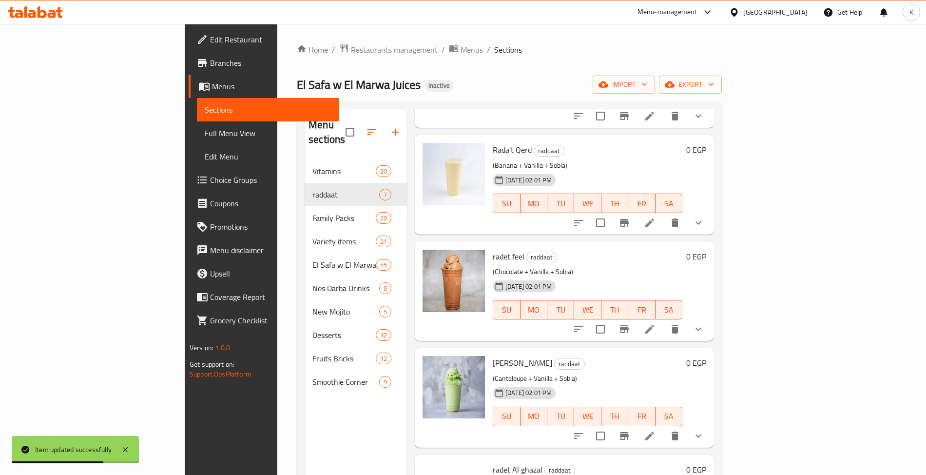
scroll to position [151, 0]
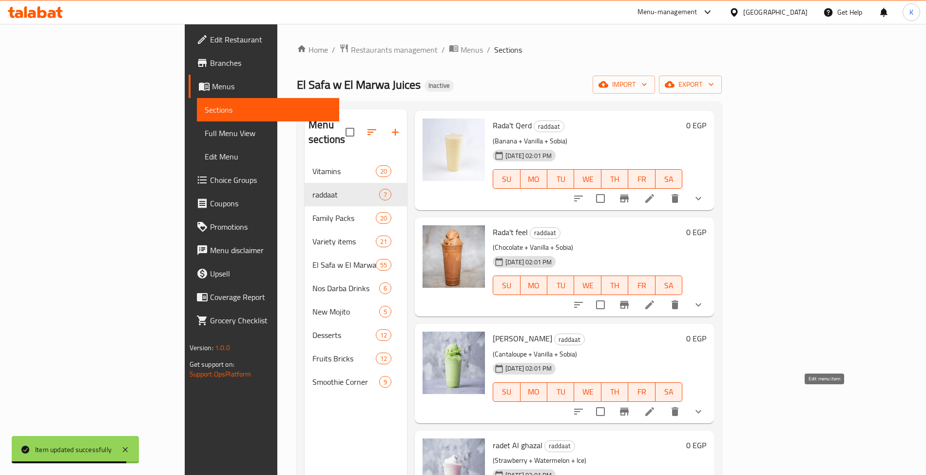
click at [656, 406] on icon at bounding box center [650, 412] width 12 height 12
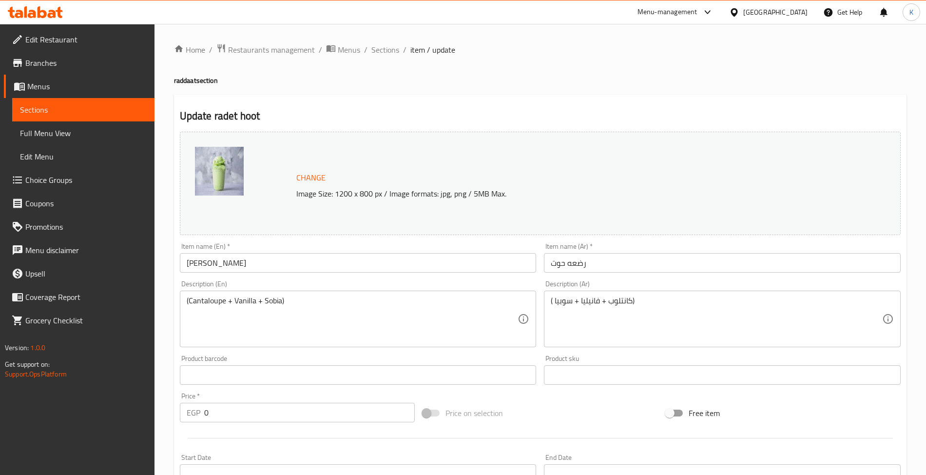
click at [191, 268] on input "radet hoot" at bounding box center [358, 262] width 357 height 19
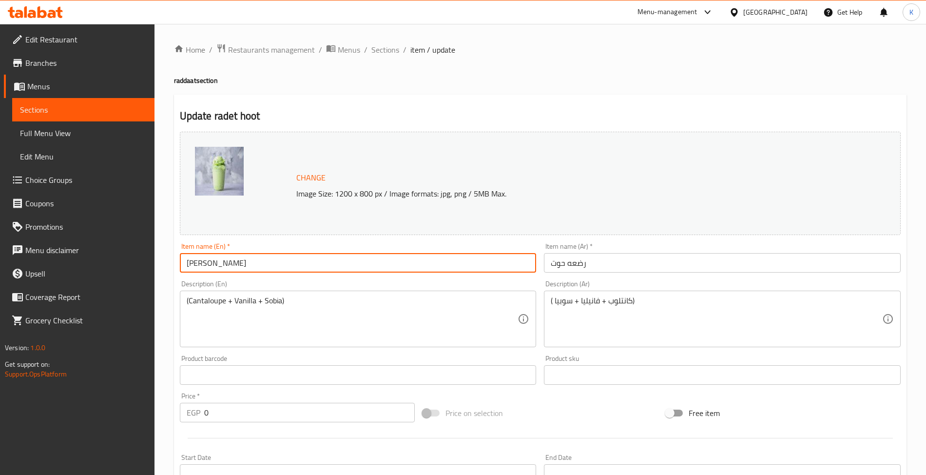
click at [191, 268] on input "radet hoot" at bounding box center [358, 262] width 357 height 19
paste input "Rada'"
type input "Rada't Hoot"
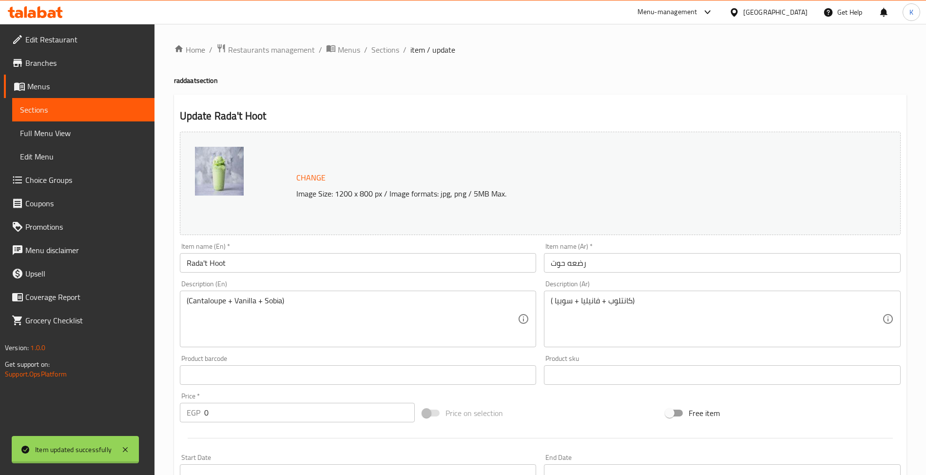
click at [392, 50] on div at bounding box center [463, 237] width 926 height 475
click at [392, 50] on span "Sections" at bounding box center [385, 50] width 28 height 12
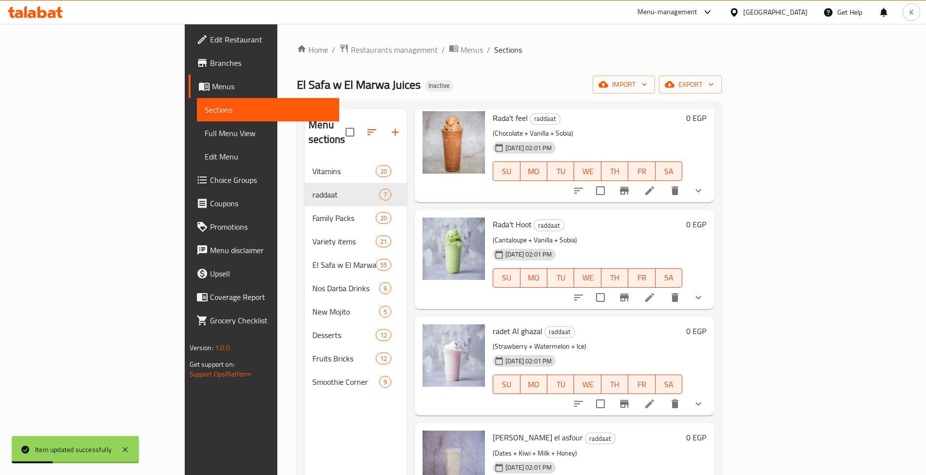
scroll to position [294, 0]
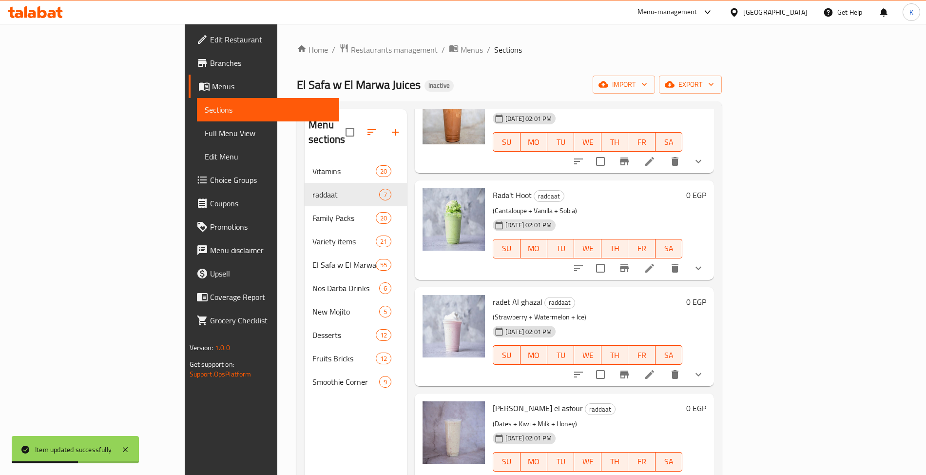
click at [663, 366] on li at bounding box center [649, 375] width 27 height 18
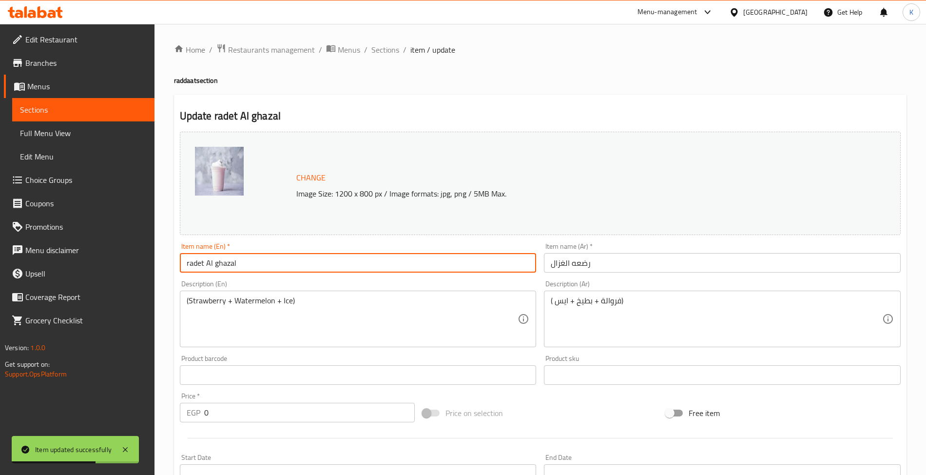
drag, startPoint x: 205, startPoint y: 268, endPoint x: -4, endPoint y: 268, distance: 208.6
click at [0, 268] on html "Item updated successfully ​ Menu-management Egypt Get Help K Edit Restaurant Br…" at bounding box center [463, 237] width 926 height 475
paste input "Rada'"
type input "Rada't Al ghazal"
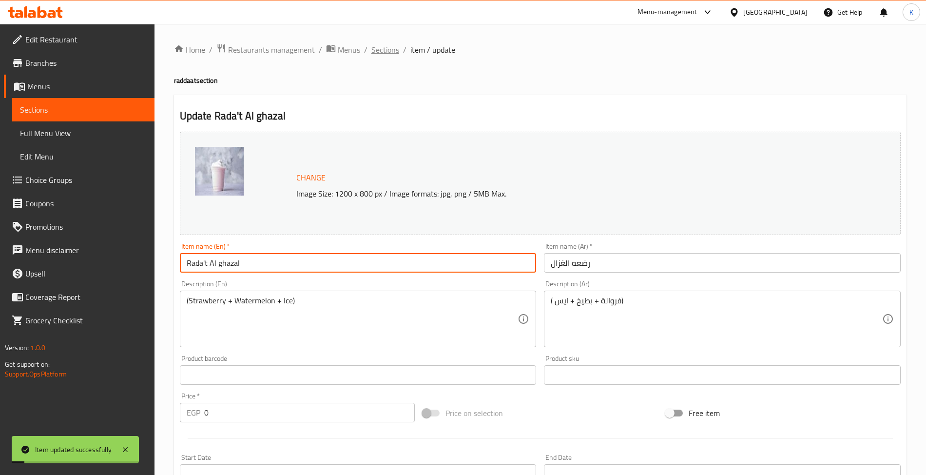
click at [387, 47] on span "Sections" at bounding box center [385, 50] width 28 height 12
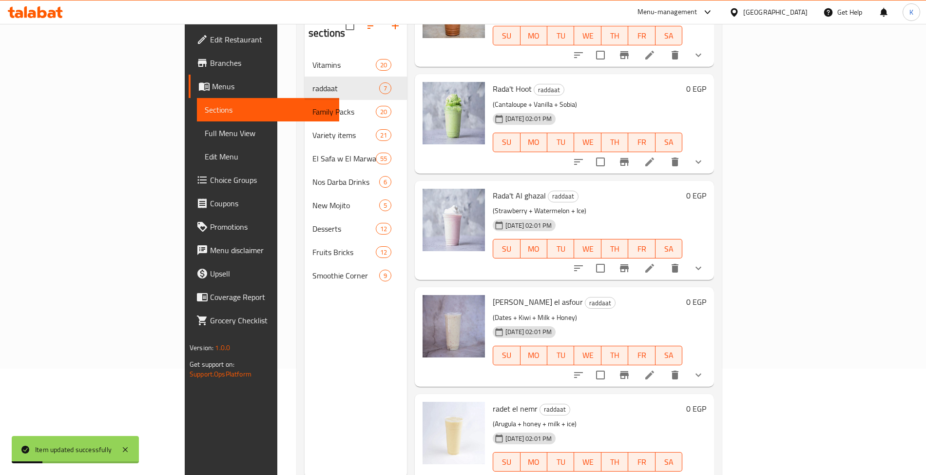
scroll to position [137, 0]
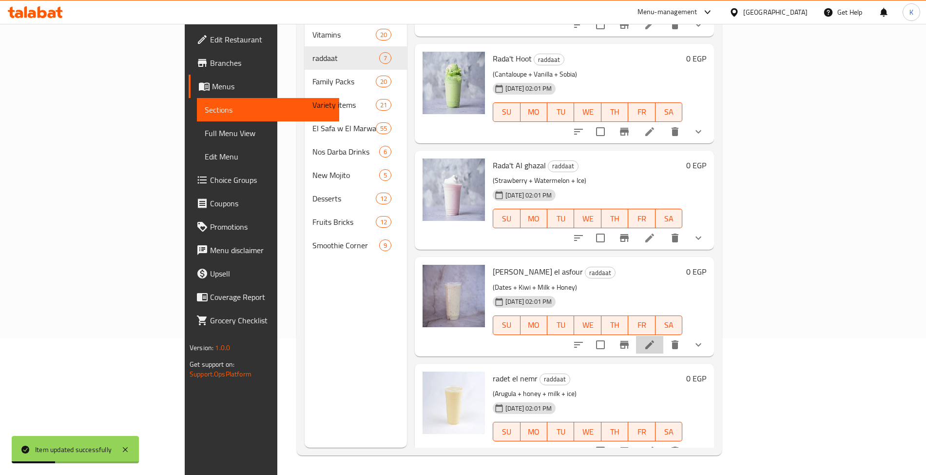
click at [663, 336] on li at bounding box center [649, 345] width 27 height 18
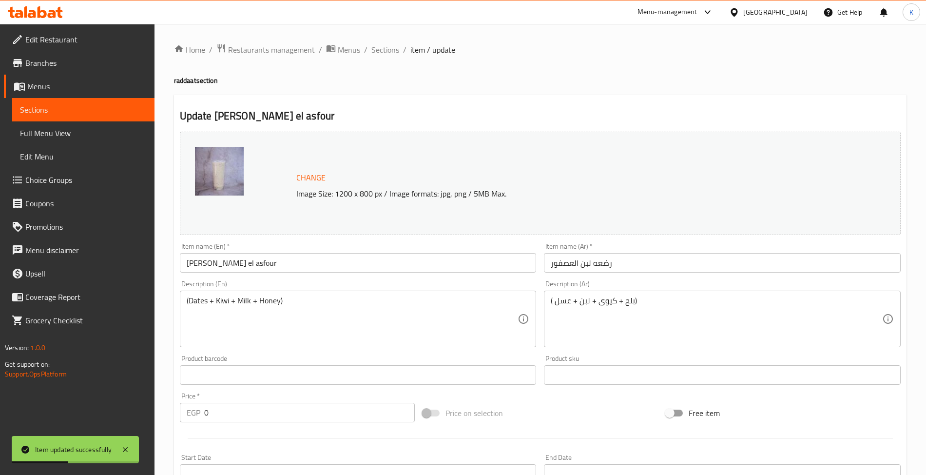
click at [195, 263] on input "radet laban el asfour" at bounding box center [358, 262] width 357 height 19
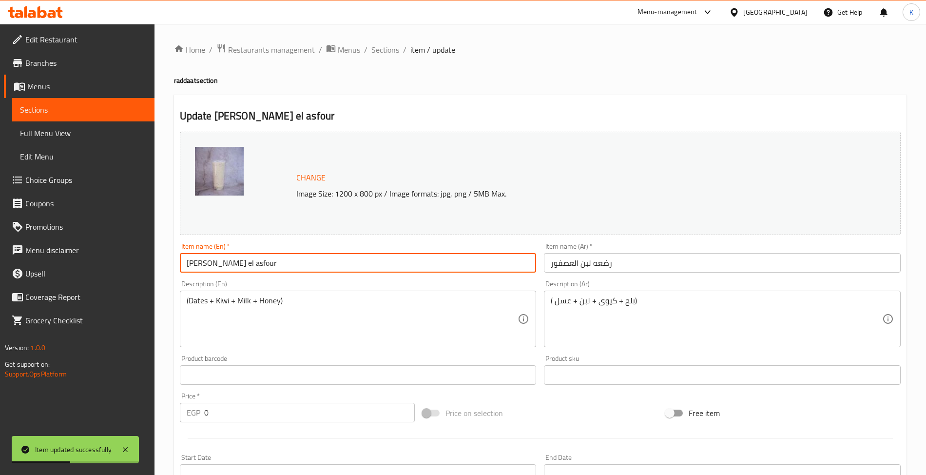
click at [195, 263] on input "radet laban el asfour" at bounding box center [358, 262] width 357 height 19
paste input "Rada'"
type input "Rada't laban el asfour"
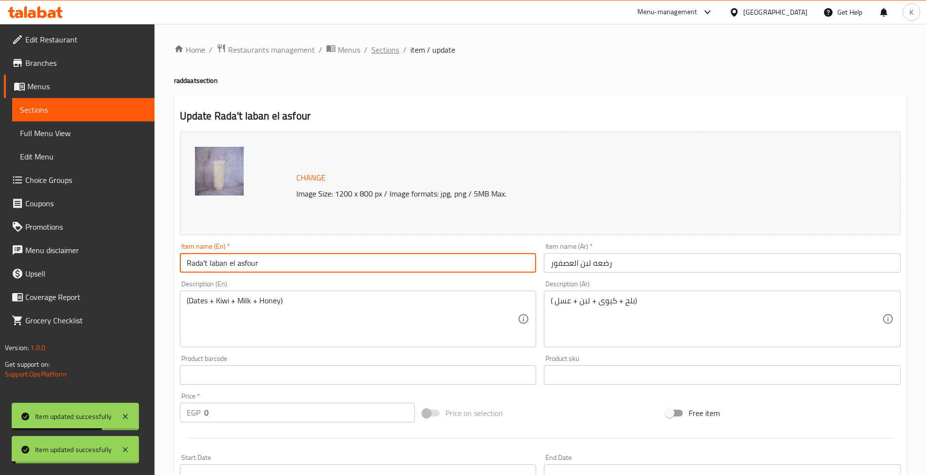
click at [392, 47] on span "Sections" at bounding box center [385, 50] width 28 height 12
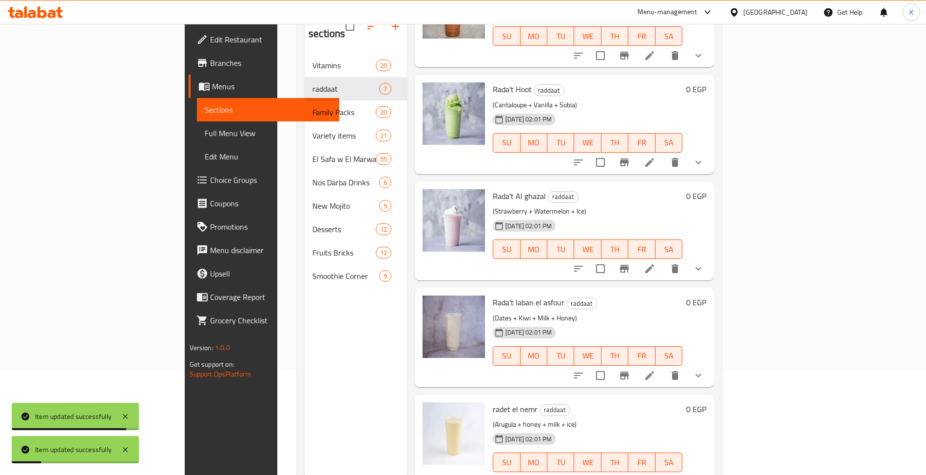
scroll to position [137, 0]
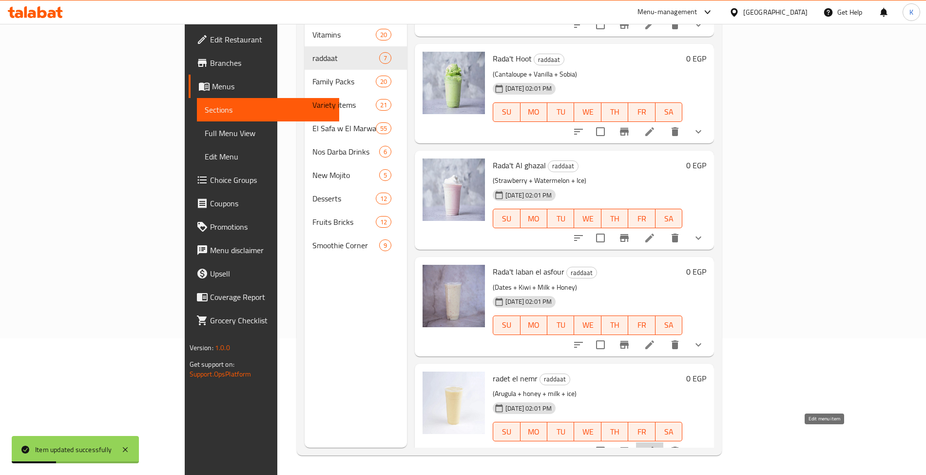
click at [656, 445] on icon at bounding box center [650, 451] width 12 height 12
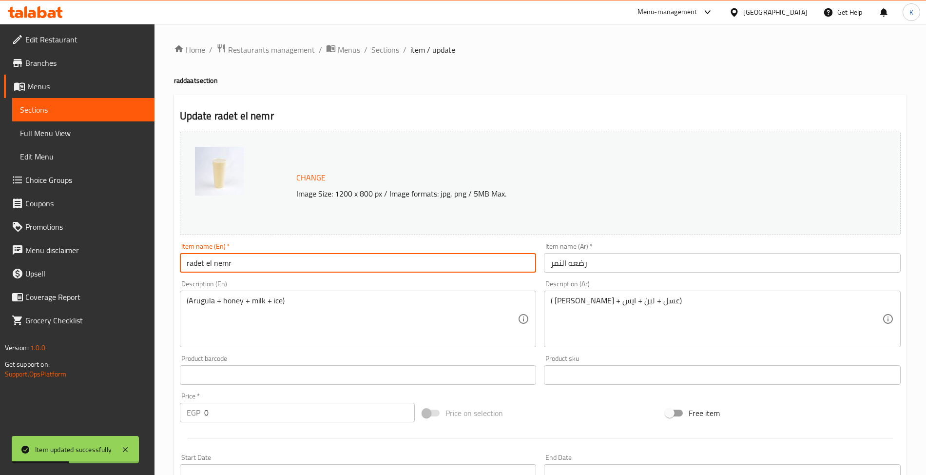
click at [190, 267] on input "radet el nemr" at bounding box center [358, 262] width 357 height 19
paste input "Rada'"
type input "Rada't El Nemr"
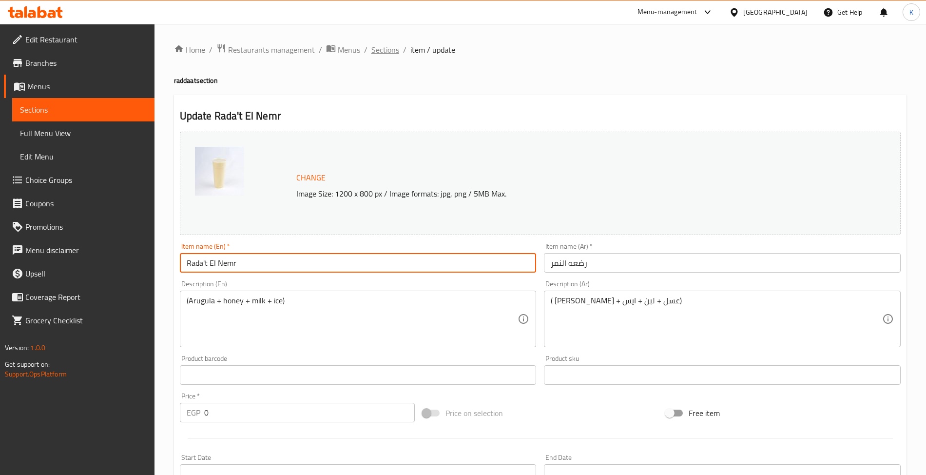
click at [379, 51] on span "Sections" at bounding box center [385, 50] width 28 height 12
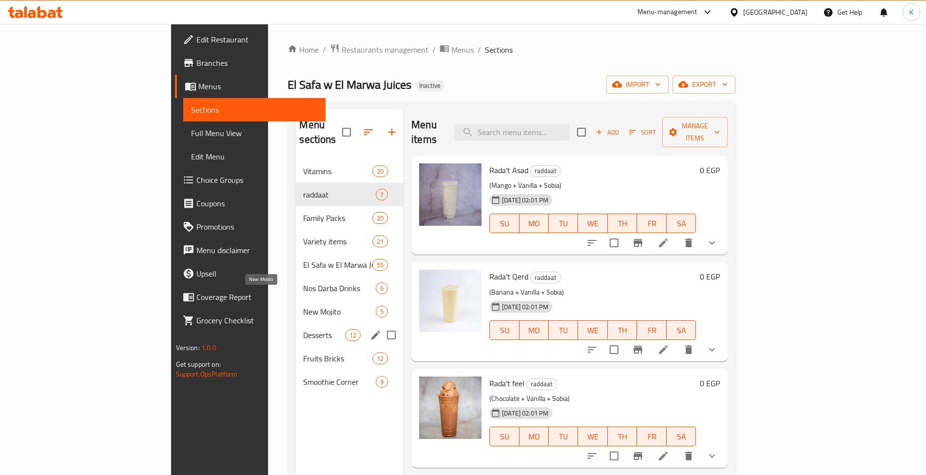
click at [295, 354] on div "Fruits Bricks 12" at bounding box center [349, 358] width 108 height 23
click at [295, 374] on div "Smoothie Corner 9" at bounding box center [349, 381] width 108 height 23
click at [303, 376] on span "Smoothie Corner" at bounding box center [339, 382] width 73 height 12
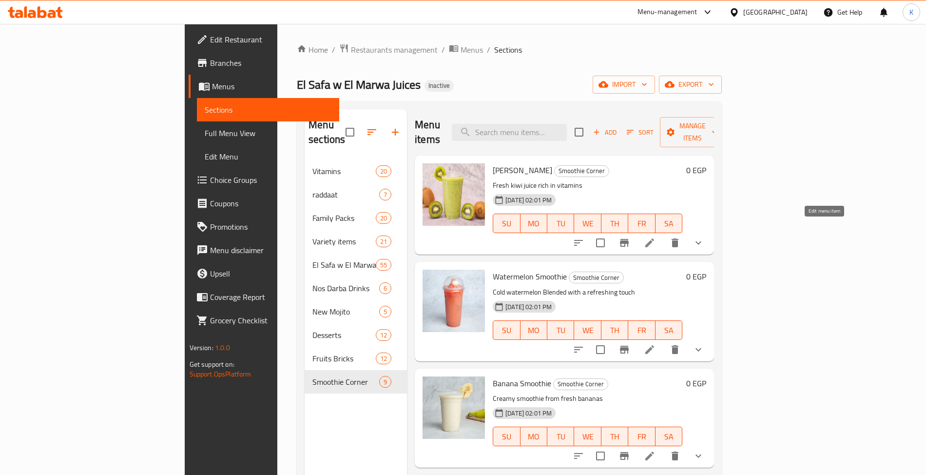
click at [663, 234] on li at bounding box center [649, 243] width 27 height 18
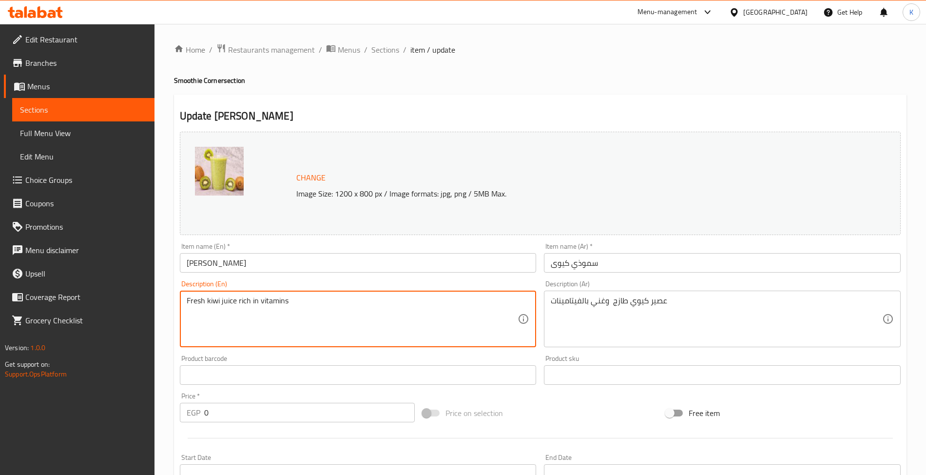
paste textarea "Made with kiwi fruit, yogurt"
type textarea "Made with kiwi fruit, yogurt"
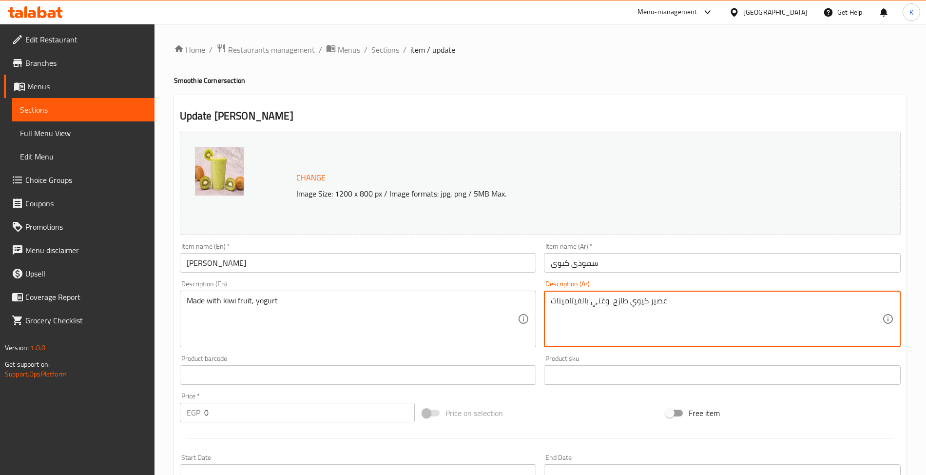
paste textarea "مصنوع من فاكهة الكيوي واللبن"
click at [554, 302] on textarea "مصنوع من فاكهة الكيوي واللبن" at bounding box center [716, 319] width 331 height 46
type textarea "مصنوع من فاكهة الكيوي ,والزبادي"
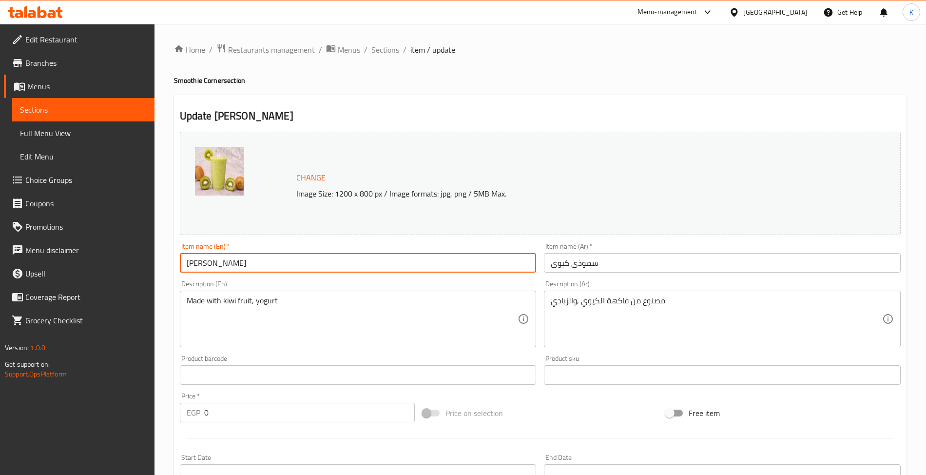
click at [444, 268] on input "[PERSON_NAME]" at bounding box center [358, 262] width 357 height 19
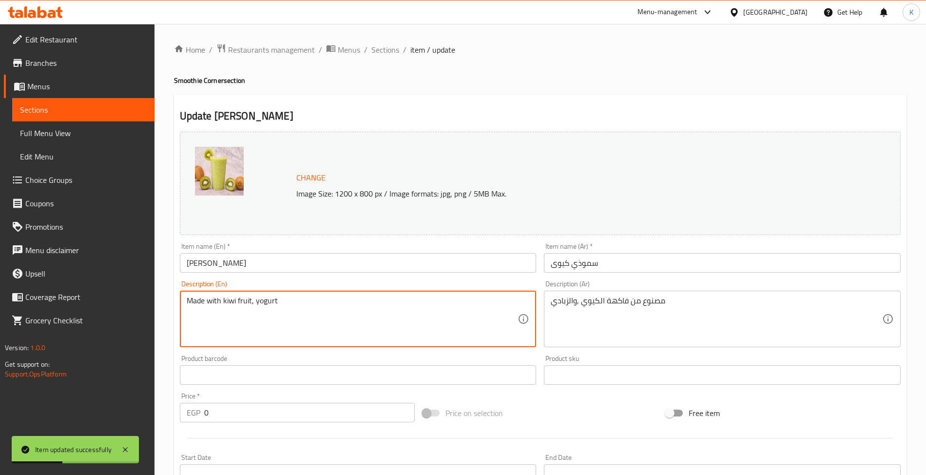
drag, startPoint x: 395, startPoint y: 49, endPoint x: 433, endPoint y: 100, distance: 64.1
click at [395, 49] on span "Sections" at bounding box center [385, 50] width 28 height 12
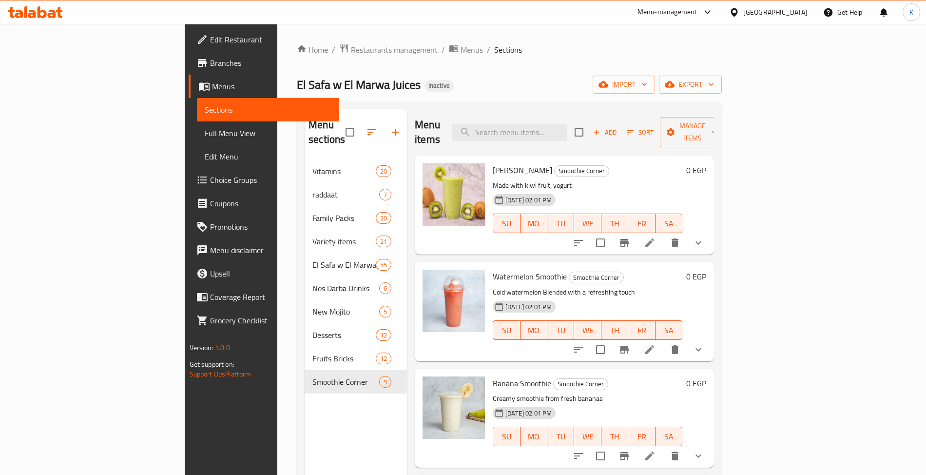
click at [585, 179] on p "Made with kiwi fruit, yogurt" at bounding box center [588, 185] width 190 height 12
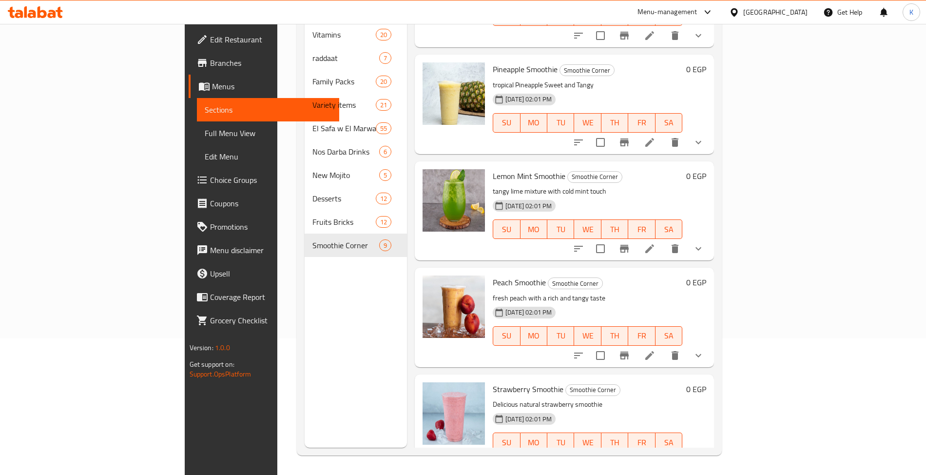
scroll to position [204, 0]
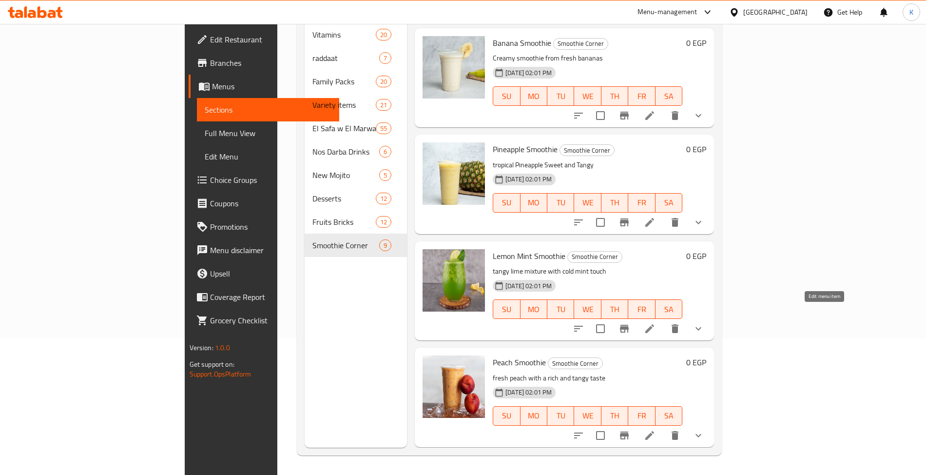
click at [654, 324] on icon at bounding box center [649, 328] width 9 height 9
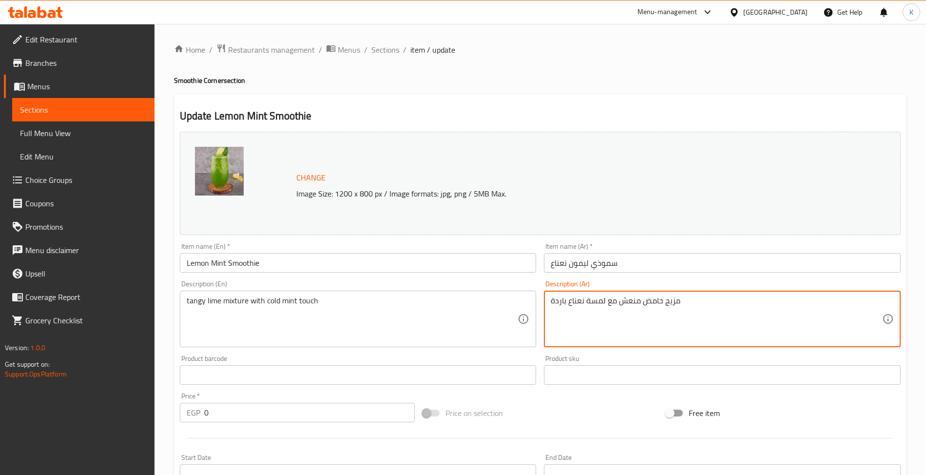
click at [654, 307] on textarea "مزيج حامض منعش مع لمسة نعناع باردة" at bounding box center [716, 319] width 331 height 46
click at [663, 302] on textarea "مزيج حامض منعش مع لمسة نعناع باردة" at bounding box center [716, 319] width 331 height 46
type textarea "مزيج من الحامض المنعش مع لمسة نعناع باردة"
click at [385, 247] on div "Item name (En)   * Lemon Mint Smoothie Item name (En) *" at bounding box center [358, 258] width 357 height 30
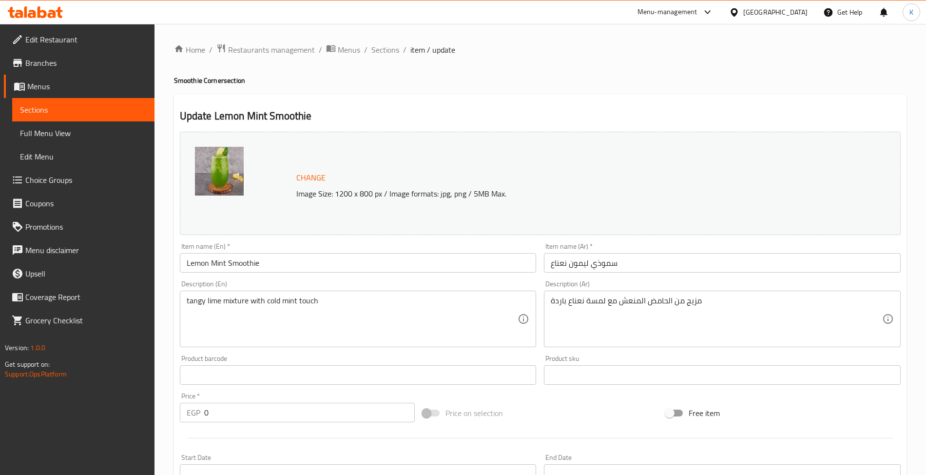
click at [385, 250] on div "Item name (En)   * Lemon Mint Smoothie Item name (En) *" at bounding box center [358, 258] width 357 height 30
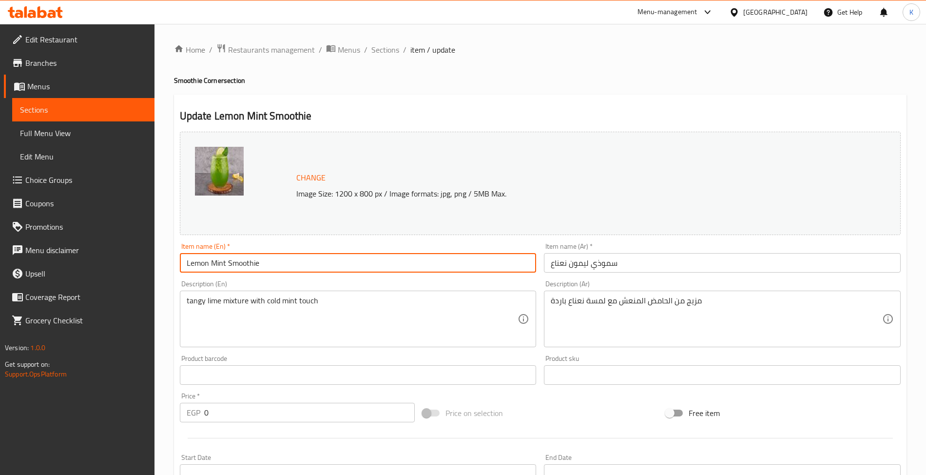
click at [385, 256] on input "Lemon Mint Smoothie" at bounding box center [358, 262] width 357 height 19
click at [394, 51] on span "Sections" at bounding box center [385, 50] width 28 height 12
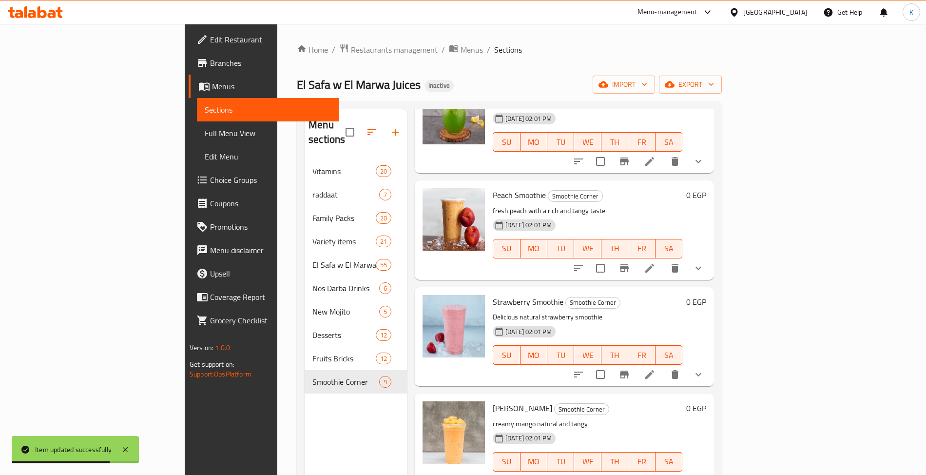
scroll to position [137, 0]
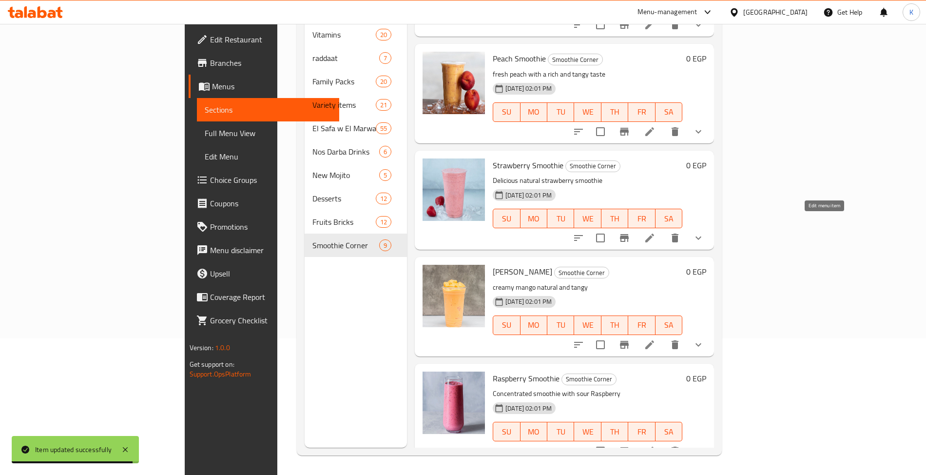
click at [656, 232] on icon at bounding box center [650, 238] width 12 height 12
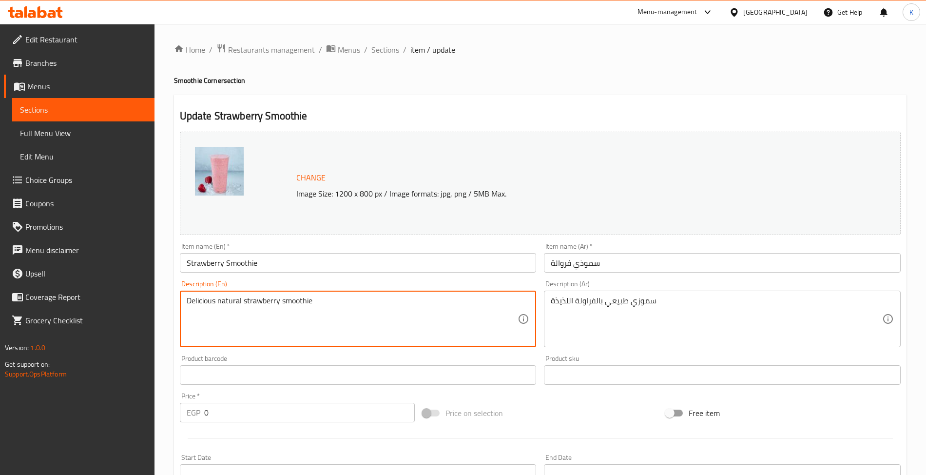
paste textarea "Strawberry Smoothie"
type textarea "Delicious natural strawberry smoothie"
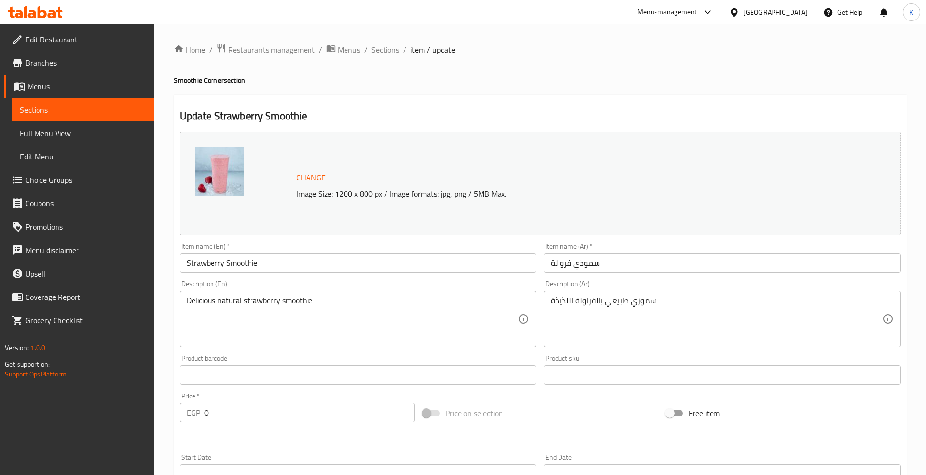
click at [426, 315] on textarea "Delicious natural strawberry smoothie" at bounding box center [352, 319] width 331 height 46
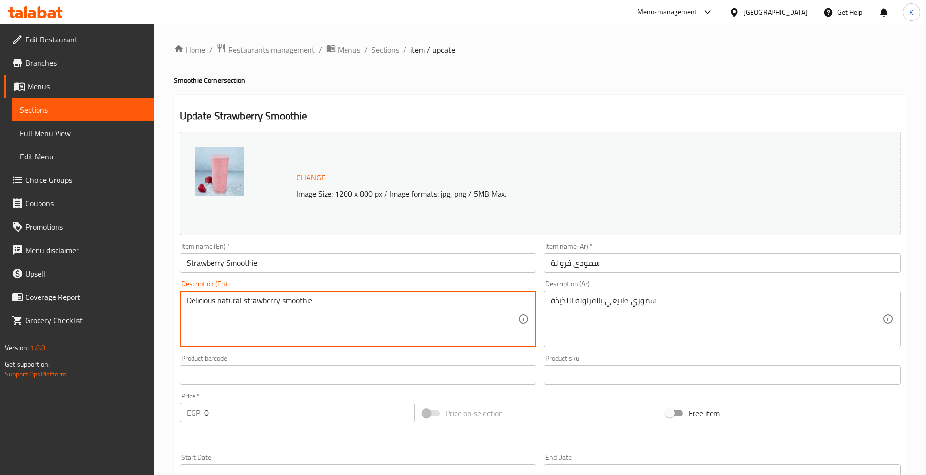
paste textarea
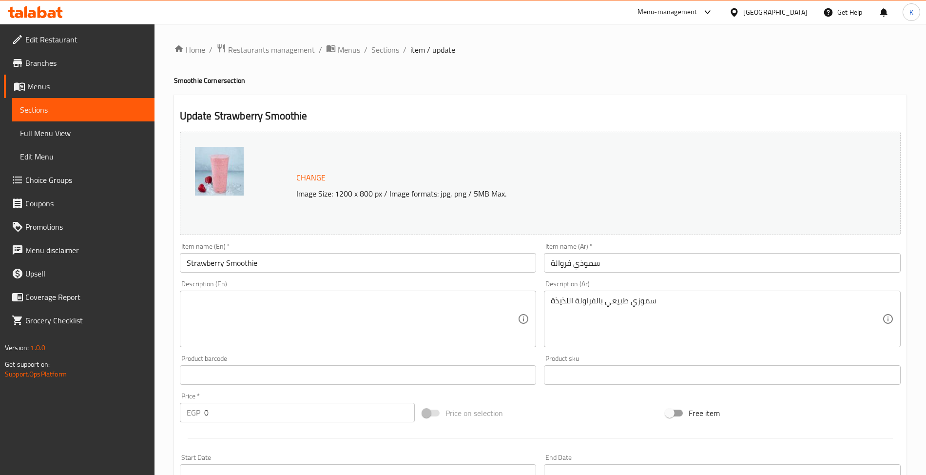
click at [297, 311] on textarea at bounding box center [352, 319] width 331 height 46
paste textarea "Strawberries, milk, yogurt, honey"
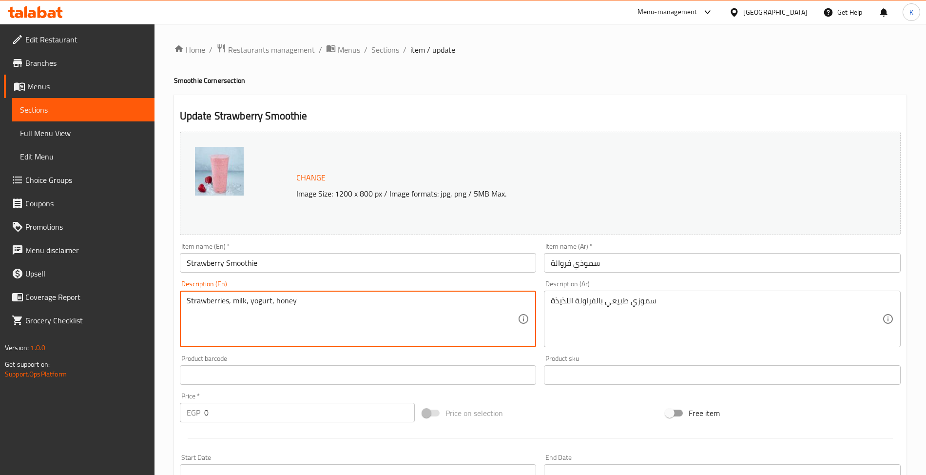
type textarea "Strawberries, milk, yogurt, honey"
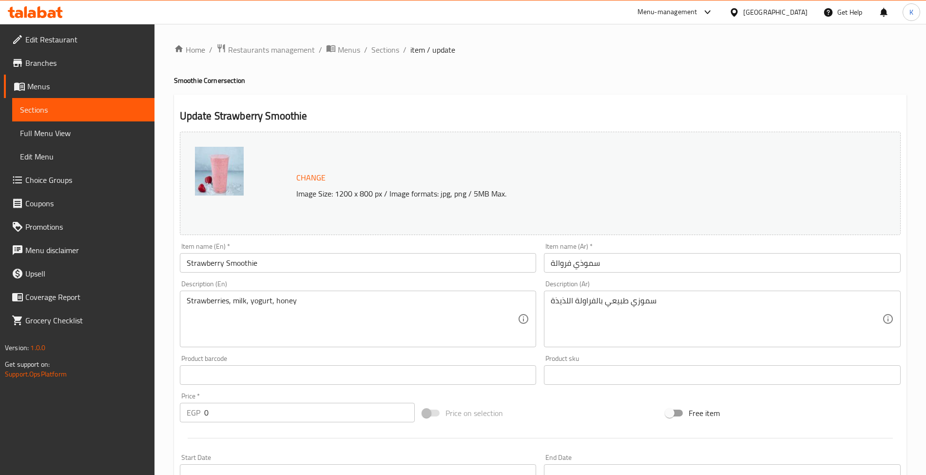
click at [620, 297] on div "سموزي طبيعي بالفراولة اللذيذة Description (Ar)" at bounding box center [722, 319] width 357 height 57
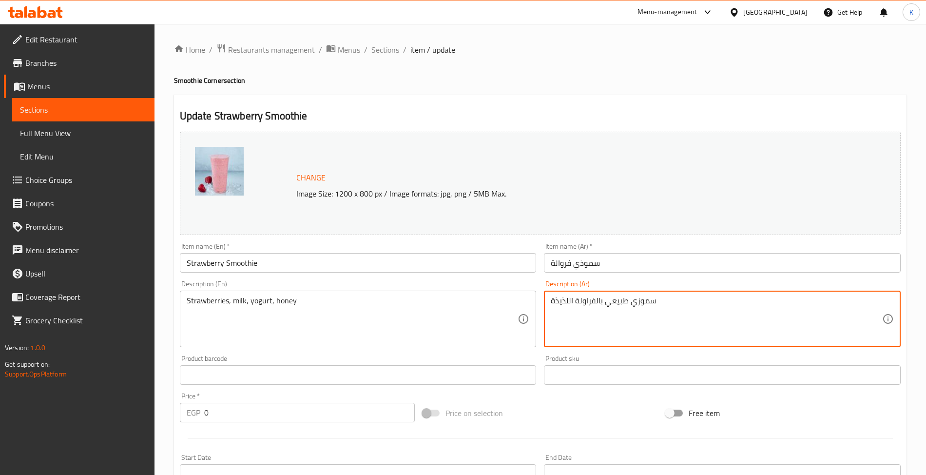
paste textarea "فراولة، [PERSON_NAME]، [PERSON_NAME]، عسل"
type textarea "فراولة، [PERSON_NAME]، [PERSON_NAME]، عسل"
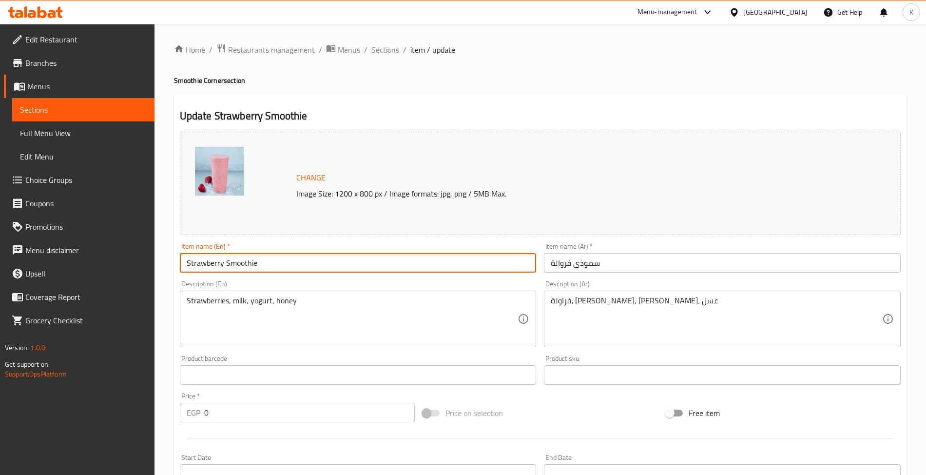
click at [424, 264] on input "Strawberry Smoothie" at bounding box center [358, 262] width 357 height 19
click at [390, 50] on span "Sections" at bounding box center [385, 50] width 28 height 12
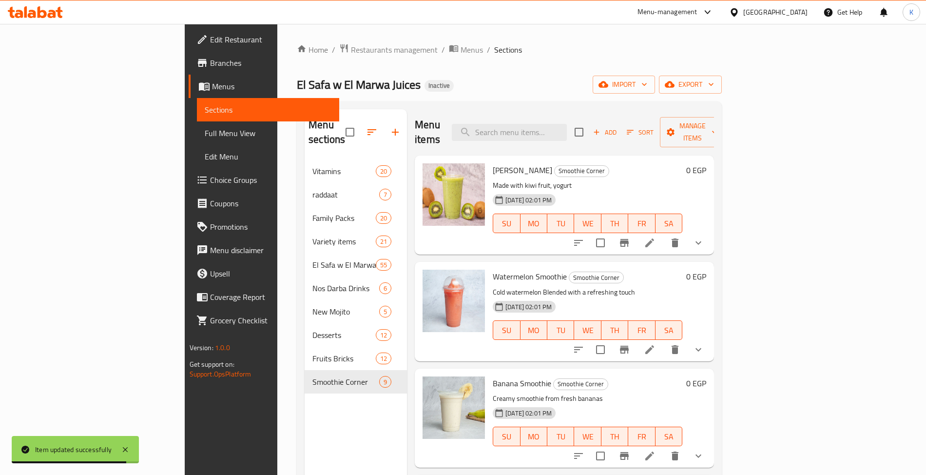
click at [595, 163] on h6 "Kiwi Smoothie Smoothie Corner" at bounding box center [588, 170] width 190 height 14
click at [567, 132] on input "search" at bounding box center [509, 132] width 115 height 17
paste input "Raffaello"
type input "Raffaello"
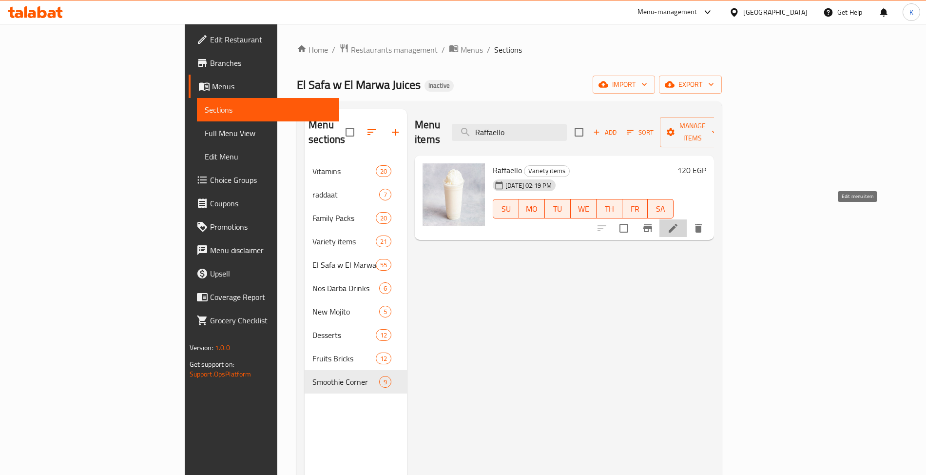
click at [679, 222] on icon at bounding box center [673, 228] width 12 height 12
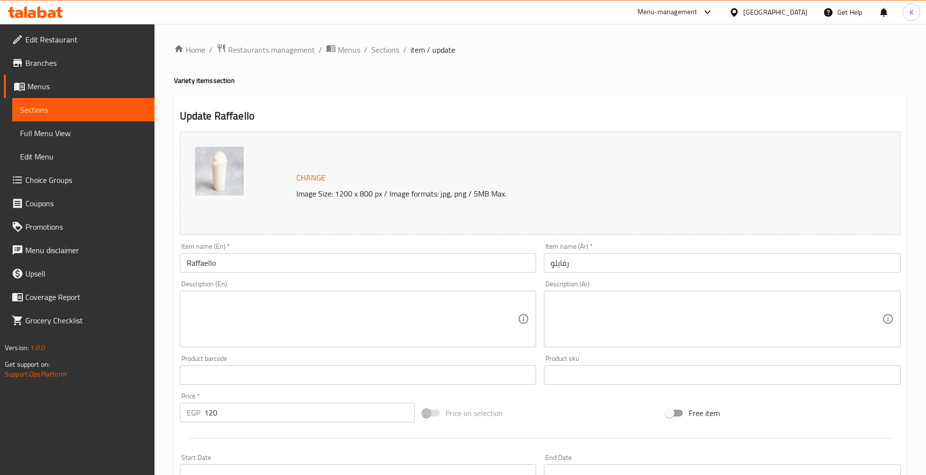
click at [642, 318] on textarea at bounding box center [716, 319] width 331 height 46
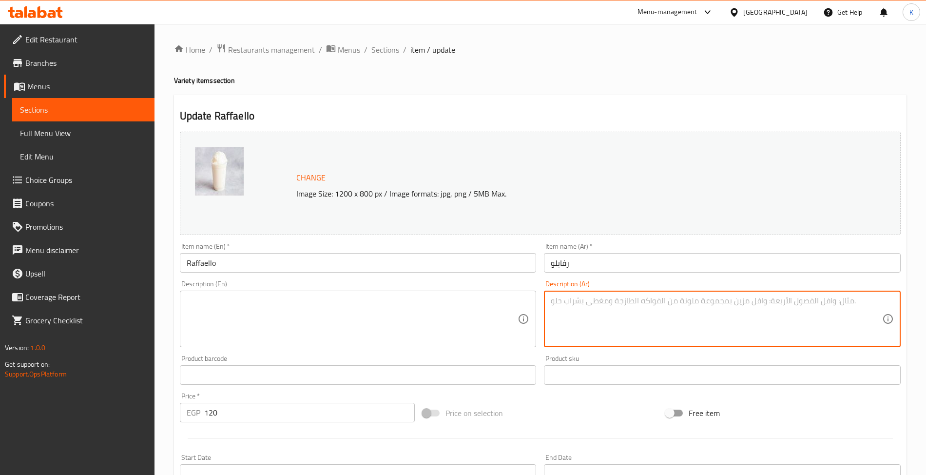
paste textarea "عصير بجوز الهند والشيكولاتة البيضاء مثل حلوى رافايلو"
type textarea "عصير بجوز الهند والشيكولاتة البيضاء مثل حلوى رافايلو"
click at [398, 311] on textarea at bounding box center [352, 319] width 331 height 46
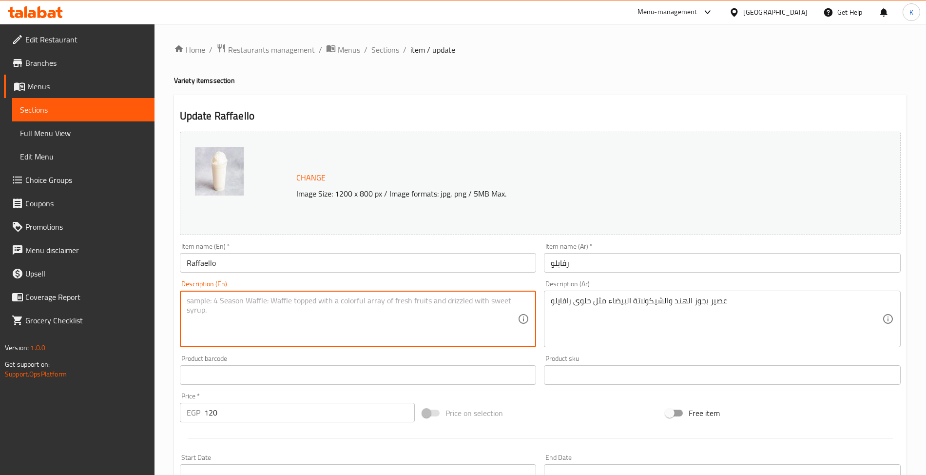
click at [388, 299] on textarea at bounding box center [352, 319] width 331 height 46
paste textarea "Coconut and white chocolate smoothie like Raffaello"
click at [350, 303] on textarea "Coconut and white chocolate smoothie like Raffaello" at bounding box center [352, 319] width 331 height 46
click at [350, 292] on div "Coconut and white chocolate smoothie like Raffaello Description (En)" at bounding box center [358, 319] width 357 height 57
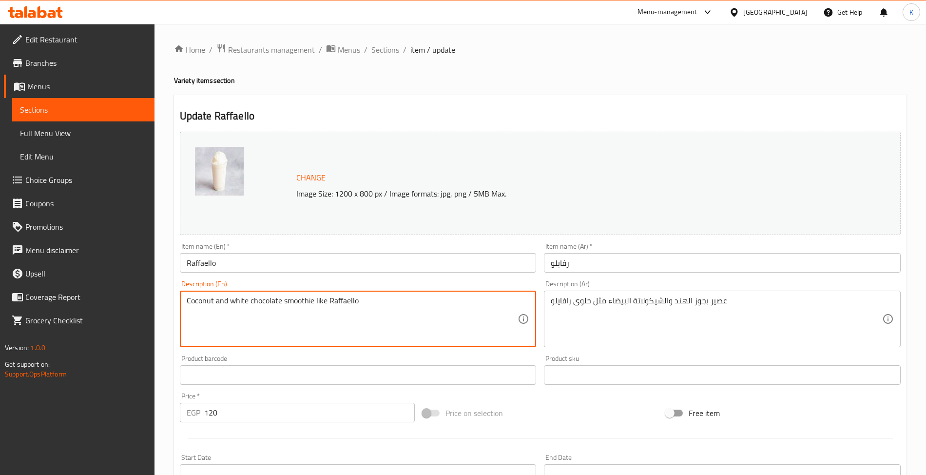
click at [349, 299] on textarea "Coconut and white chocolate smoothie like Raffaello" at bounding box center [352, 319] width 331 height 46
click at [229, 299] on textarea "Coconut and white chocolate smoothie like" at bounding box center [352, 319] width 331 height 46
paste textarea "Raffaello"
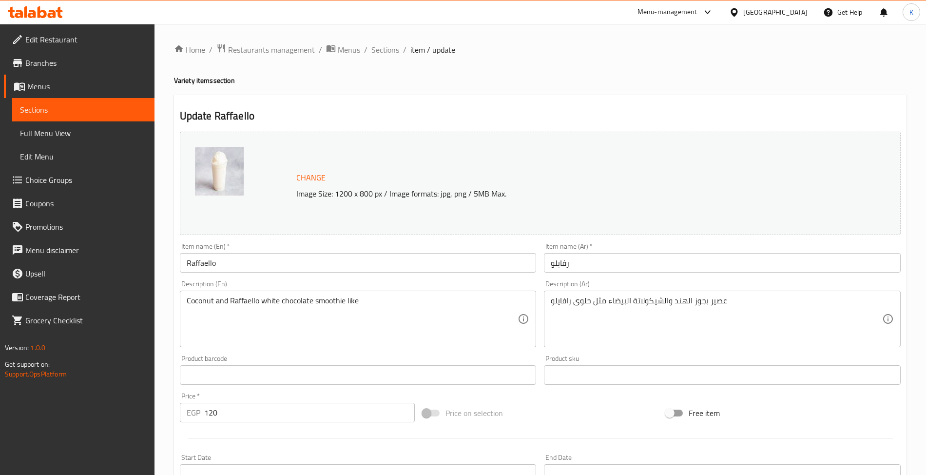
click at [348, 300] on textarea "Coconut and Raffaello white chocolate smoothie like" at bounding box center [352, 319] width 331 height 46
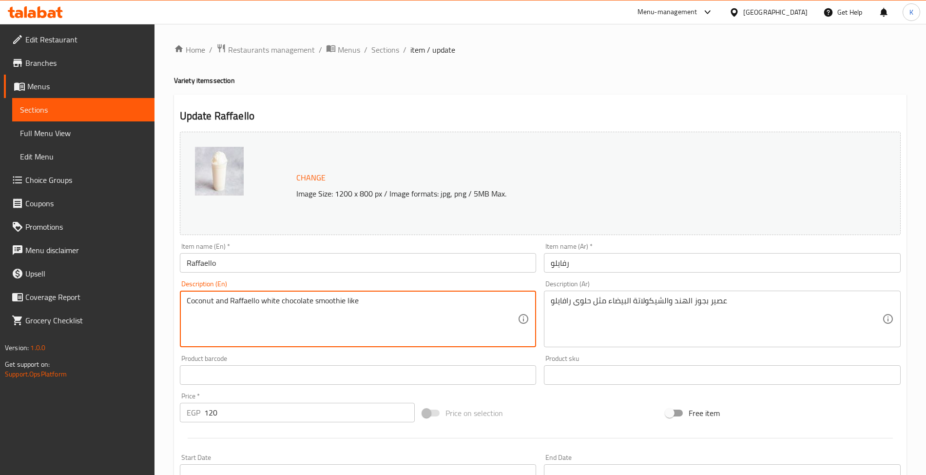
click at [348, 300] on textarea "Coconut and Raffaello white chocolate smoothie like" at bounding box center [352, 319] width 331 height 46
type textarea "Coconut and Raffaello white chocolate smoothie"
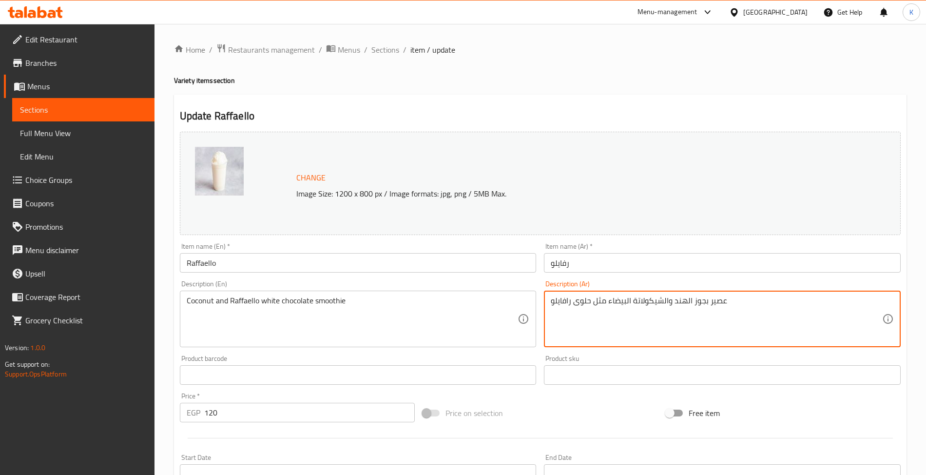
click at [597, 306] on textarea "عصير بجوز الهند والشيكولاتة البيضاء مثل حلوى رافايلو" at bounding box center [716, 319] width 331 height 46
click at [568, 303] on textarea "عصير بجوز الهند والشيكولاتة البيضاء حلوى رافايلو" at bounding box center [716, 319] width 331 height 46
drag, startPoint x: 625, startPoint y: 303, endPoint x: 630, endPoint y: 305, distance: 5.4
click at [630, 305] on textarea "عصير بجوز الهند والشيكولاتة البيضاء حلوى" at bounding box center [716, 319] width 331 height 46
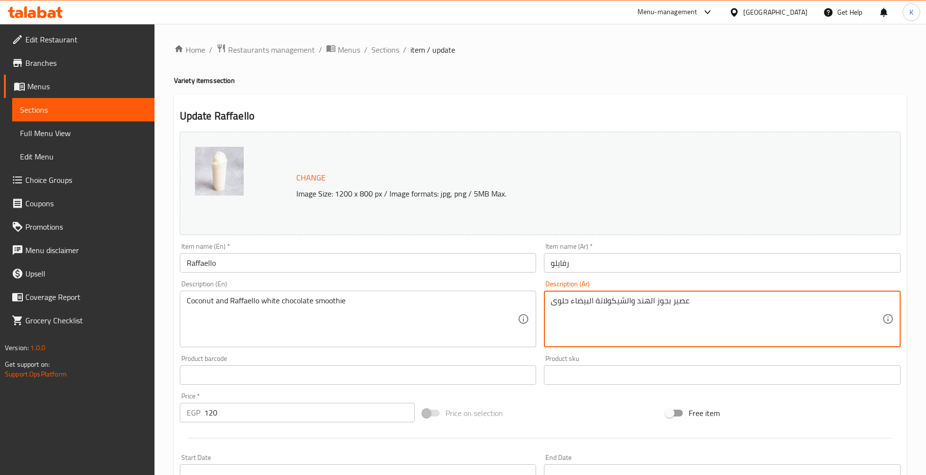
click at [593, 305] on textarea "عصير بجوز الهند والشيكولاتة البيضاء حلوى" at bounding box center [716, 319] width 331 height 46
paste textarea "افايلو"
click at [653, 305] on textarea "عصير بجوز الهند والشيكولاتة رافايلو البيضاء حلوى" at bounding box center [716, 319] width 331 height 46
click at [569, 305] on textarea "عصير بجوز الهند وشيكولاتة رافايلو البيضاء حلوى" at bounding box center [716, 319] width 331 height 46
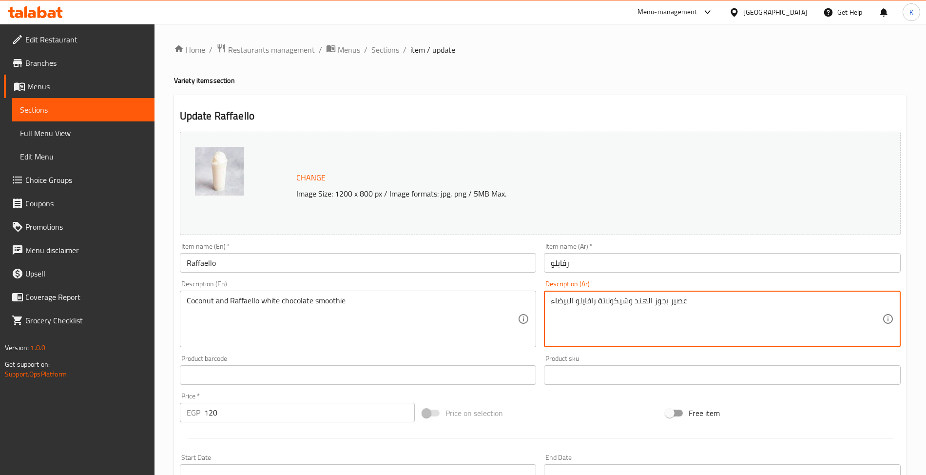
type textarea "عصير بجوز الهند وشيكولاتة رافايلو البيضاء"
click at [435, 272] on input "Raffaello" at bounding box center [358, 262] width 357 height 19
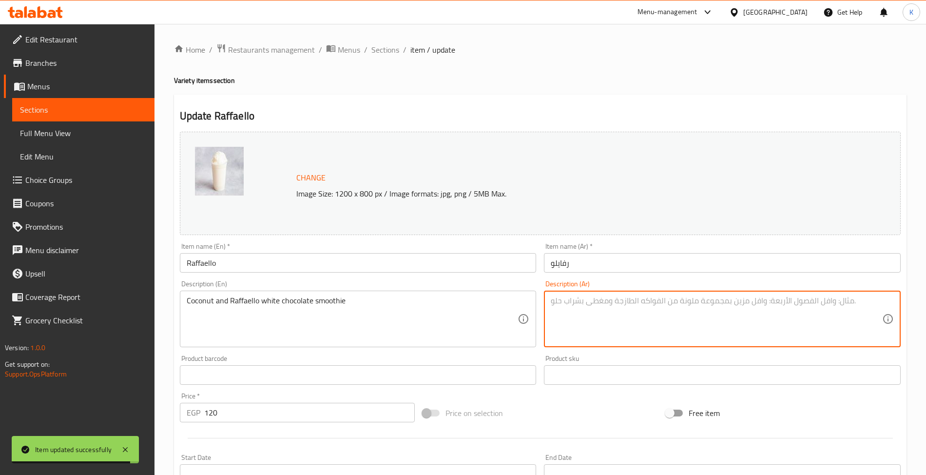
click at [371, 293] on div "Coconut and Raffaello white chocolate smoothie Description (En)" at bounding box center [358, 319] width 357 height 57
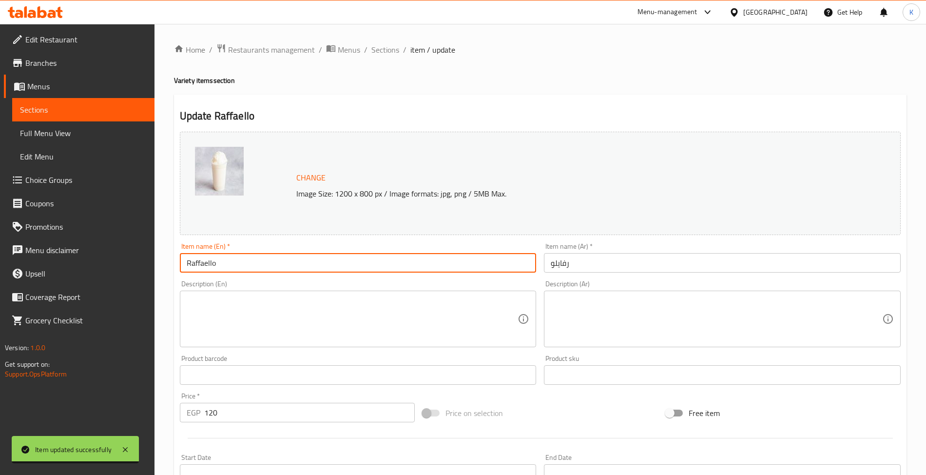
click at [373, 272] on input "Raffaello" at bounding box center [358, 262] width 357 height 19
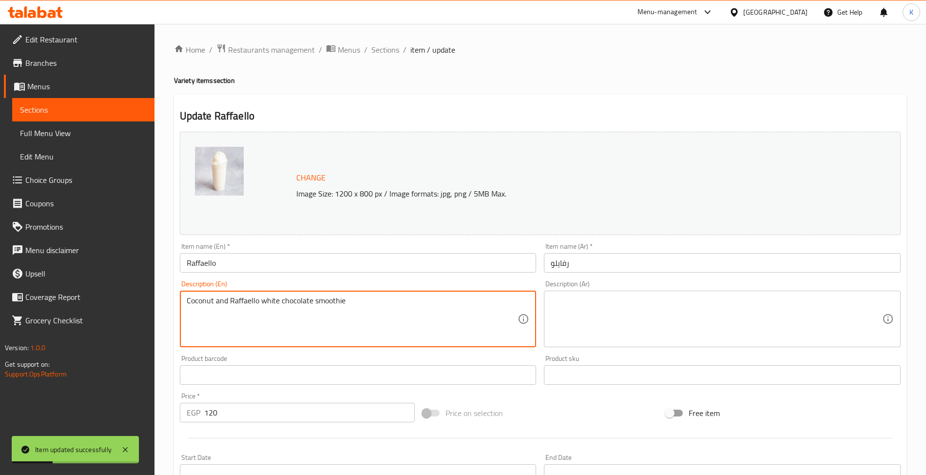
type textarea "Coconut and Raffaello white chocolate smoothie"
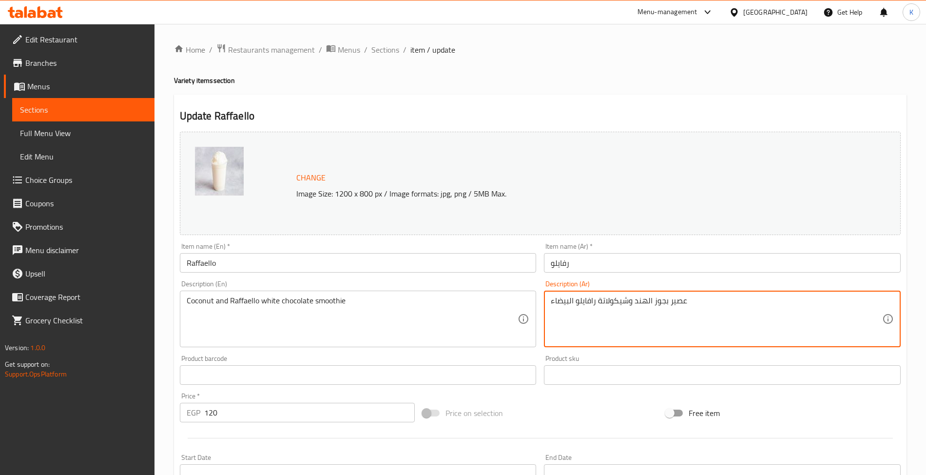
click at [675, 326] on textarea "عصير بجوز الهند وشيكولاتة رافايلو البيضاء" at bounding box center [716, 319] width 331 height 46
type textarea "عصير بجوز الهند وشيكولاتة رافايلو البيضاء"
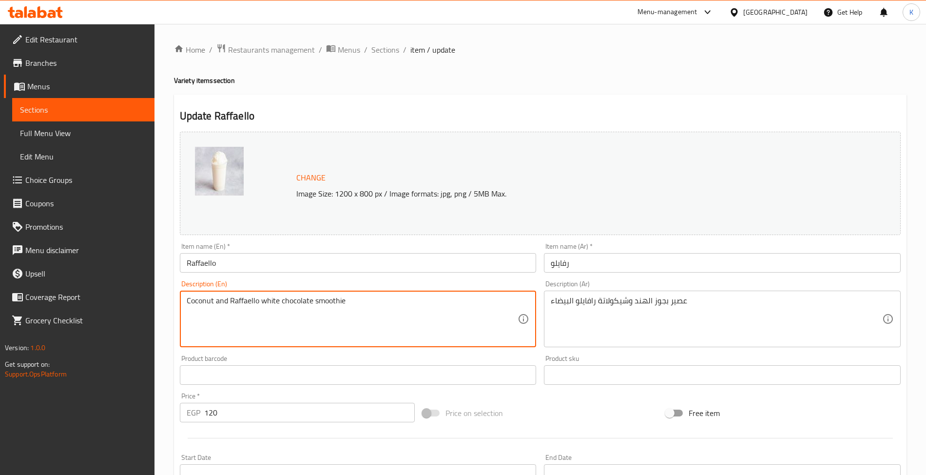
paste textarea "juice and white Raffaello chocolate"
type textarea "Coconut juice and white Raffaello chocolate"
click at [355, 263] on input "Raffaello" at bounding box center [358, 262] width 357 height 19
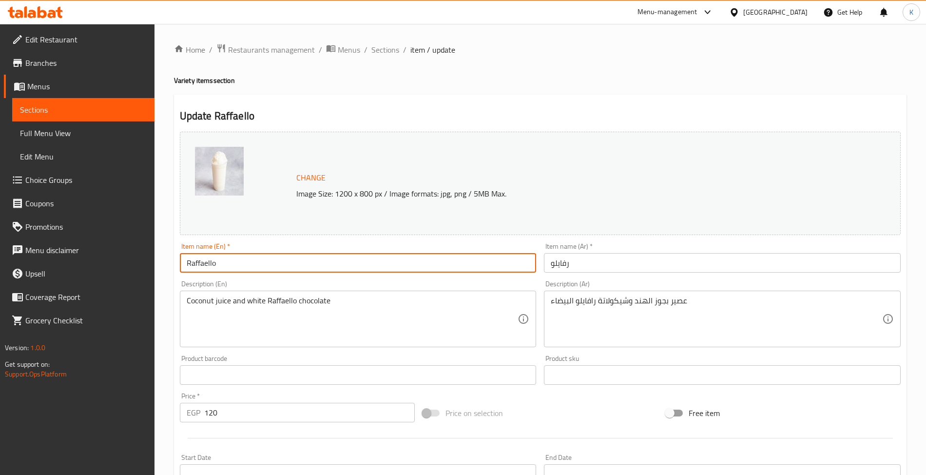
click at [388, 40] on div "Home / Restaurants management / Menus / Sections / item / update Variety items …" at bounding box center [541, 363] width 772 height 679
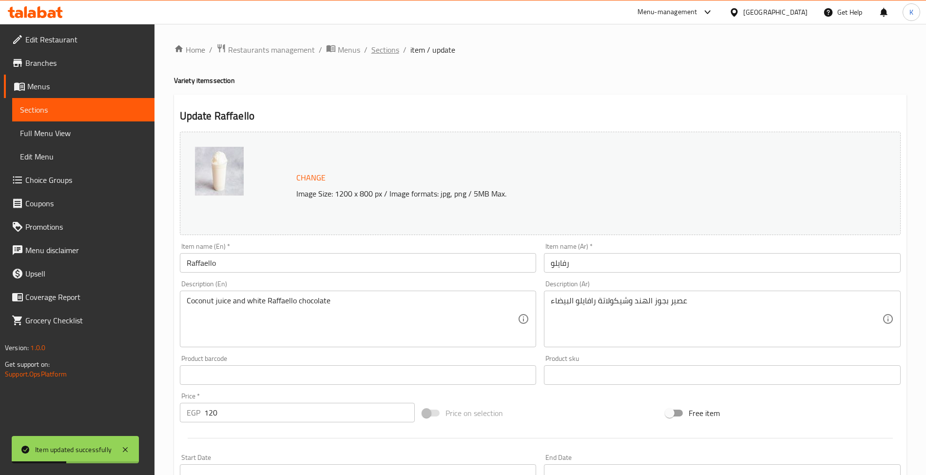
click at [394, 49] on span "Sections" at bounding box center [385, 50] width 28 height 12
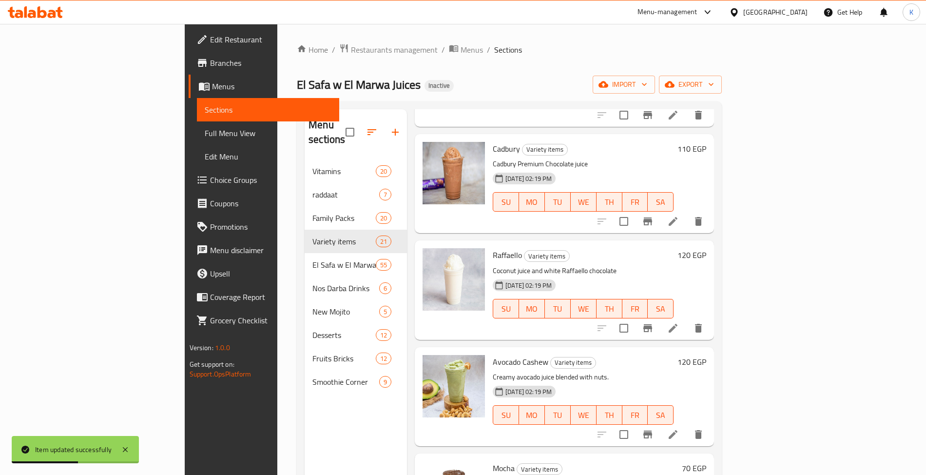
scroll to position [433, 0]
drag, startPoint x: 860, startPoint y: 424, endPoint x: 851, endPoint y: 424, distance: 9.3
click at [687, 426] on li at bounding box center [673, 435] width 27 height 18
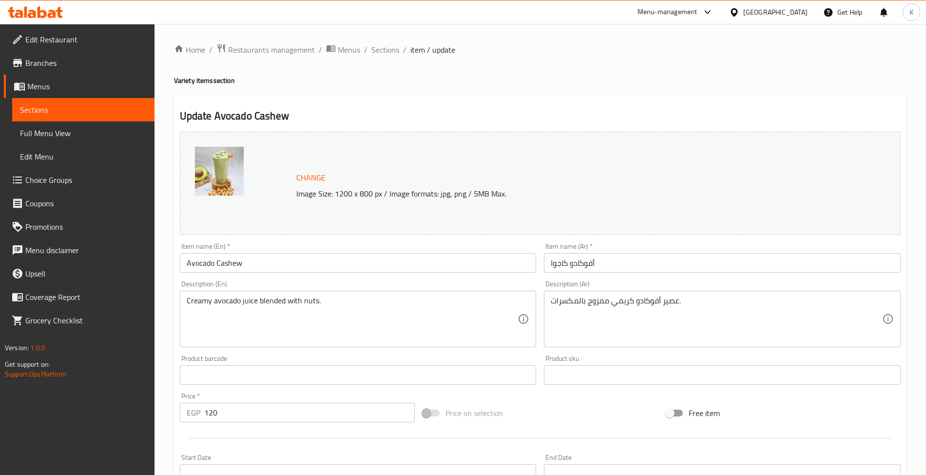
click at [383, 58] on div "Home / Restaurants management / Menus / Sections / item / update Variety items …" at bounding box center [540, 363] width 733 height 640
click at [384, 55] on span "Sections" at bounding box center [385, 50] width 28 height 12
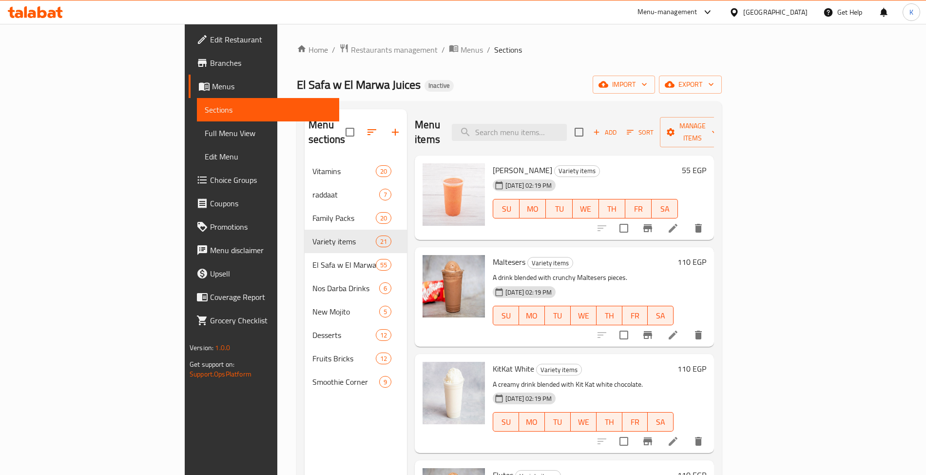
scroll to position [753, 0]
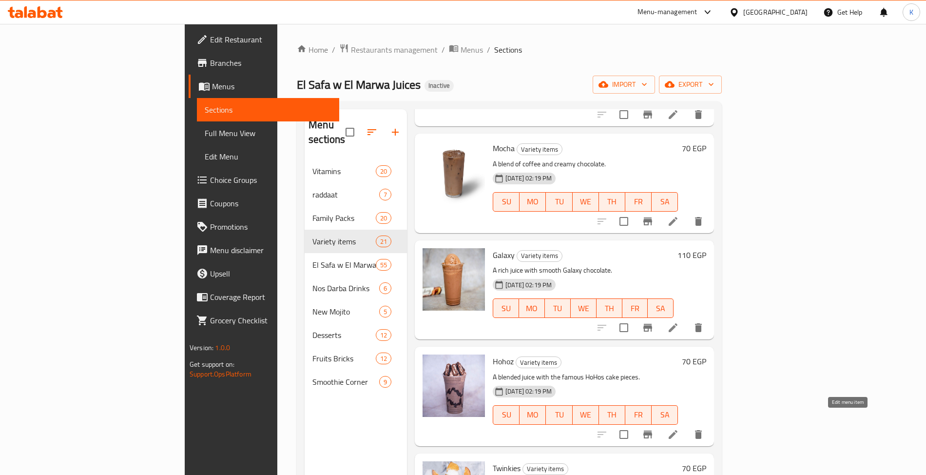
click at [679, 428] on icon at bounding box center [673, 434] width 12 height 12
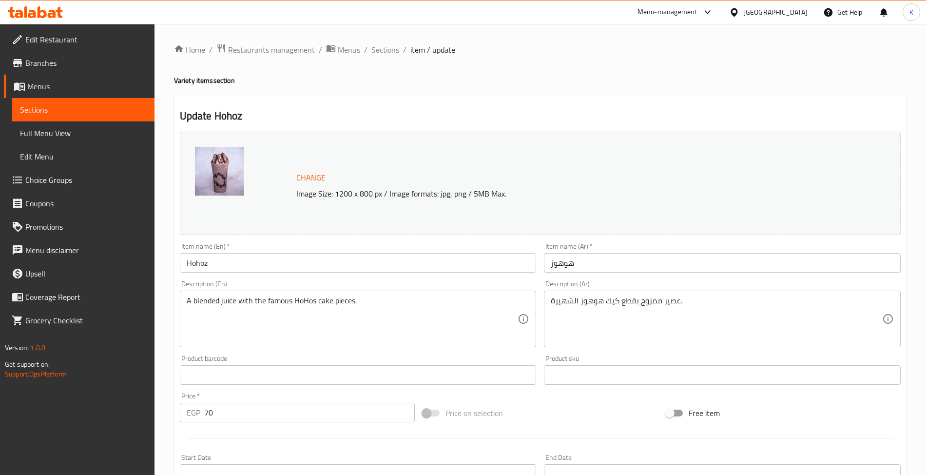
click at [273, 269] on input "Hohoz" at bounding box center [358, 262] width 357 height 19
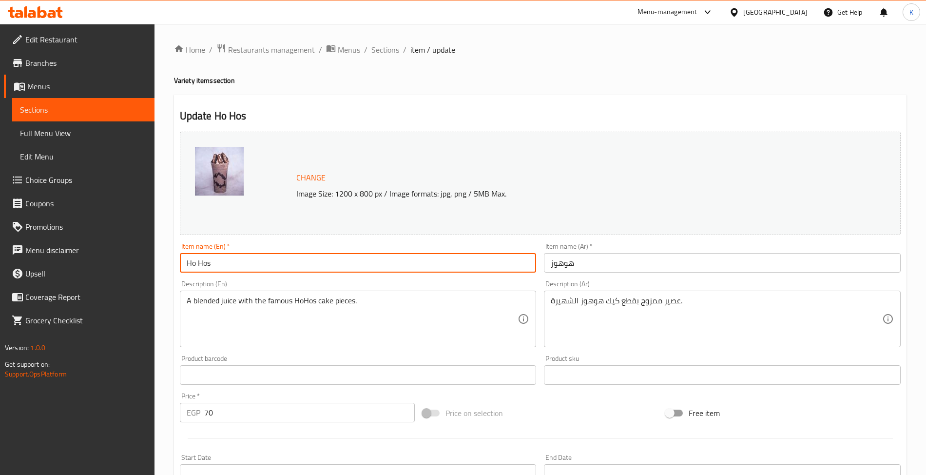
paste input "OHO"
type input "HOHOs"
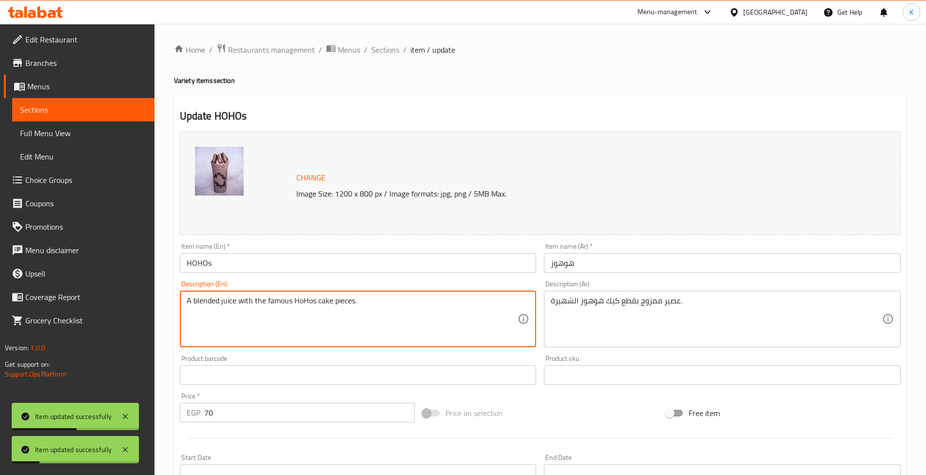
click at [277, 305] on textarea "A blended juice with the famous HoHos cake pieces." at bounding box center [352, 319] width 331 height 46
click at [258, 303] on textarea "A blended juice with the HoHos cake pieces." at bounding box center [352, 319] width 331 height 46
type textarea "A blended juice with HoHos cake pieces."
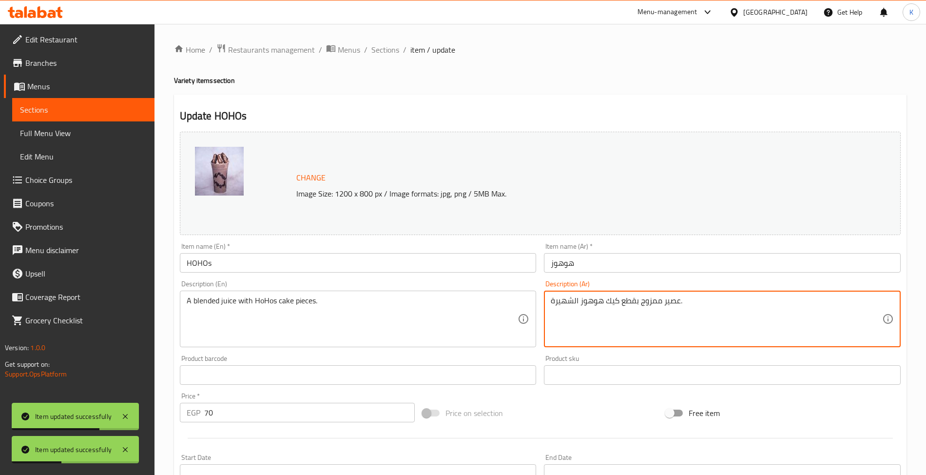
click at [560, 309] on textarea "عصير ممزوج بقطع كيك هوهوز الشهيرة." at bounding box center [716, 319] width 331 height 46
type textarea "عصير ممزوج بقطع كيك هوهوز ."
click at [424, 280] on div "Description (En) A blended juice with HoHos cake pieces. Description (En)" at bounding box center [358, 313] width 365 height 75
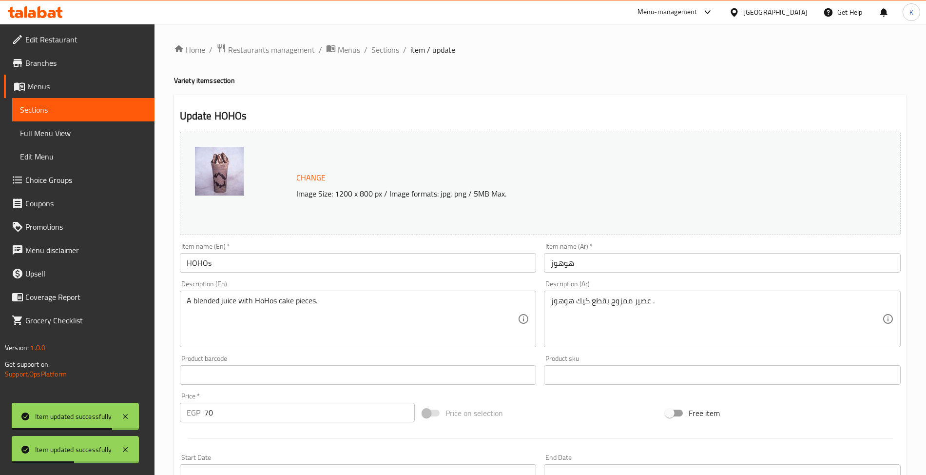
click at [420, 266] on input "HOHOs" at bounding box center [358, 262] width 357 height 19
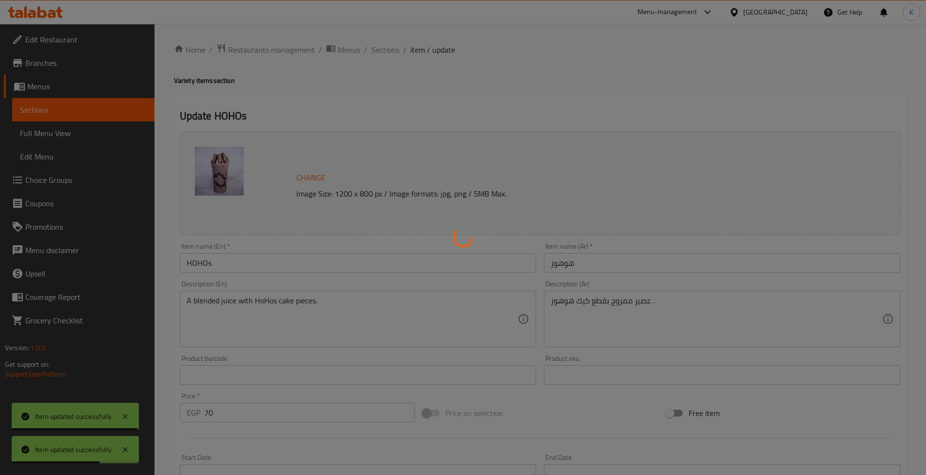
click at [402, 316] on div at bounding box center [463, 237] width 926 height 475
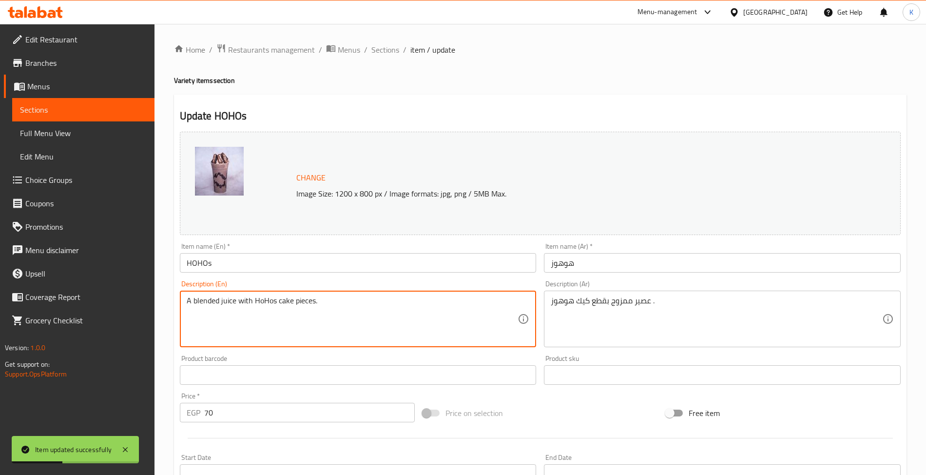
click at [259, 297] on textarea "A blended juice with HoHos cake pieces." at bounding box center [352, 319] width 331 height 46
paste textarea "الشهيرة"
click at [198, 268] on input "HOHOs" at bounding box center [358, 262] width 357 height 19
click at [266, 302] on textarea "A blended juice with HoHos cake pieces." at bounding box center [352, 319] width 331 height 46
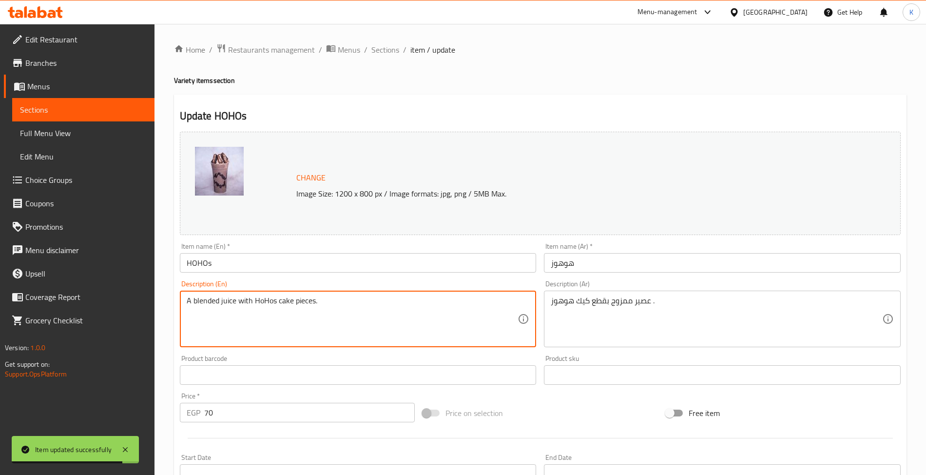
click at [266, 302] on textarea "A blended juice with HoHos cake pieces." at bounding box center [352, 319] width 331 height 46
paste textarea "OHOs"
type textarea "A blended juice with HOHOs cake pieces."
click at [327, 265] on input "HOHOs" at bounding box center [358, 262] width 357 height 19
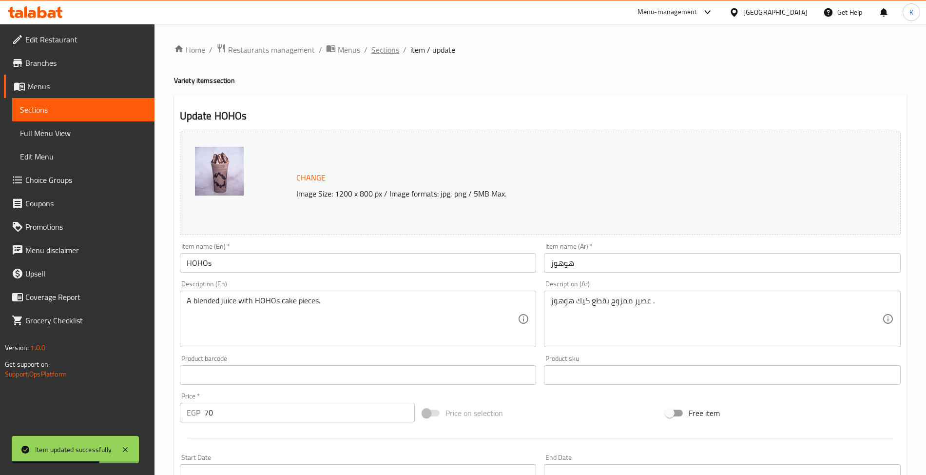
click at [387, 55] on span "Sections" at bounding box center [385, 50] width 28 height 12
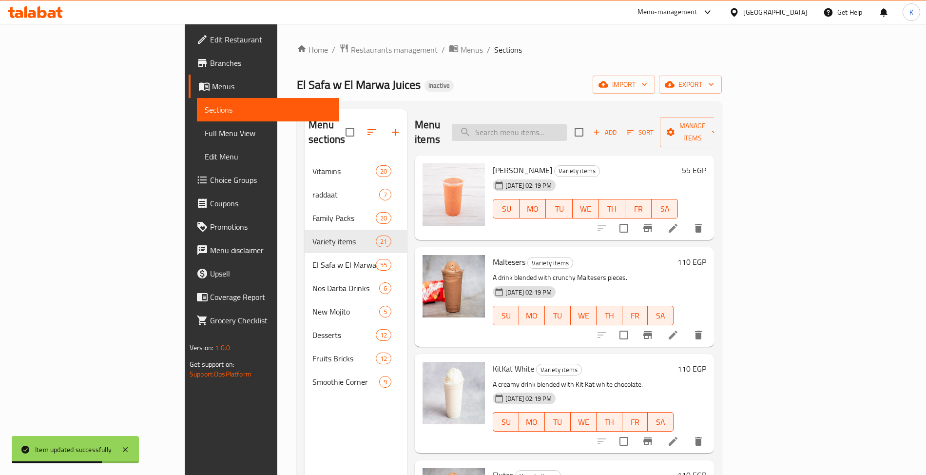
click at [547, 132] on input "search" at bounding box center [509, 132] width 115 height 17
paste input "Mocha"
type input "Mocha"
click at [548, 127] on input "Mocha" at bounding box center [509, 132] width 115 height 17
paste input "Mocha"
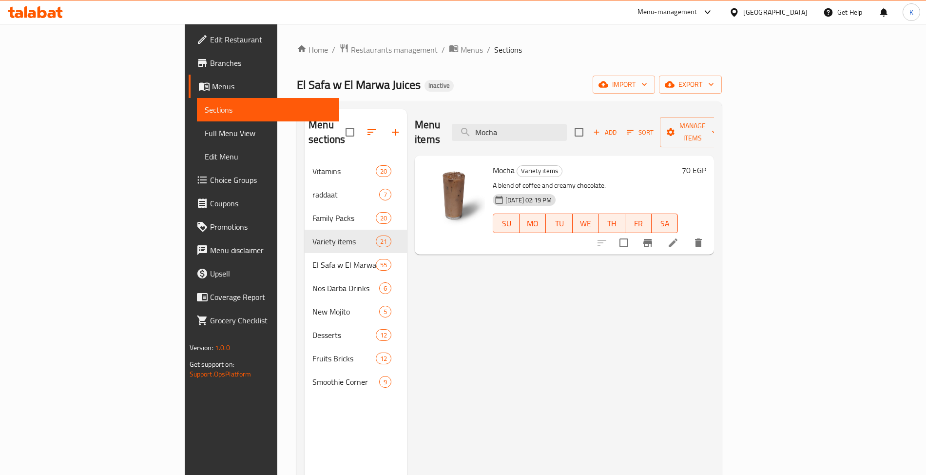
type input "Mocha"
click at [714, 84] on span "export" at bounding box center [690, 84] width 47 height 12
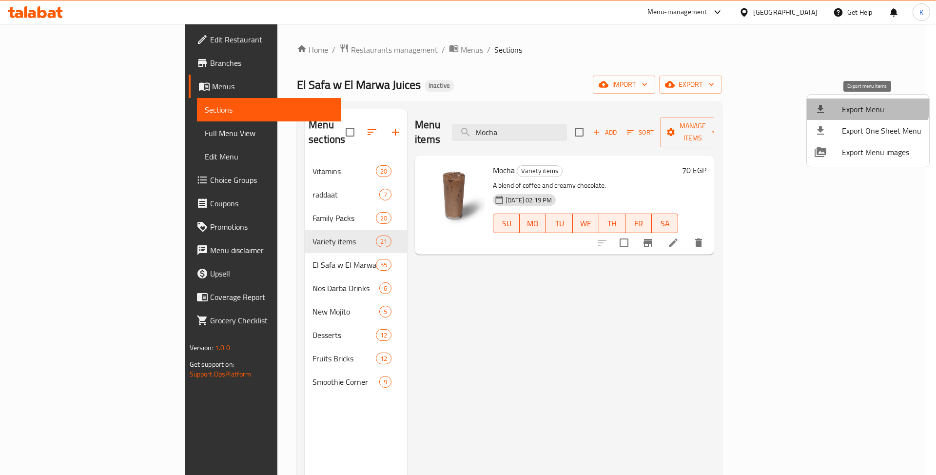
click at [867, 106] on span "Export Menu" at bounding box center [881, 109] width 79 height 12
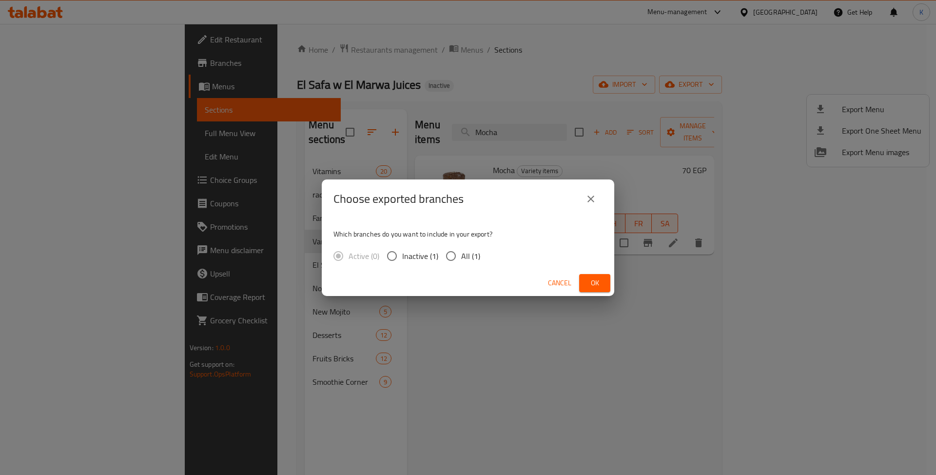
click at [476, 256] on span "All (1)" at bounding box center [470, 256] width 19 height 12
click at [461, 256] on input "All (1)" at bounding box center [451, 256] width 20 height 20
radio input "true"
click at [597, 283] on span "Ok" at bounding box center [595, 283] width 16 height 12
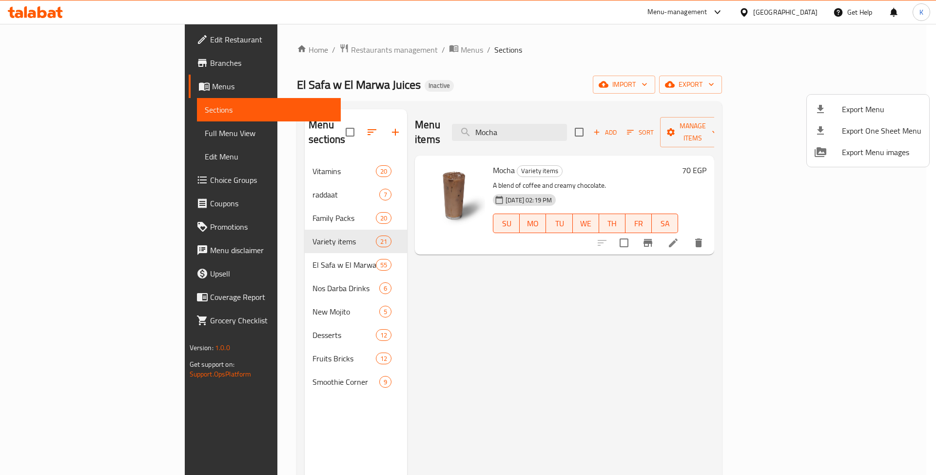
click at [599, 137] on div at bounding box center [468, 237] width 936 height 475
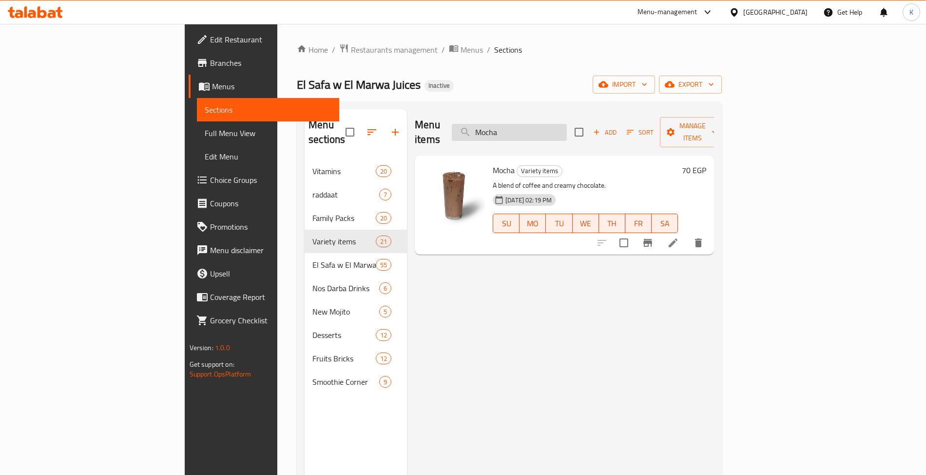
click at [567, 131] on input "Mocha" at bounding box center [509, 132] width 115 height 17
paste input "Rada't El Nemr"
type input "Rada't El Nemr"
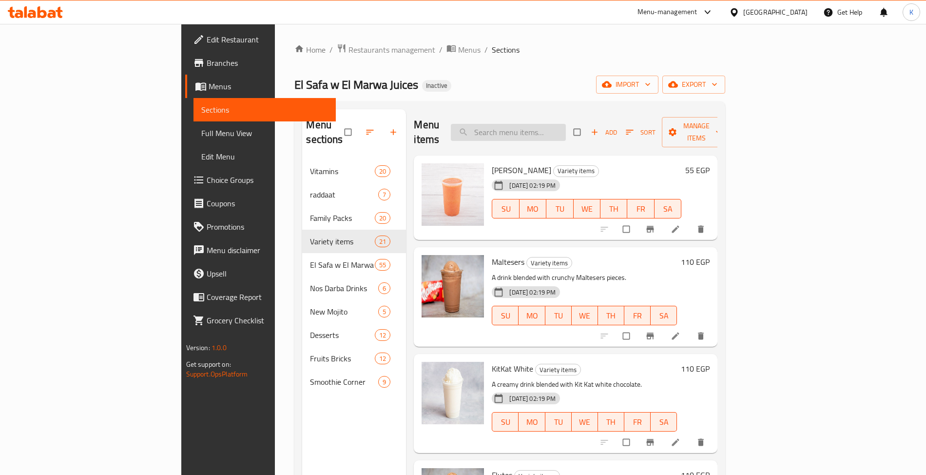
click at [566, 131] on input "search" at bounding box center [508, 132] width 115 height 17
paste input "Rada't El Nemr"
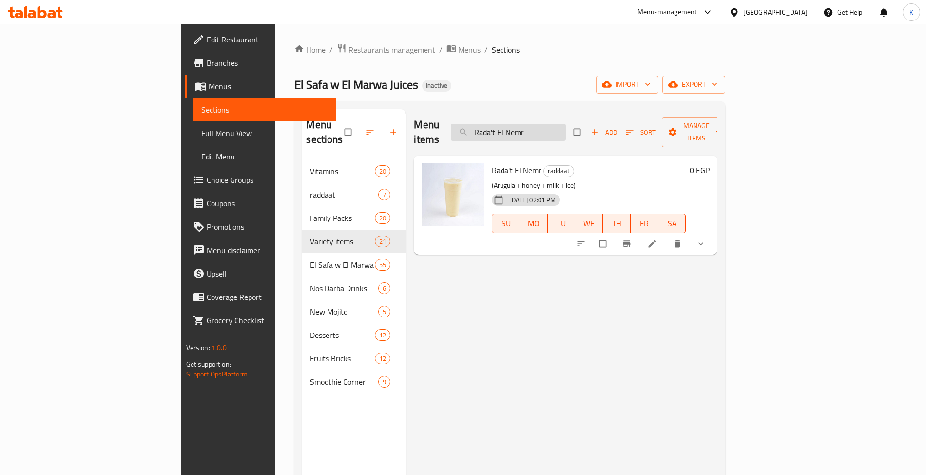
paste input "[PERSON_NAME]"
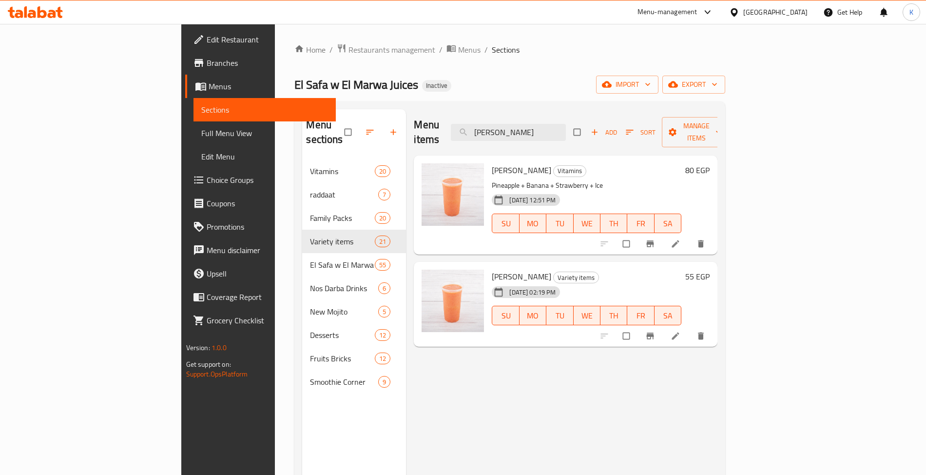
type input "[PERSON_NAME]"
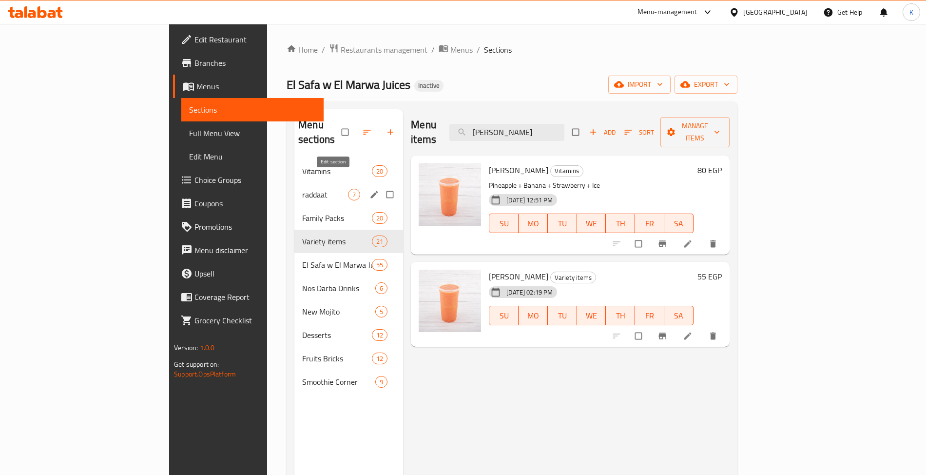
click at [369, 190] on icon "edit" at bounding box center [374, 195] width 10 height 10
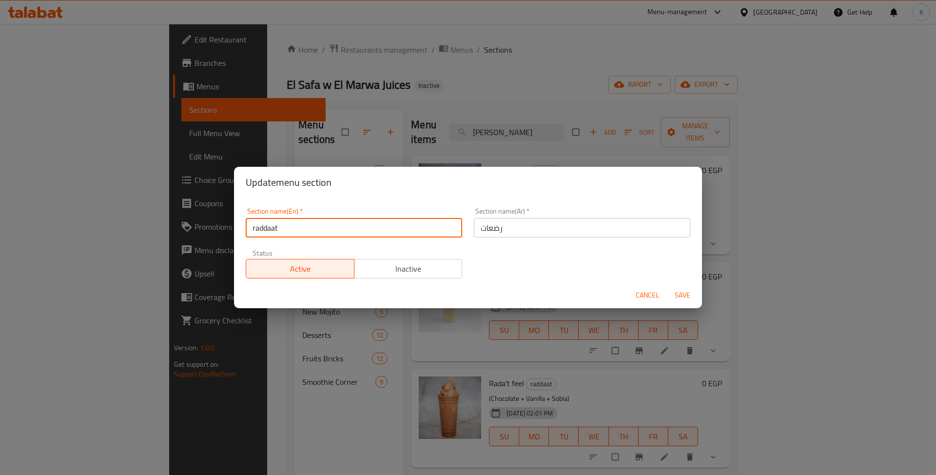
drag, startPoint x: 263, startPoint y: 233, endPoint x: 256, endPoint y: 232, distance: 7.4
click at [256, 232] on input "raddaat" at bounding box center [354, 227] width 216 height 19
click at [266, 230] on input "rdaat" at bounding box center [354, 227] width 216 height 19
type input "raddaat"
click at [574, 238] on div "Section name(Ar)   * رضعات Section name(Ar) *" at bounding box center [582, 222] width 228 height 41
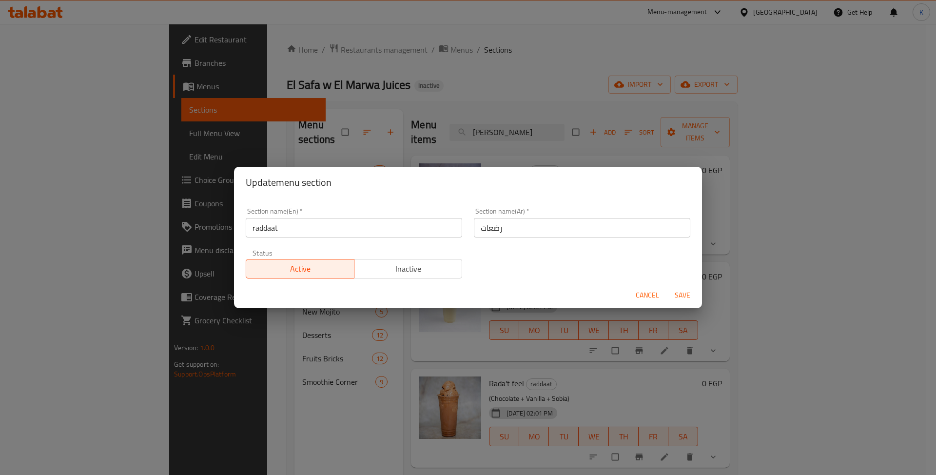
click at [562, 225] on input "رضعات" at bounding box center [582, 227] width 216 height 19
paste input "رضعات"
type input "الرضعات"
click at [687, 298] on span "Save" at bounding box center [682, 295] width 23 height 12
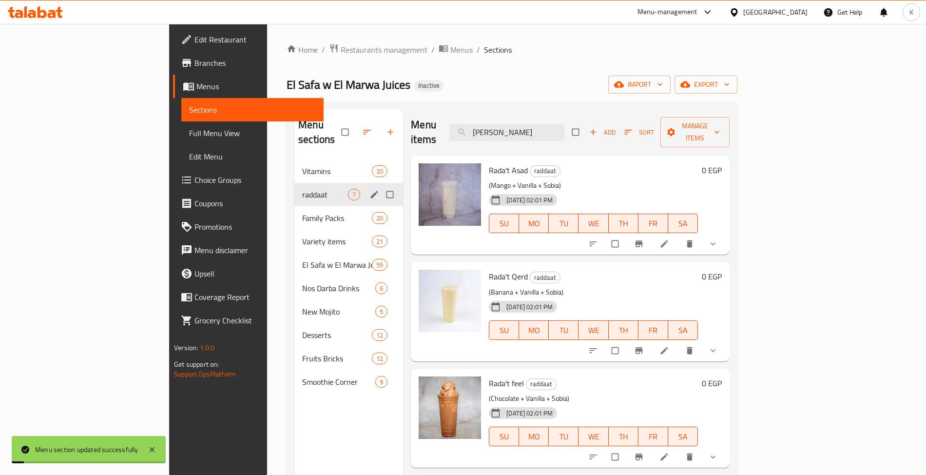
click at [371, 191] on icon "edit" at bounding box center [374, 194] width 7 height 7
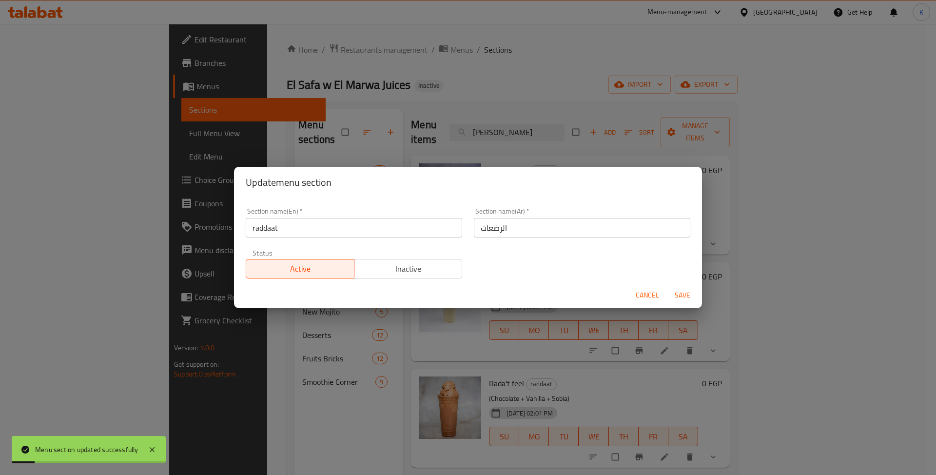
click at [253, 229] on input "raddaat" at bounding box center [354, 227] width 216 height 19
type input "raddaat"
type input "Rada't El Nemr"
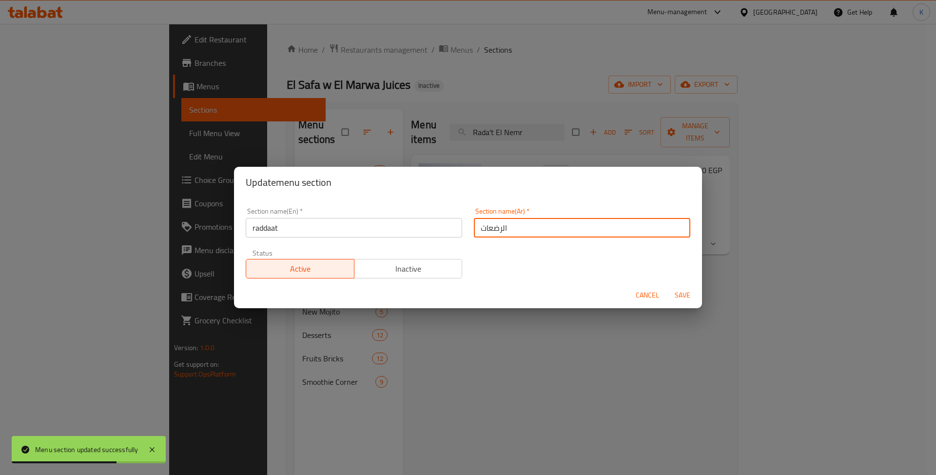
drag, startPoint x: 515, startPoint y: 226, endPoint x: 496, endPoint y: 231, distance: 19.6
click at [496, 231] on input "الرضعات" at bounding box center [582, 227] width 216 height 19
type input "رضعات"
click at [679, 293] on span "Save" at bounding box center [682, 295] width 23 height 12
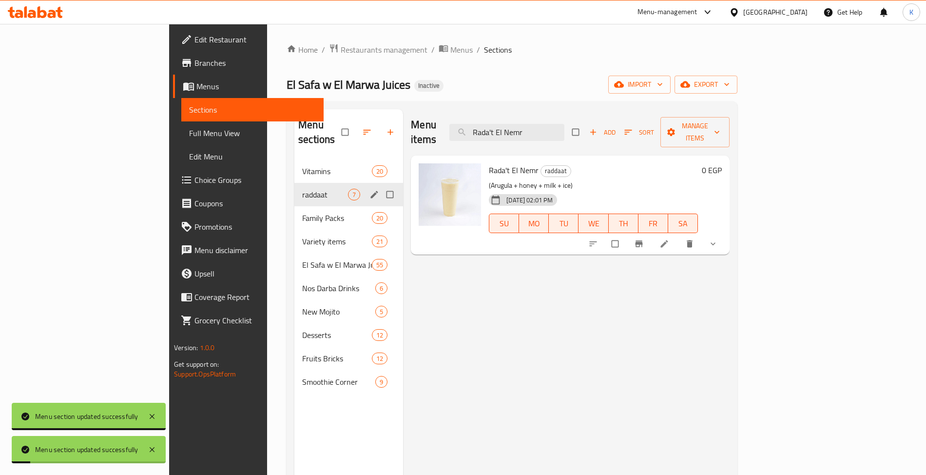
click at [505, 294] on div "Menu items Rada't El Nemr Add Sort Manage items Rada't El Nemr raddaat (Arugula…" at bounding box center [566, 346] width 327 height 475
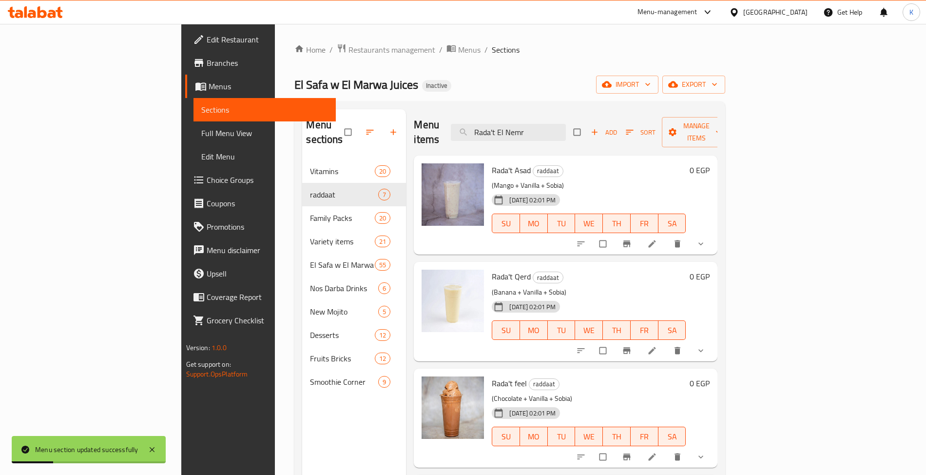
click at [201, 133] on span "Full Menu View" at bounding box center [264, 133] width 127 height 12
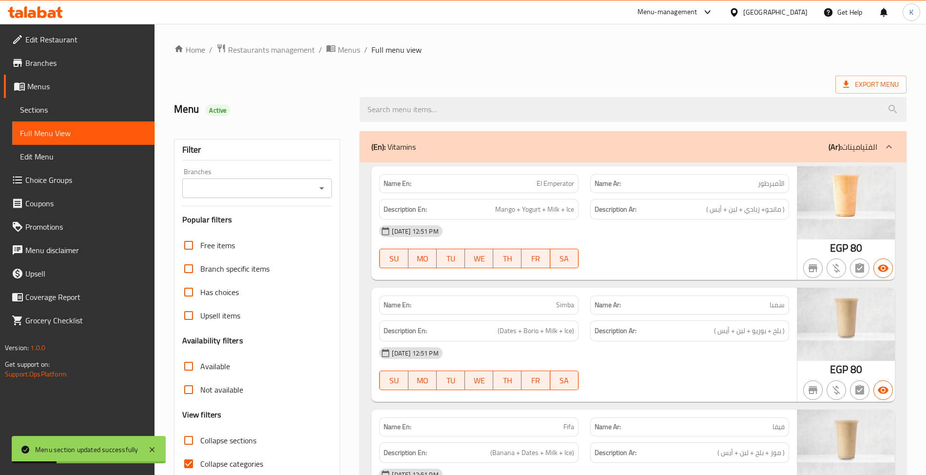
scroll to position [137, 0]
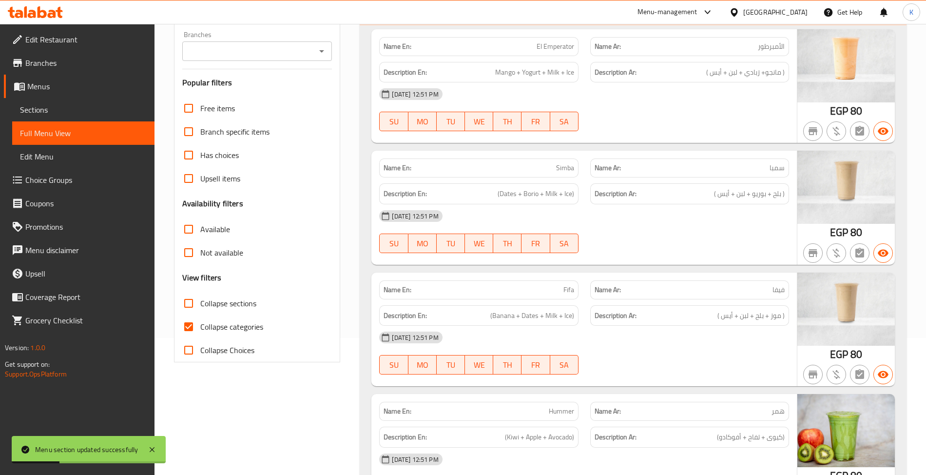
click at [219, 308] on span "Collapse sections" at bounding box center [228, 303] width 56 height 12
click at [200, 308] on input "Collapse sections" at bounding box center [188, 303] width 23 height 23
checkbox input "true"
click at [230, 330] on span "Collapse categories" at bounding box center [231, 327] width 63 height 12
click at [200, 330] on input "Collapse categories" at bounding box center [188, 326] width 23 height 23
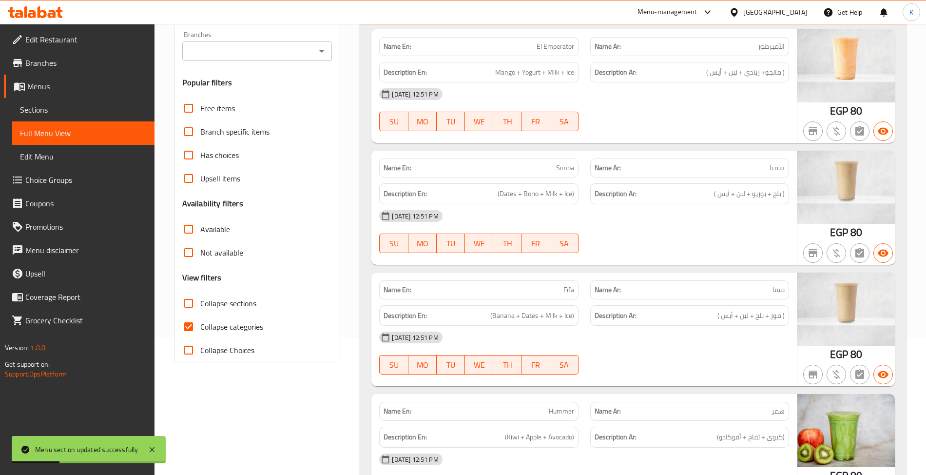
checkbox input "false"
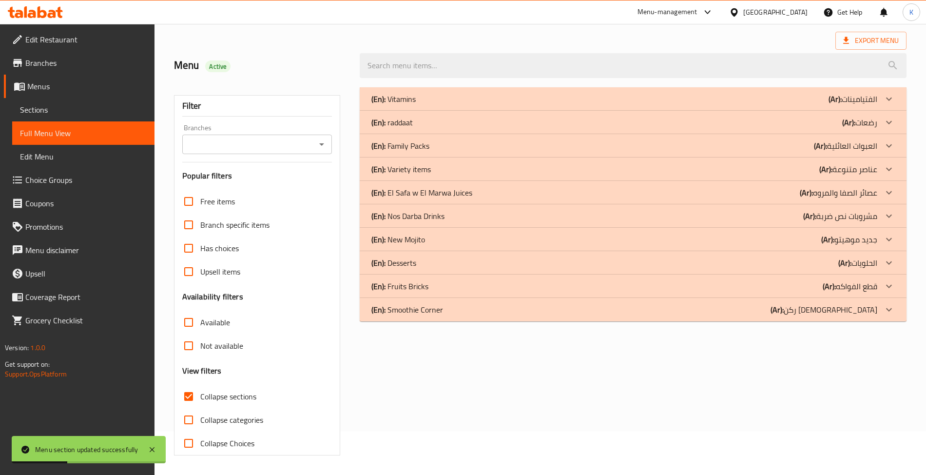
scroll to position [0, 0]
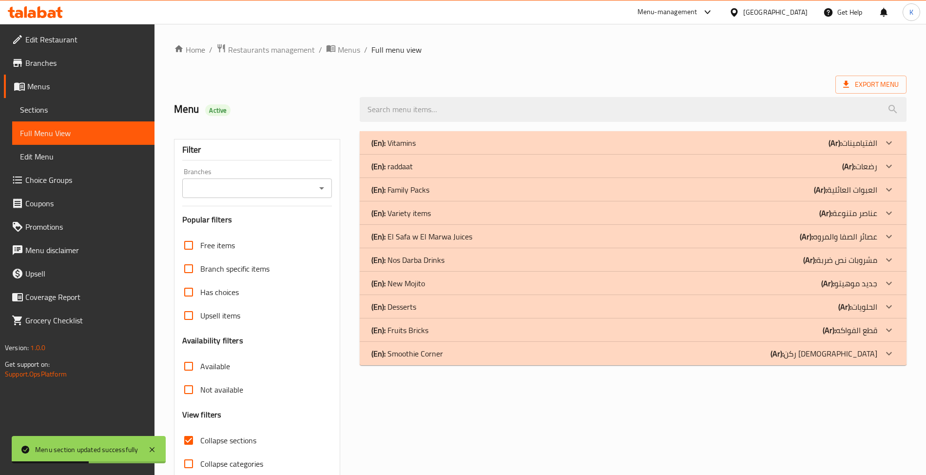
click at [429, 362] on div "(En): Smoothie Corner (Ar): ركن الأسموذي" at bounding box center [633, 353] width 546 height 23
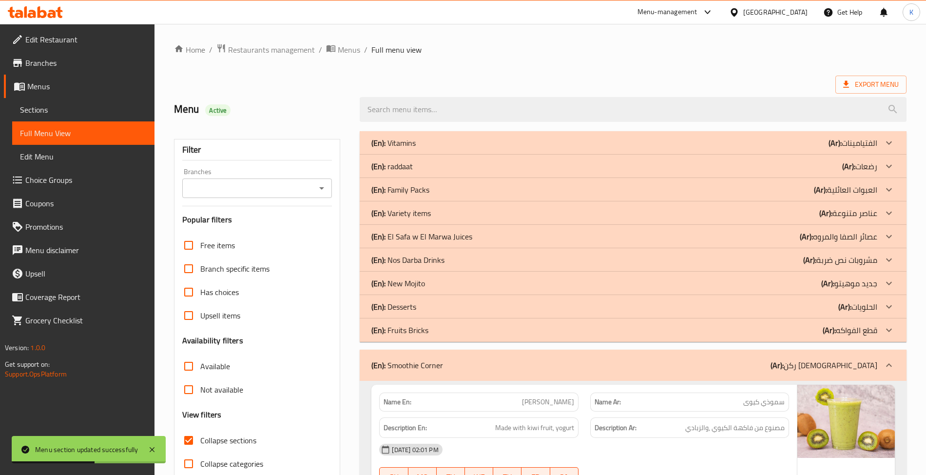
click at [424, 287] on p "(En): New Mojito" at bounding box center [398, 283] width 54 height 12
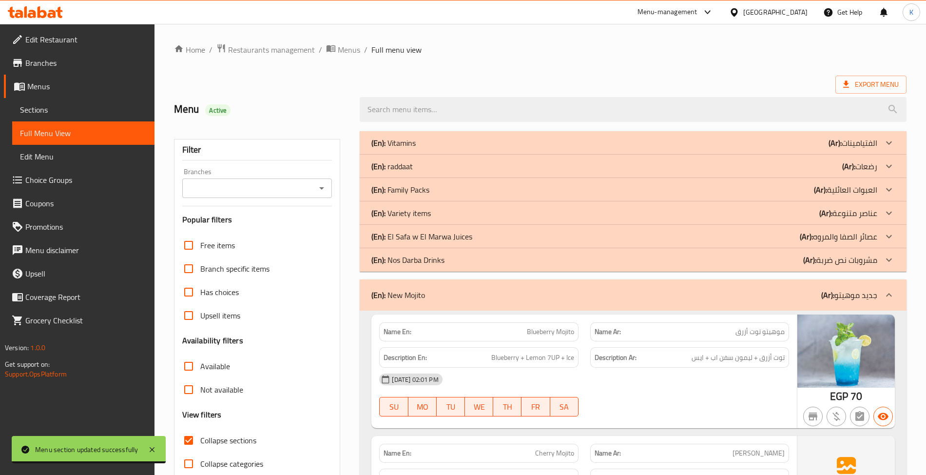
click at [433, 163] on div "(En): raddaat (Ar): رضعات" at bounding box center [623, 166] width 505 height 12
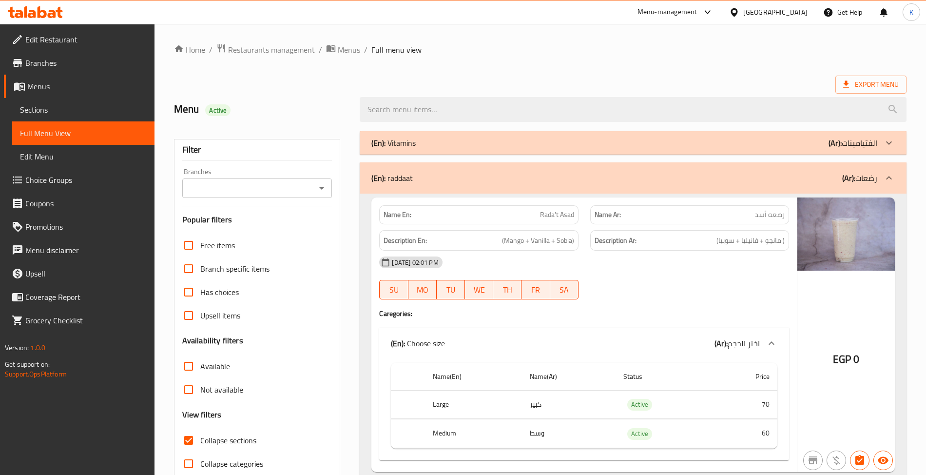
drag, startPoint x: 682, startPoint y: 85, endPoint x: 677, endPoint y: 80, distance: 7.2
click at [681, 85] on div "Export Menu" at bounding box center [540, 85] width 733 height 18
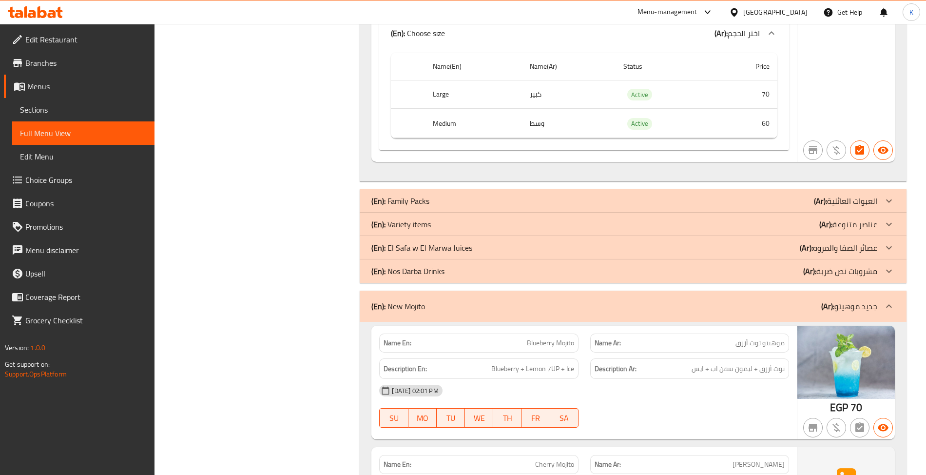
click at [840, 230] on p "(Ar): عناصر متنوعة" at bounding box center [848, 224] width 58 height 12
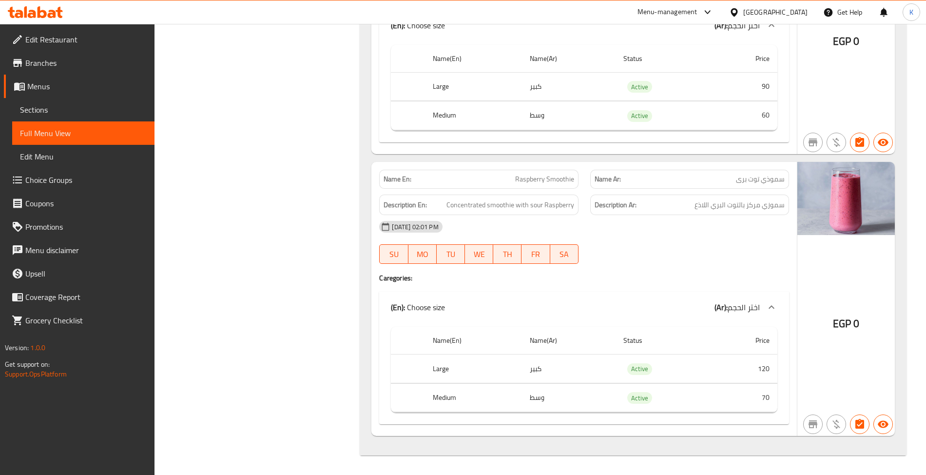
scroll to position [7664, 0]
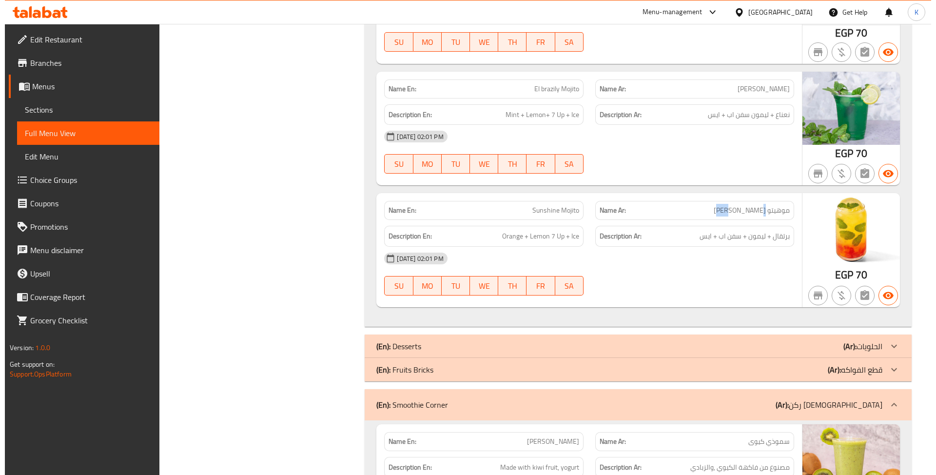
scroll to position [0, 0]
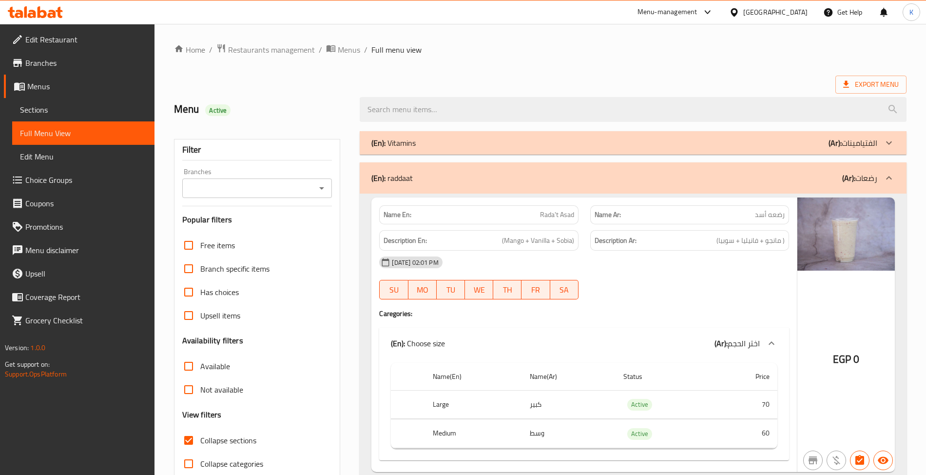
click at [654, 79] on div "Export Menu" at bounding box center [540, 85] width 733 height 18
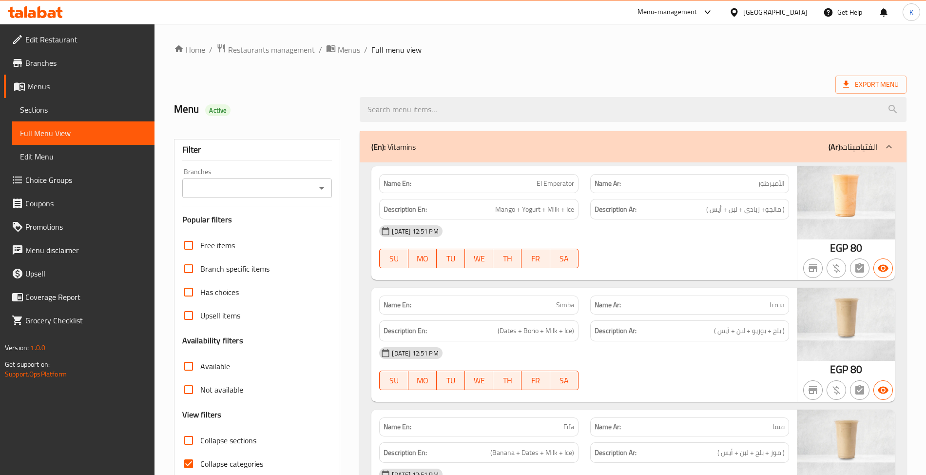
scroll to position [303, 0]
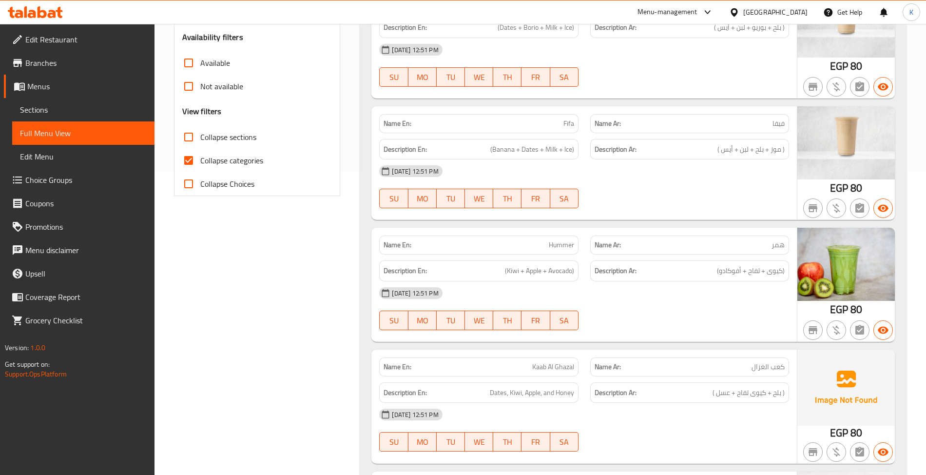
drag, startPoint x: 238, startPoint y: 142, endPoint x: 225, endPoint y: 156, distance: 19.3
click at [238, 142] on span "Collapse sections" at bounding box center [228, 137] width 56 height 12
click at [200, 142] on input "Collapse sections" at bounding box center [188, 136] width 23 height 23
checkbox input "true"
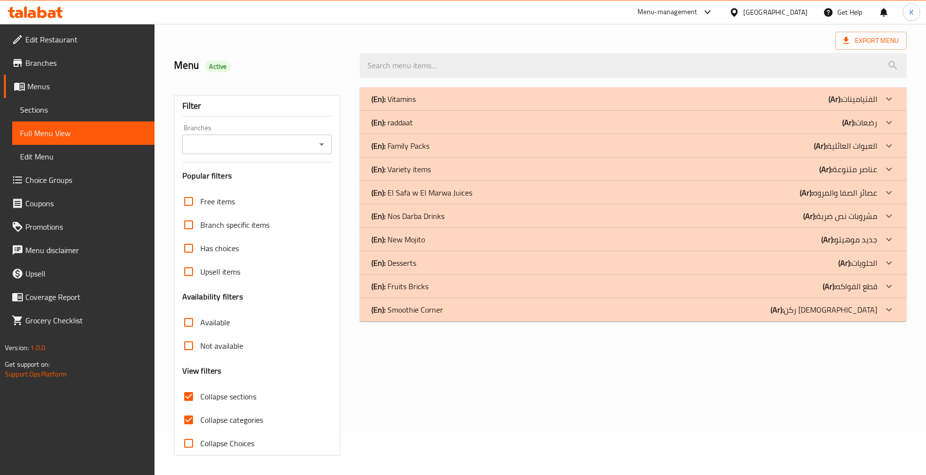
drag, startPoint x: 225, startPoint y: 156, endPoint x: 382, endPoint y: 219, distance: 169.1
click at [225, 414] on span "Collapse categories" at bounding box center [231, 420] width 63 height 12
click at [200, 408] on input "Collapse categories" at bounding box center [188, 419] width 23 height 23
checkbox input "false"
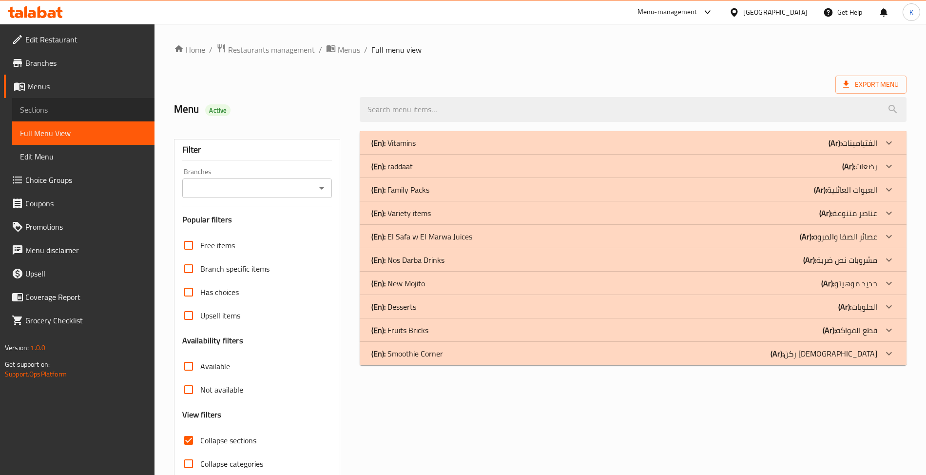
click at [74, 117] on link "Sections" at bounding box center [83, 109] width 142 height 23
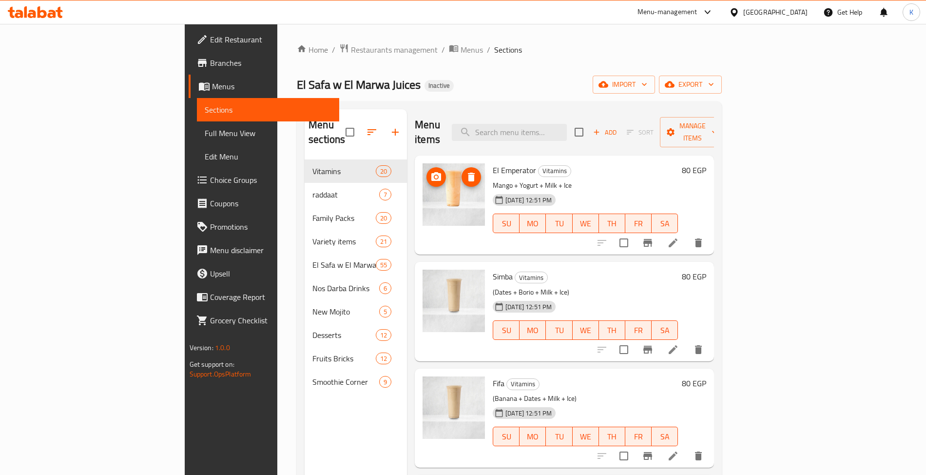
click at [550, 110] on div "Menu items Add Sort Manage items" at bounding box center [564, 132] width 299 height 46
click at [558, 127] on input "search" at bounding box center [509, 132] width 115 height 17
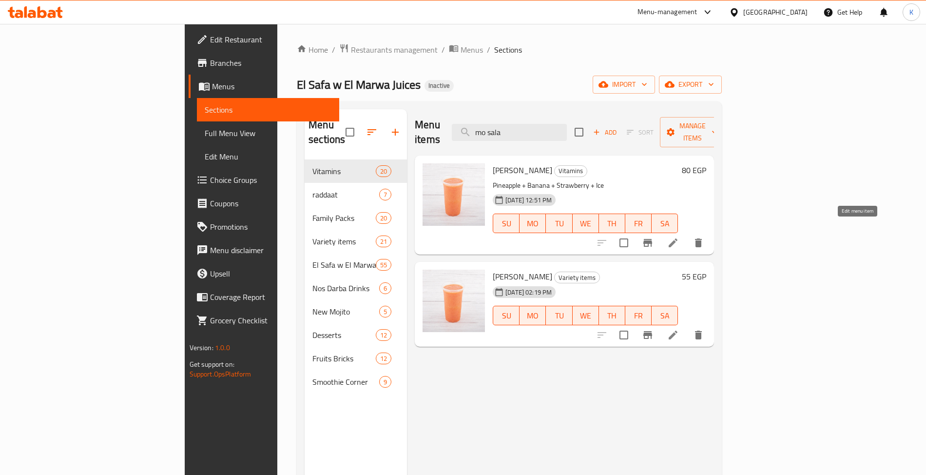
type input "mo sala"
click at [679, 237] on icon at bounding box center [673, 243] width 12 height 12
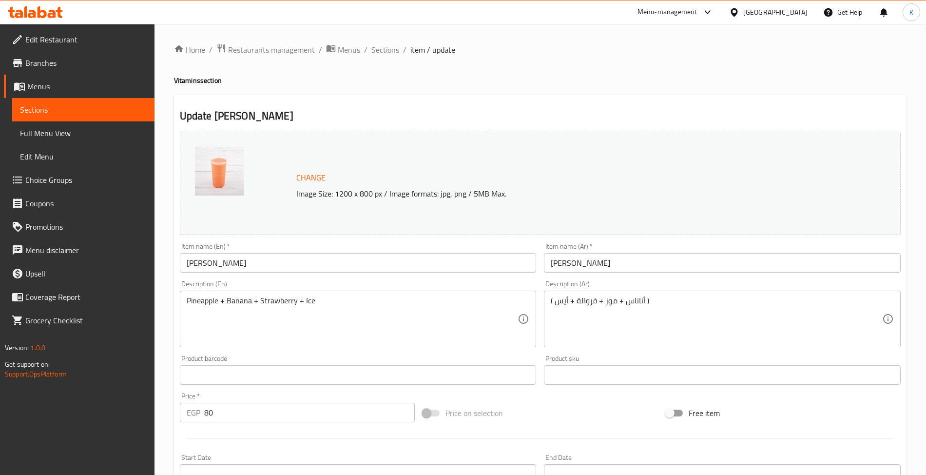
click at [264, 264] on input "[PERSON_NAME]" at bounding box center [358, 262] width 357 height 19
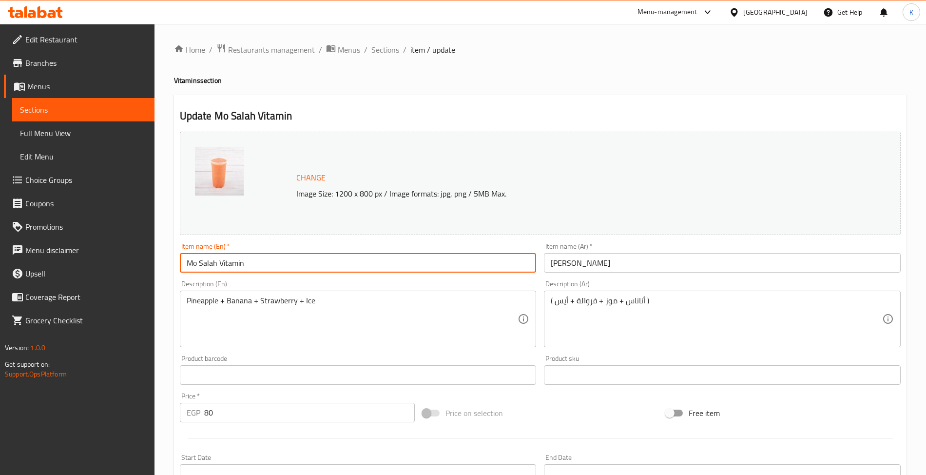
type input "Mo Salah Vitamin"
click at [628, 270] on input "[PERSON_NAME]" at bounding box center [722, 262] width 357 height 19
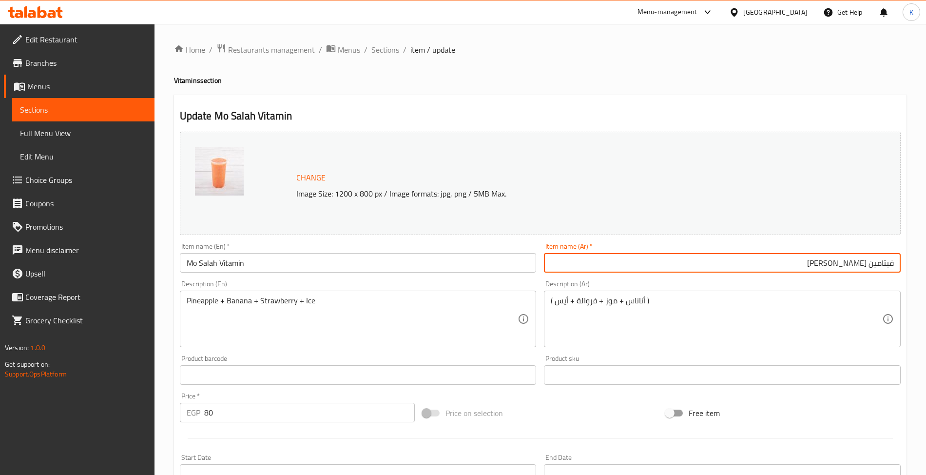
type input "فيتامين [PERSON_NAME]"
click at [264, 261] on input "Mo Salah Vitamin" at bounding box center [358, 262] width 357 height 19
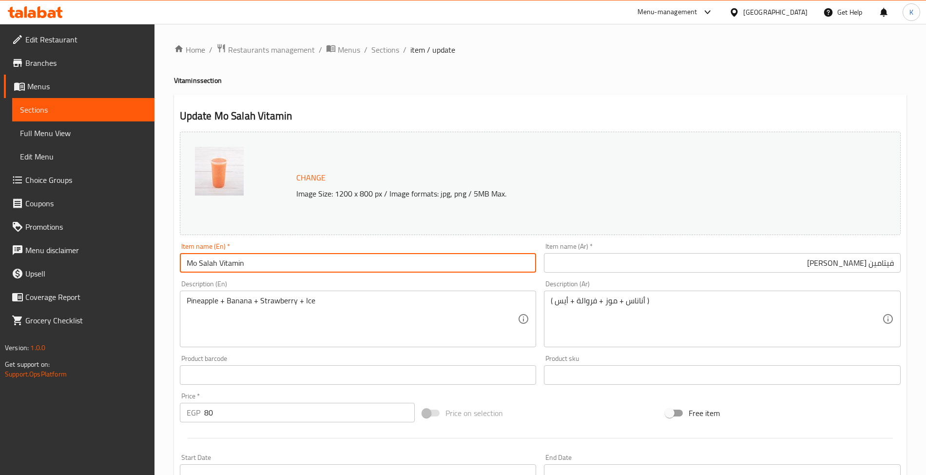
click at [104, 107] on span "Sections" at bounding box center [83, 110] width 127 height 12
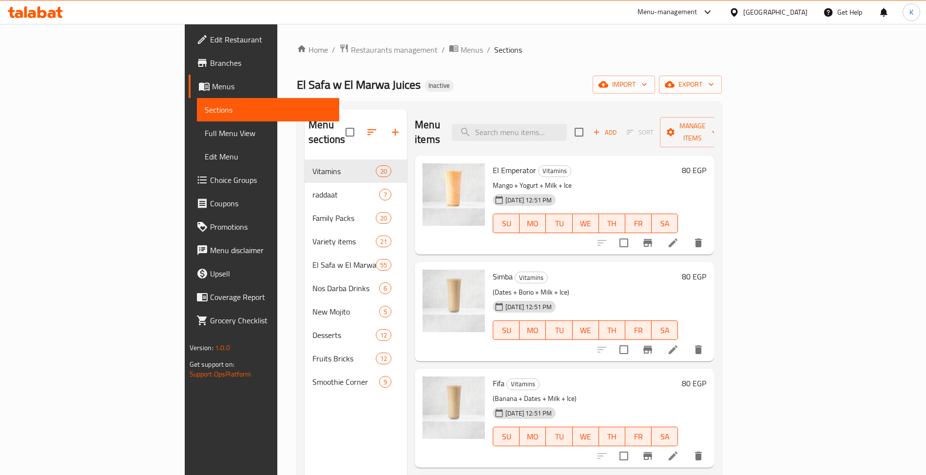
click at [601, 137] on div "Menu items Add Sort Manage items" at bounding box center [564, 132] width 299 height 46
click at [567, 129] on input "search" at bounding box center [509, 132] width 115 height 17
paste input "Vitamin C"
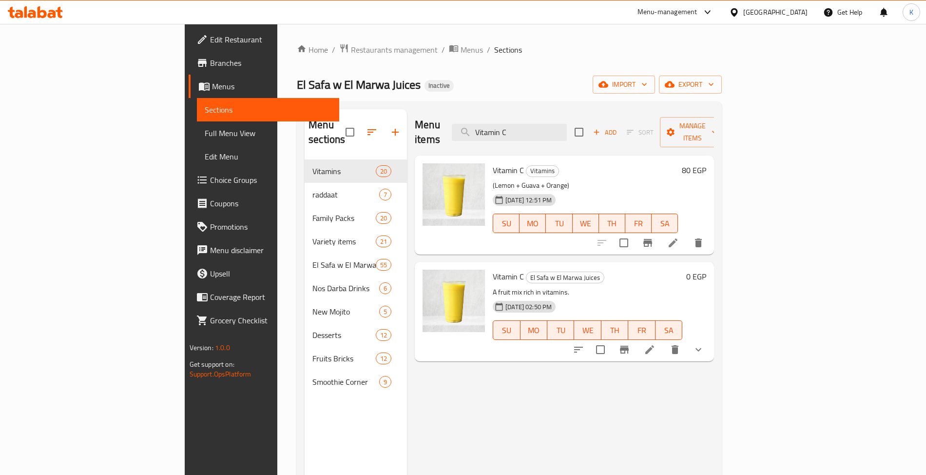
paste input "Mango with ice"
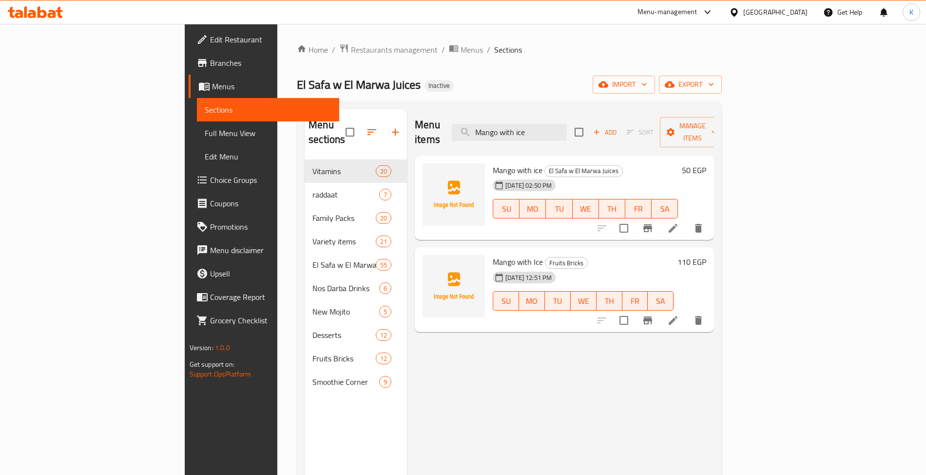
type input "Mango with ice"
click at [722, 93] on button "export" at bounding box center [690, 85] width 63 height 18
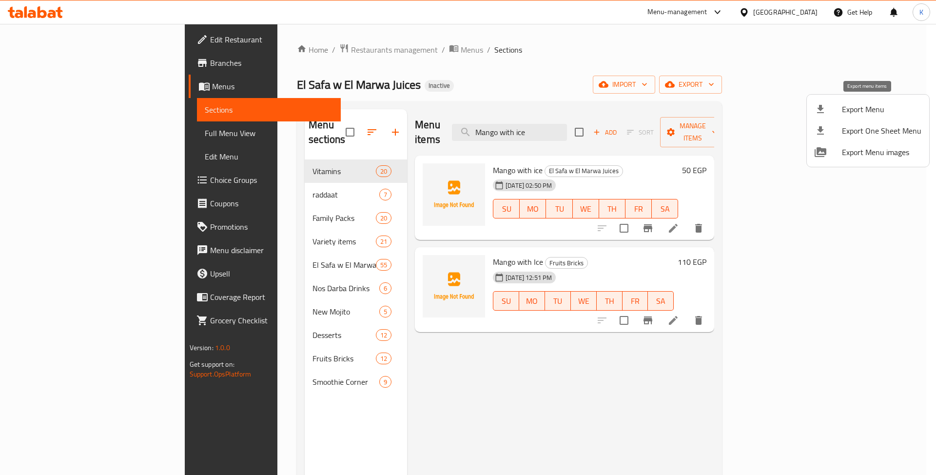
click at [842, 103] on span "Export Menu" at bounding box center [881, 109] width 79 height 12
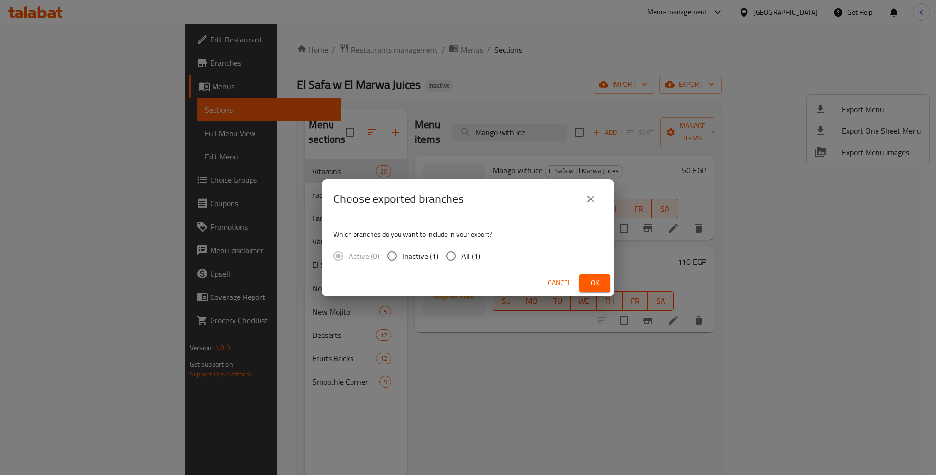
click at [461, 263] on label "All (1)" at bounding box center [460, 256] width 39 height 20
click at [461, 263] on input "All (1)" at bounding box center [451, 256] width 20 height 20
radio input "true"
click at [589, 283] on span "Ok" at bounding box center [595, 283] width 16 height 12
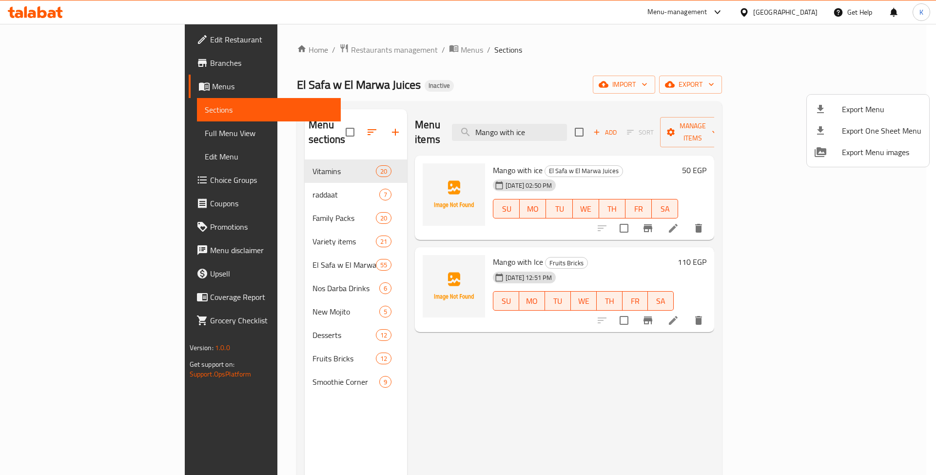
click at [552, 122] on div at bounding box center [468, 237] width 936 height 475
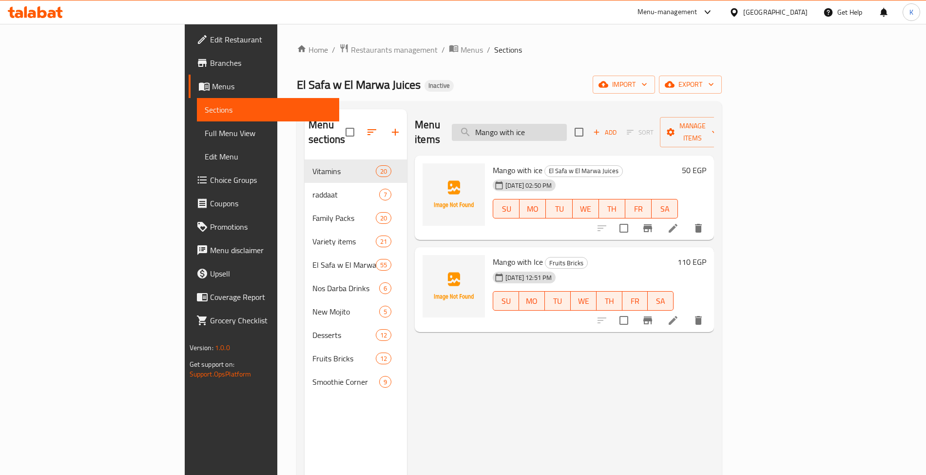
click at [564, 125] on input "Mango with ice" at bounding box center [509, 132] width 115 height 17
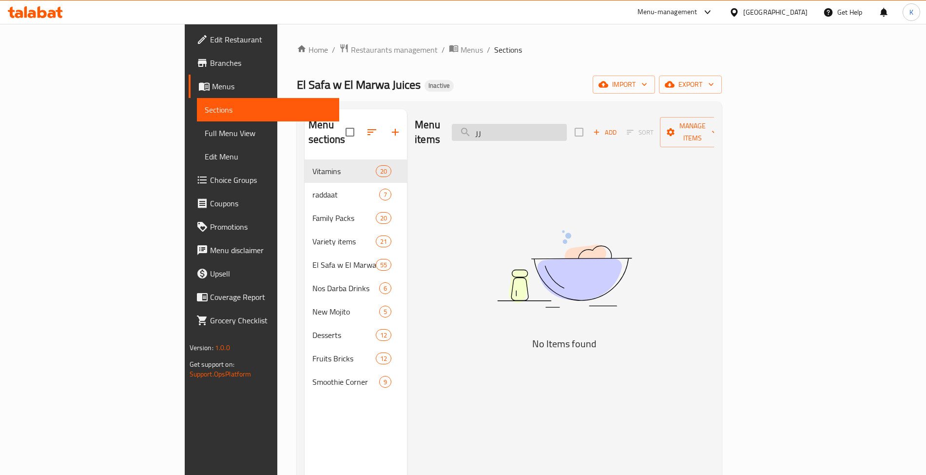
type input "ر"
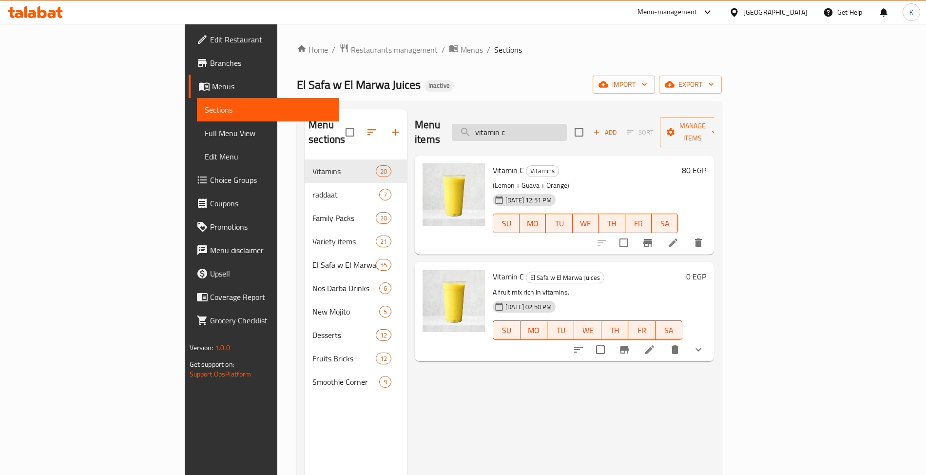
click at [567, 124] on input "vitamin c" at bounding box center [509, 132] width 115 height 17
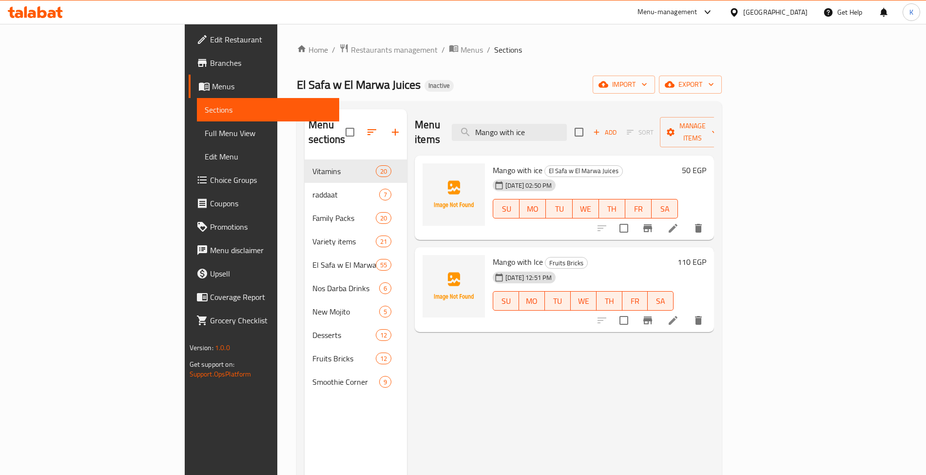
type input "Mango with ice"
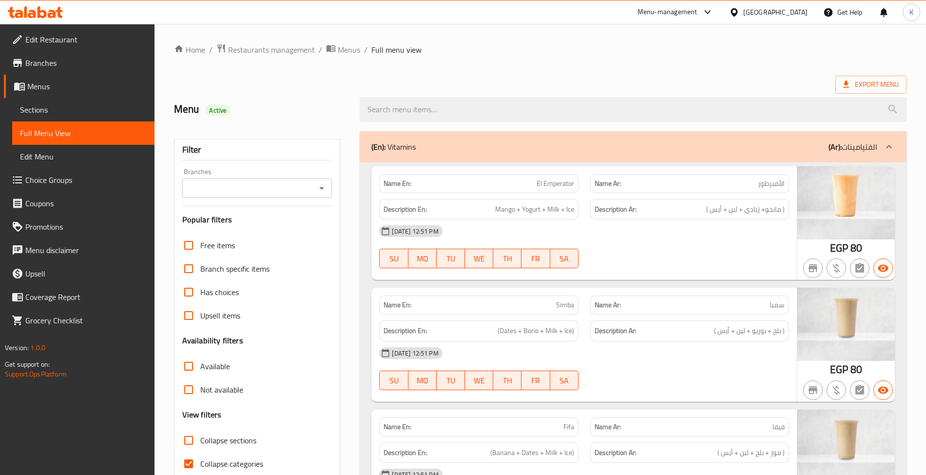
click at [637, 254] on div "[DATE] 12:51 PM SU MO TU WE TH FR SA" at bounding box center [583, 246] width 421 height 55
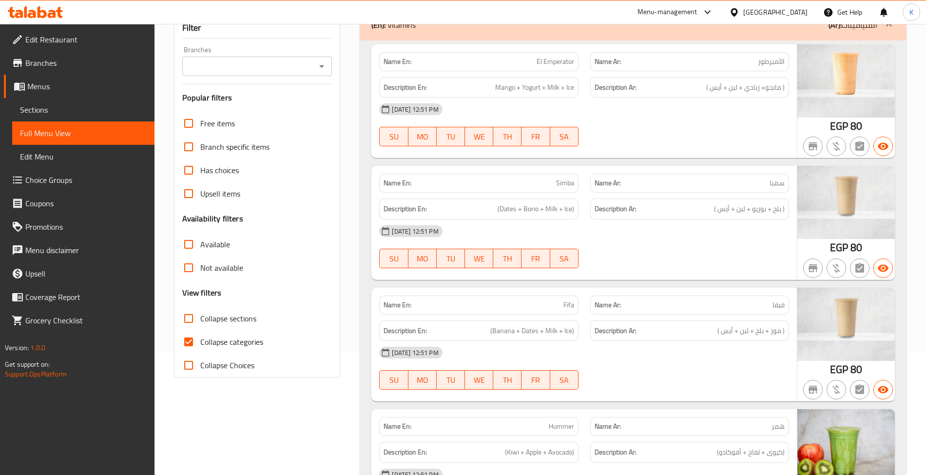
scroll to position [151, 0]
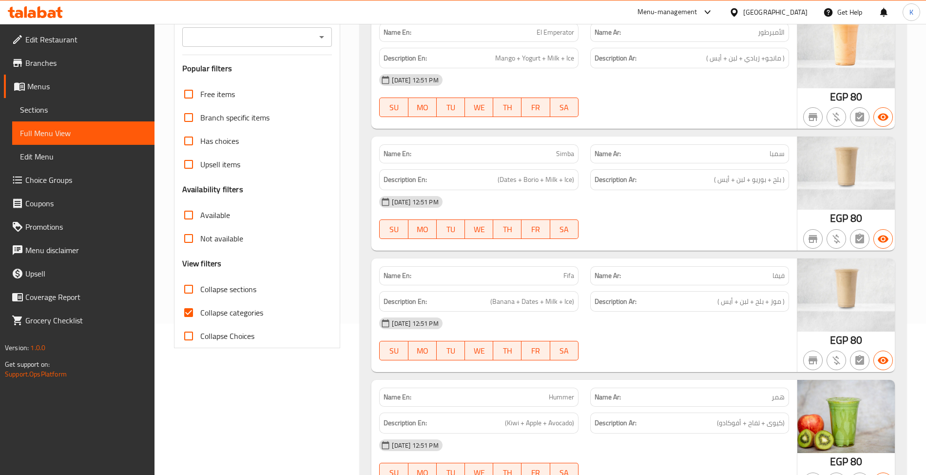
click at [238, 289] on span "Collapse sections" at bounding box center [228, 289] width 56 height 12
click at [200, 289] on input "Collapse sections" at bounding box center [188, 288] width 23 height 23
checkbox input "true"
click at [238, 315] on span "Collapse categories" at bounding box center [231, 313] width 63 height 12
click at [200, 315] on input "Collapse categories" at bounding box center [188, 312] width 23 height 23
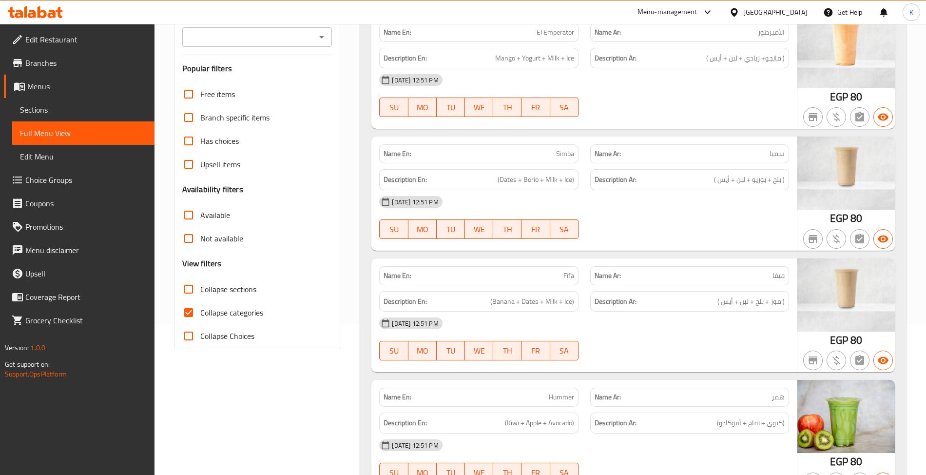
checkbox input "false"
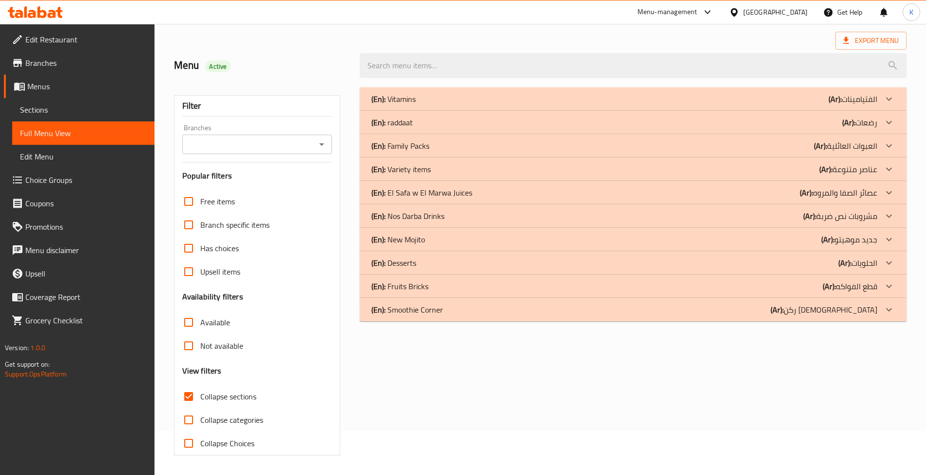
scroll to position [45, 0]
click at [47, 113] on span "Sections" at bounding box center [83, 110] width 127 height 12
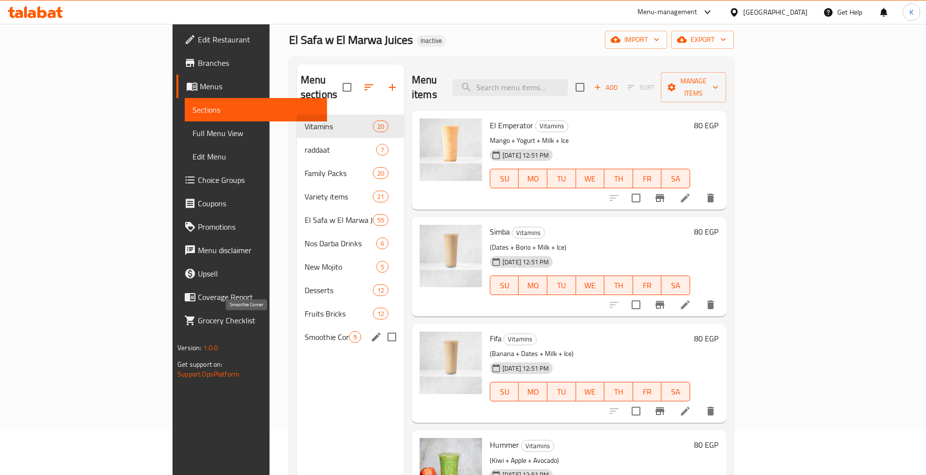
click at [305, 331] on span "Smoothie Corner" at bounding box center [327, 337] width 44 height 12
click at [297, 262] on div "New Mojito 5" at bounding box center [350, 266] width 107 height 23
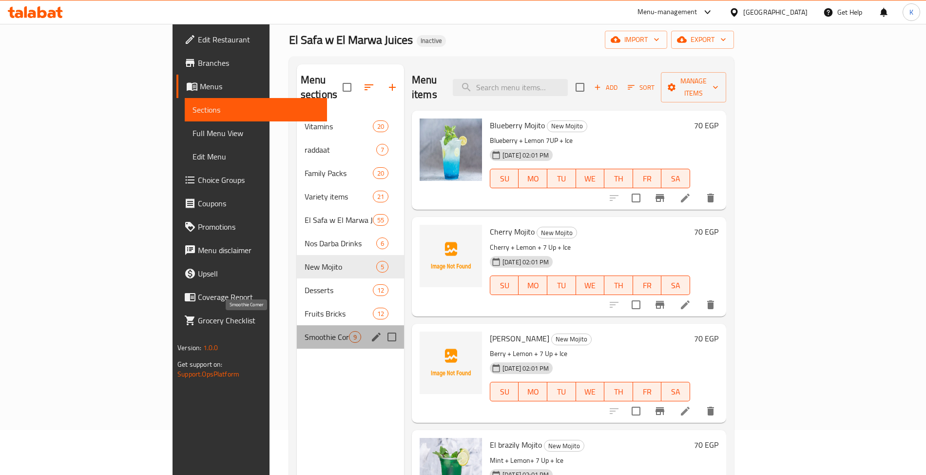
click at [305, 331] on span "Smoothie Corner" at bounding box center [327, 337] width 44 height 12
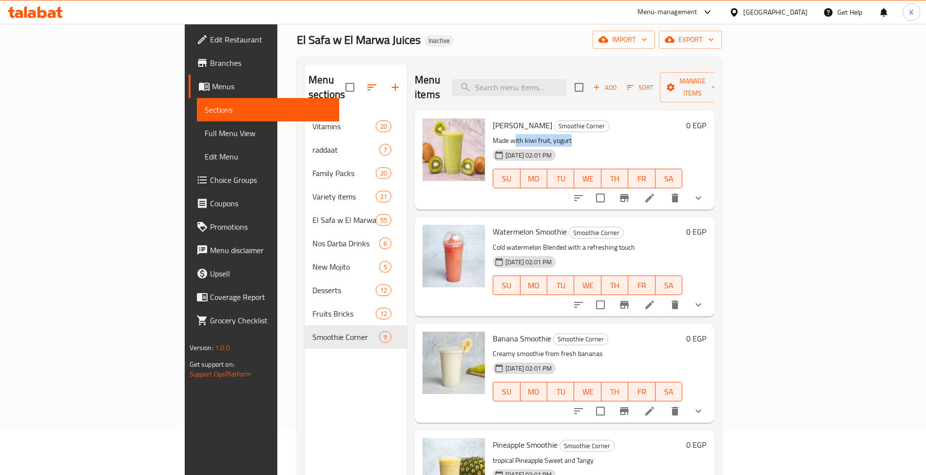
drag, startPoint x: 527, startPoint y: 128, endPoint x: 461, endPoint y: 120, distance: 66.8
click at [493, 135] on p "Made with kiwi fruit, yogurt" at bounding box center [588, 141] width 190 height 12
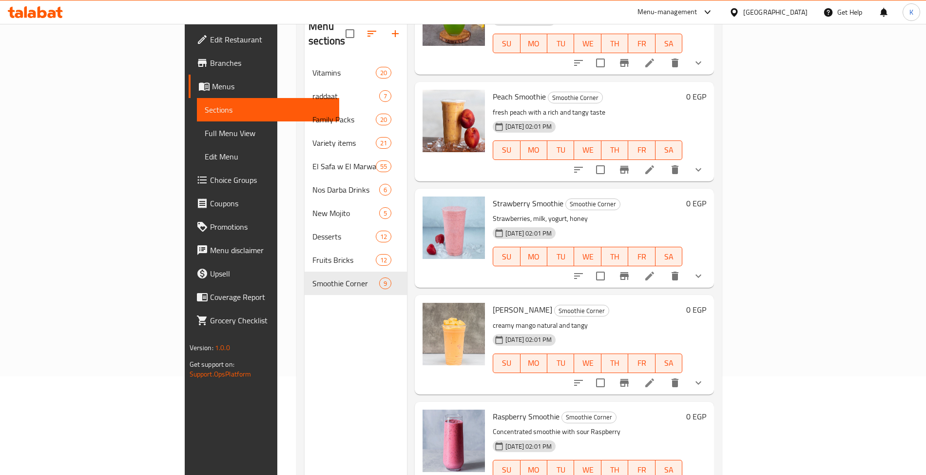
scroll to position [137, 0]
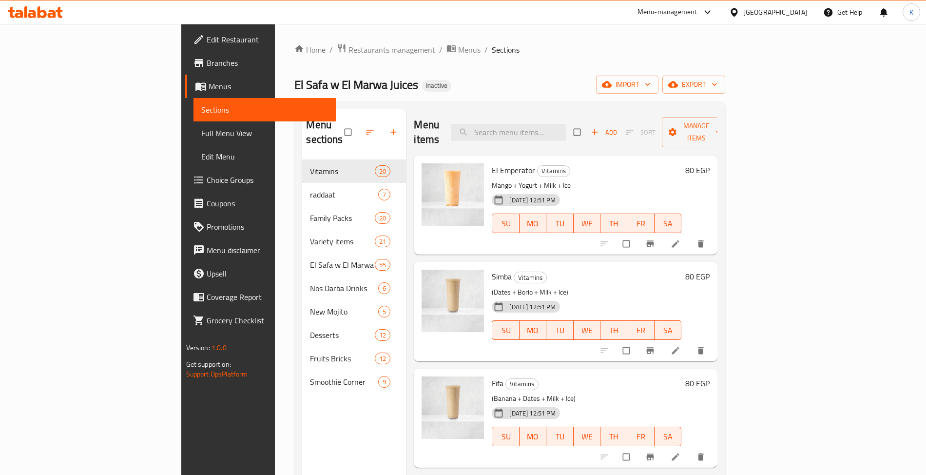
click at [194, 141] on link "Full Menu View" at bounding box center [265, 132] width 142 height 23
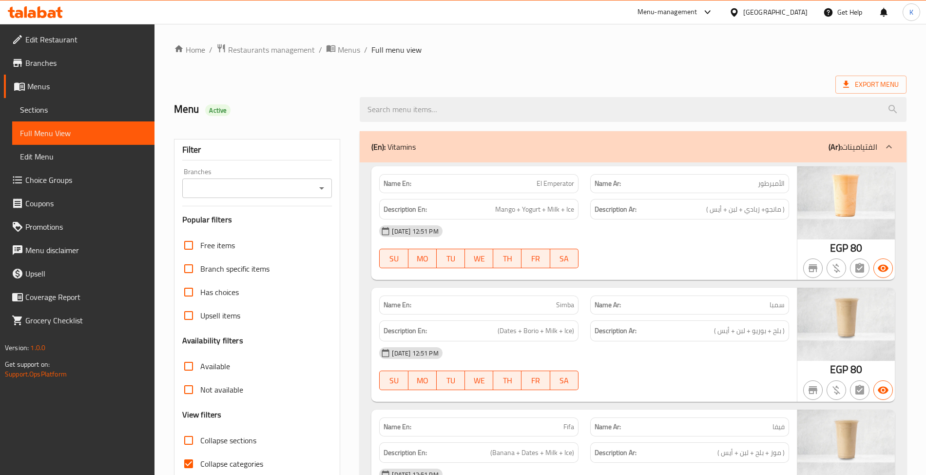
scroll to position [303, 0]
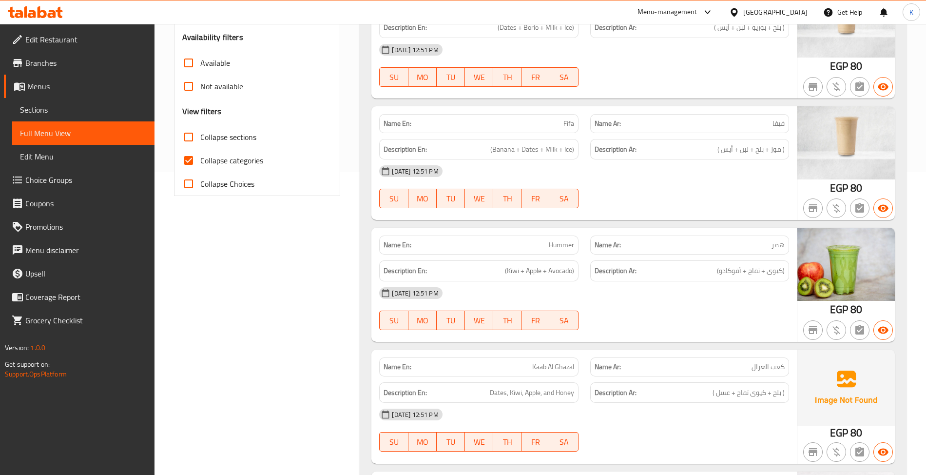
click at [250, 139] on span "Collapse sections" at bounding box center [228, 137] width 56 height 12
click at [200, 139] on input "Collapse sections" at bounding box center [188, 136] width 23 height 23
checkbox input "true"
click at [231, 163] on span "Collapse categories" at bounding box center [231, 161] width 63 height 12
click at [200, 163] on input "Collapse categories" at bounding box center [188, 160] width 23 height 23
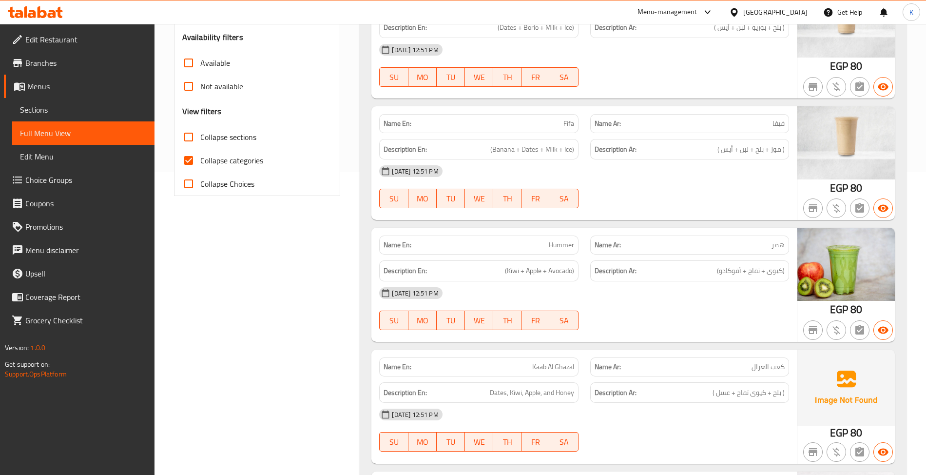
checkbox input "false"
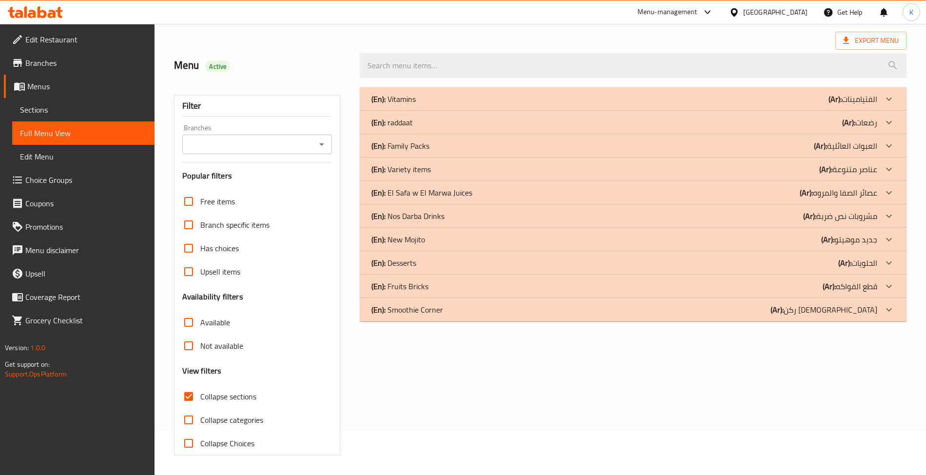
scroll to position [0, 0]
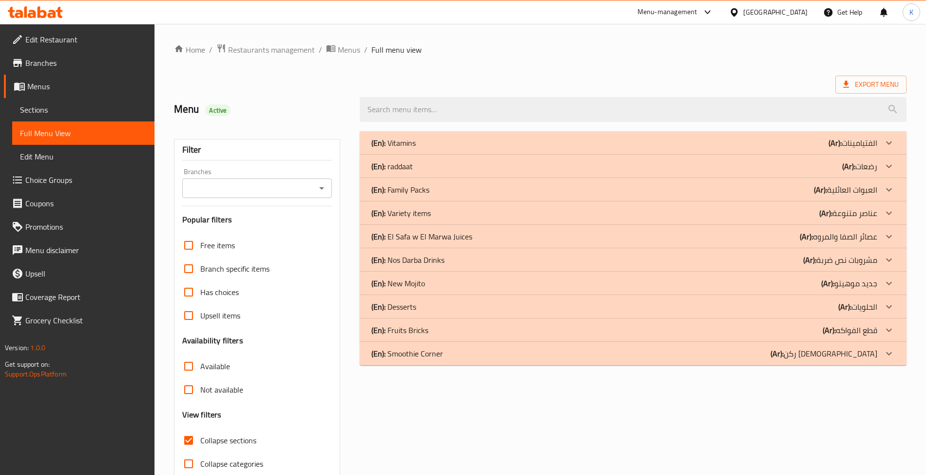
drag, startPoint x: 431, startPoint y: 361, endPoint x: 437, endPoint y: 363, distance: 6.6
click at [431, 361] on div "(En): Smoothie Corner (Ar): ركن الأسموذي" at bounding box center [633, 353] width 546 height 23
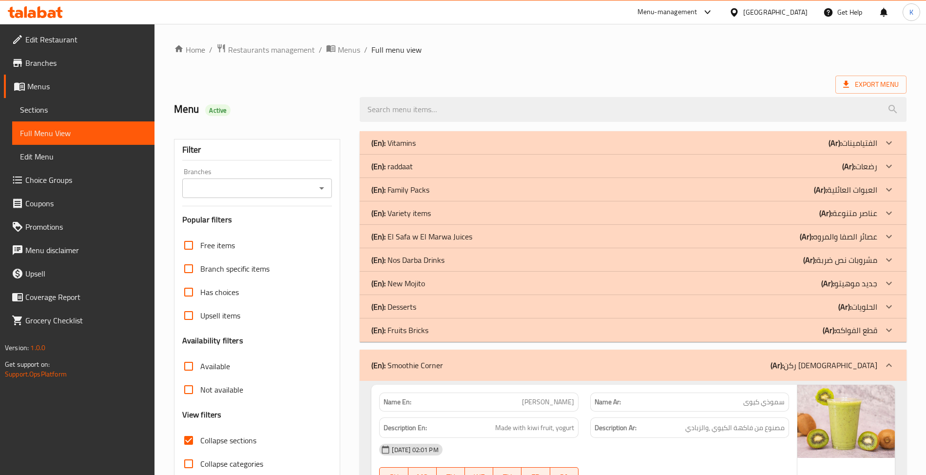
click at [437, 281] on div "(En): New Mojito (Ar): جديد موهيتو" at bounding box center [623, 283] width 505 height 12
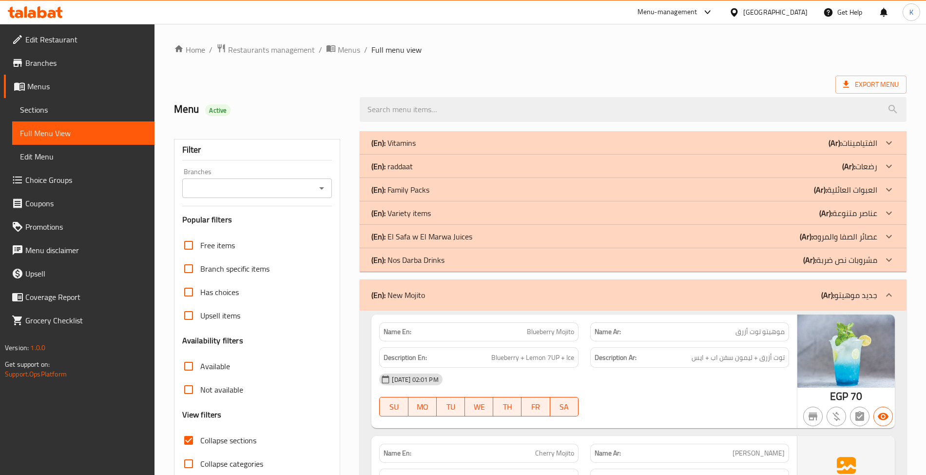
click at [408, 166] on p "(En): raddaat" at bounding box center [391, 166] width 41 height 12
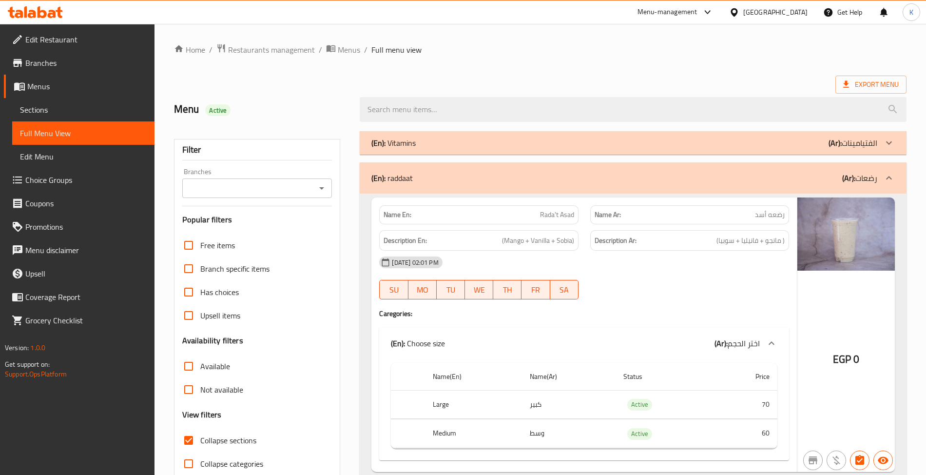
click at [566, 76] on div "Export Menu" at bounding box center [540, 85] width 733 height 18
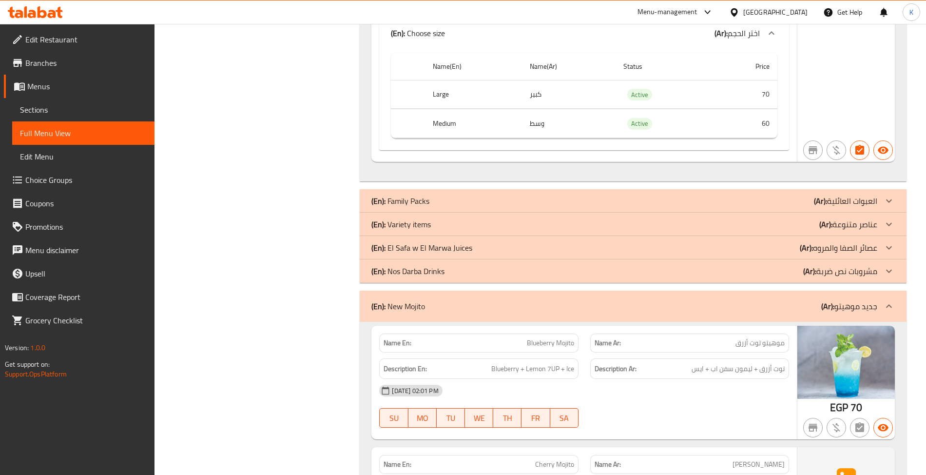
click at [793, 230] on div "(En): Variety items (Ar): عناصر متنوعة" at bounding box center [623, 224] width 505 height 12
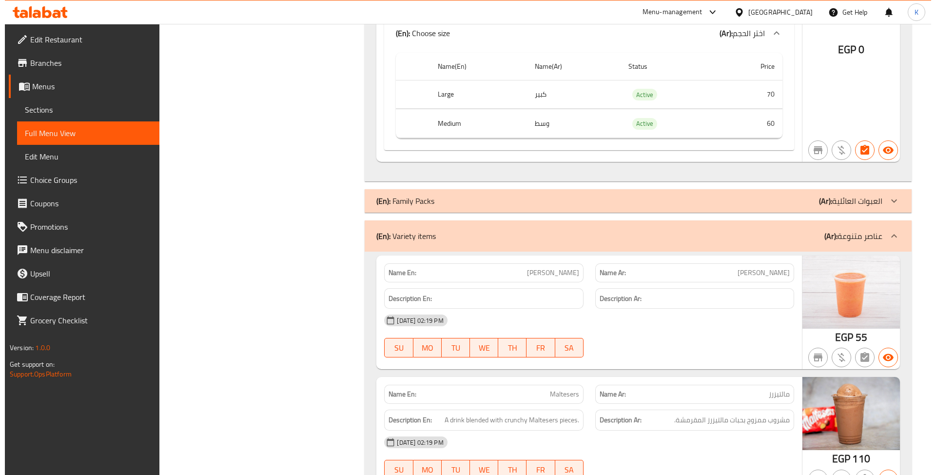
scroll to position [0, 0]
